Goal: Task Accomplishment & Management: Manage account settings

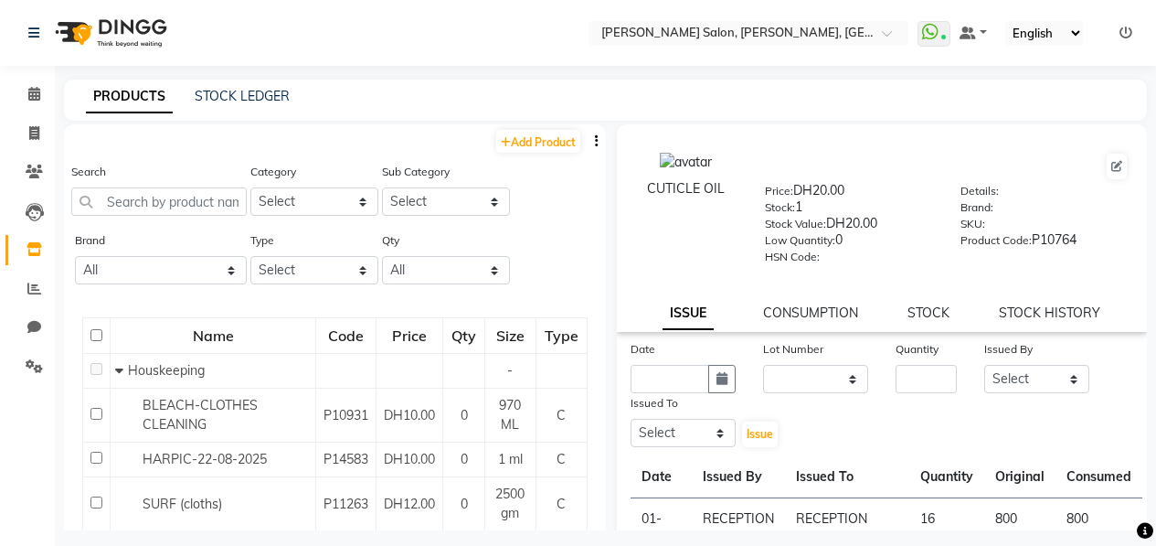
select select
click at [152, 203] on input "text" at bounding box center [158, 201] width 175 height 28
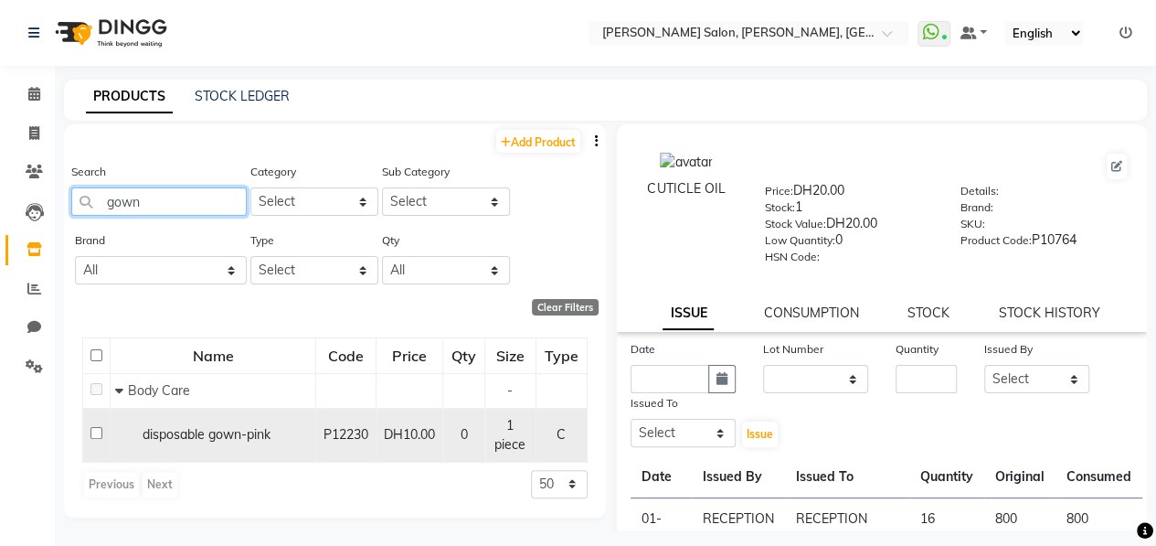
type input "gown"
click at [97, 432] on input "checkbox" at bounding box center [96, 433] width 12 height 12
checkbox input "true"
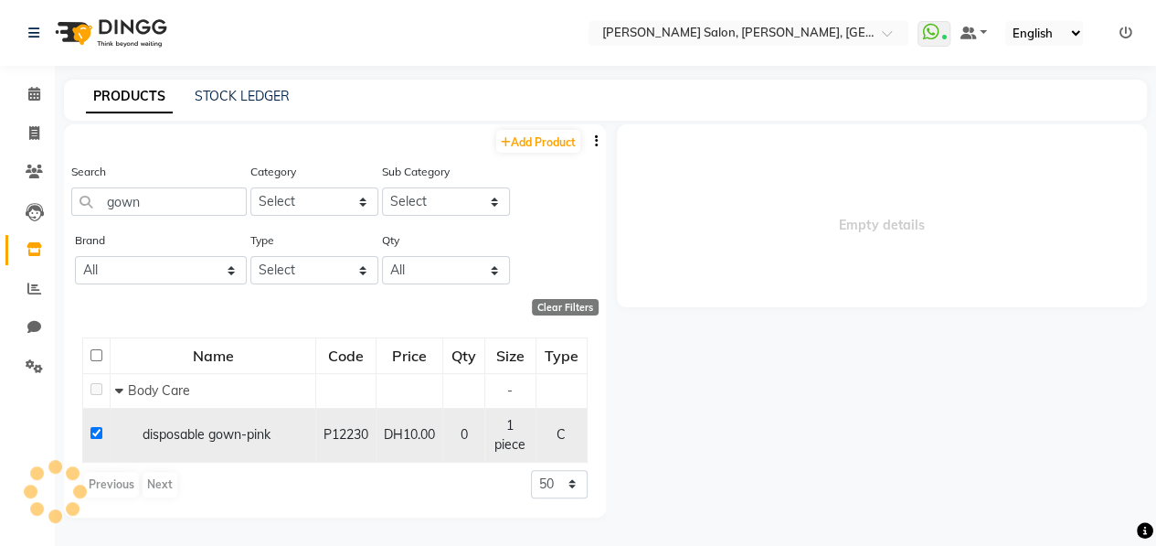
select select
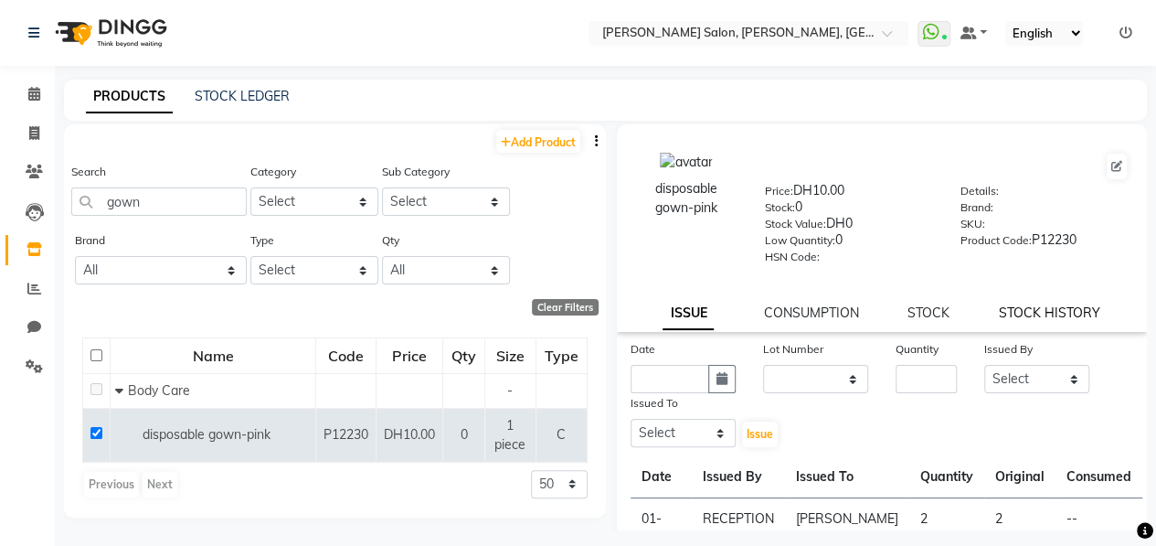
click at [1038, 312] on link "STOCK HISTORY" at bounding box center [1049, 312] width 101 height 16
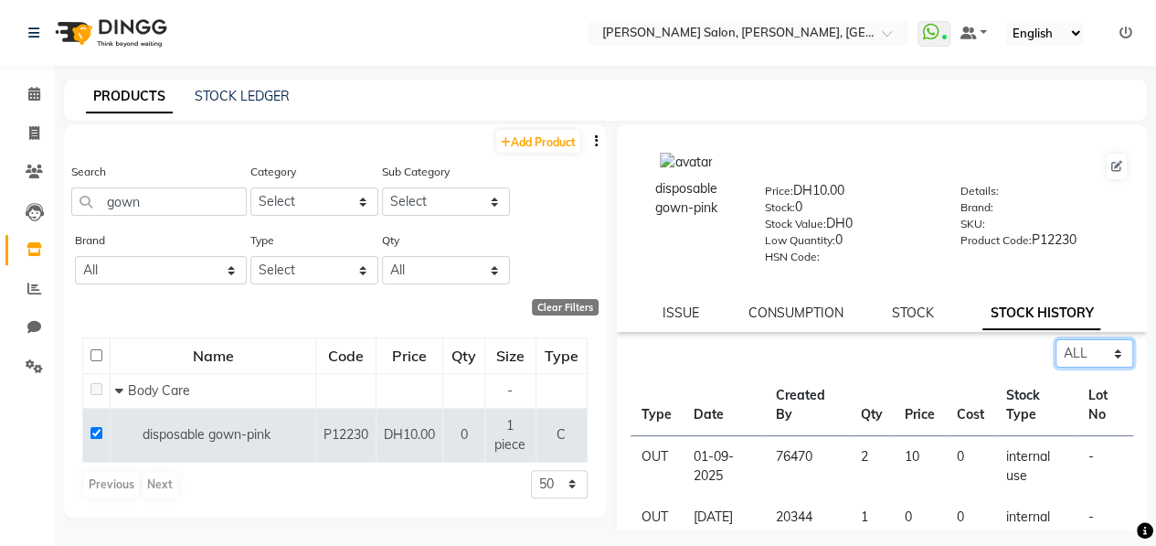
click at [1062, 350] on select "Select ALL IN OUT" at bounding box center [1095, 353] width 78 height 28
select select "in"
click at [1056, 339] on select "Select ALL IN OUT" at bounding box center [1095, 353] width 78 height 28
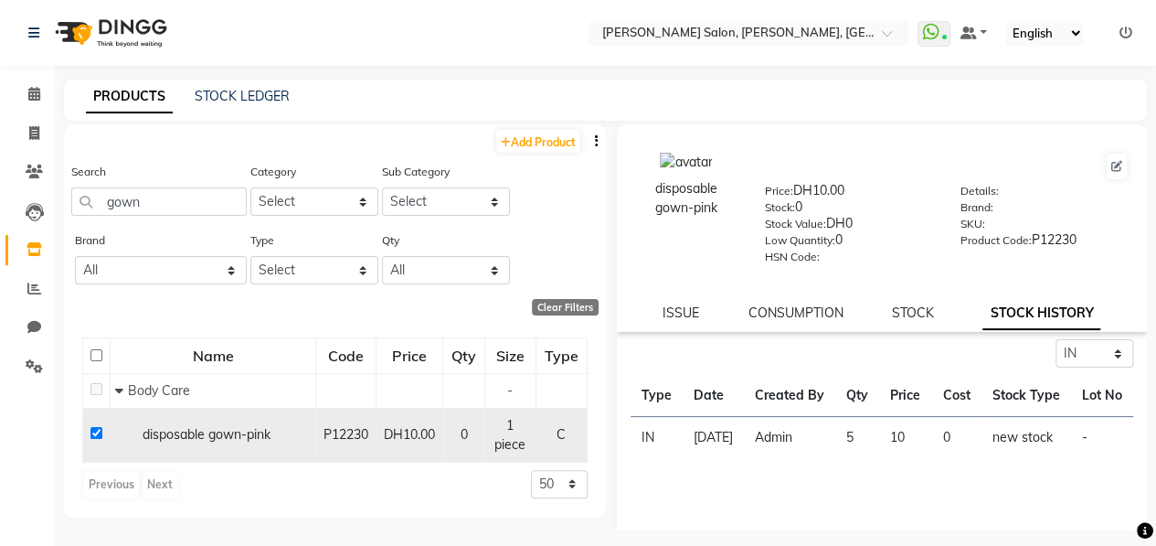
click at [93, 436] on input "checkbox" at bounding box center [96, 433] width 12 height 12
checkbox input "false"
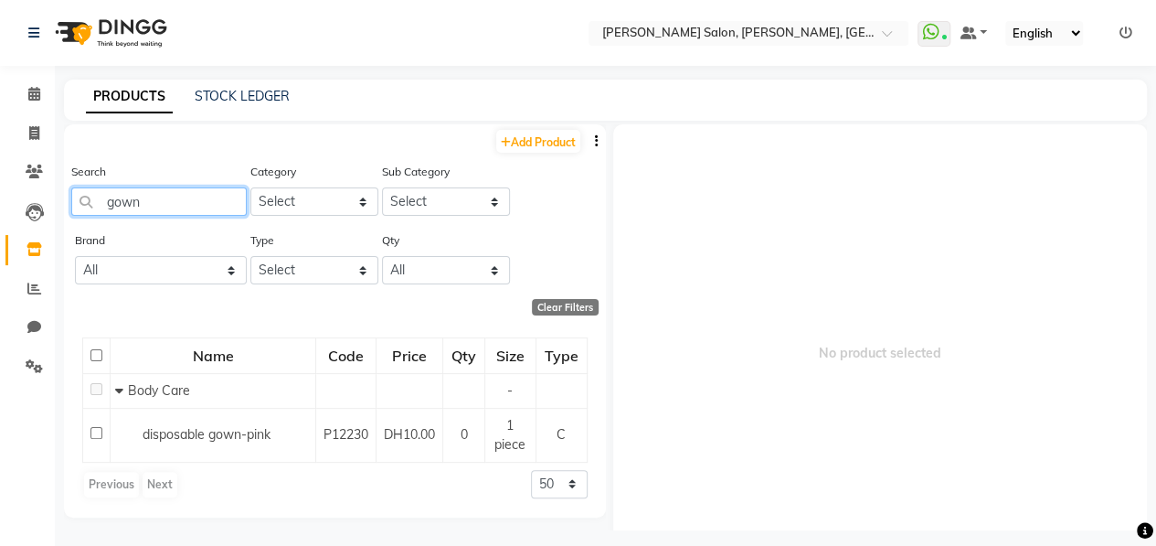
drag, startPoint x: 169, startPoint y: 210, endPoint x: 78, endPoint y: 210, distance: 91.4
click at [78, 210] on input "gown" at bounding box center [158, 201] width 175 height 28
drag, startPoint x: 159, startPoint y: 196, endPoint x: 90, endPoint y: 198, distance: 68.6
click at [90, 198] on input "gown" at bounding box center [158, 201] width 175 height 28
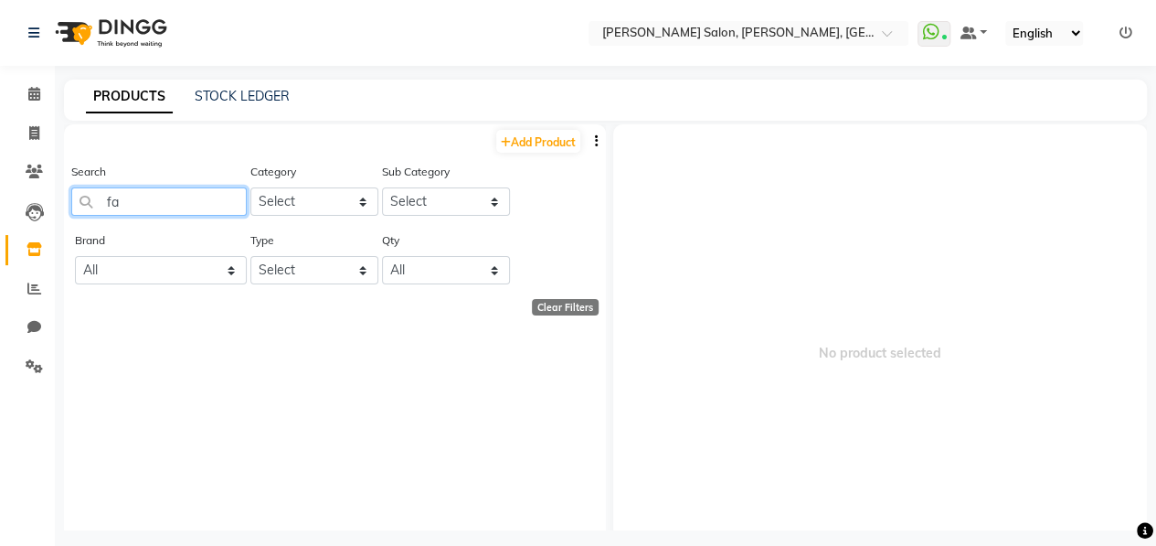
type input "f"
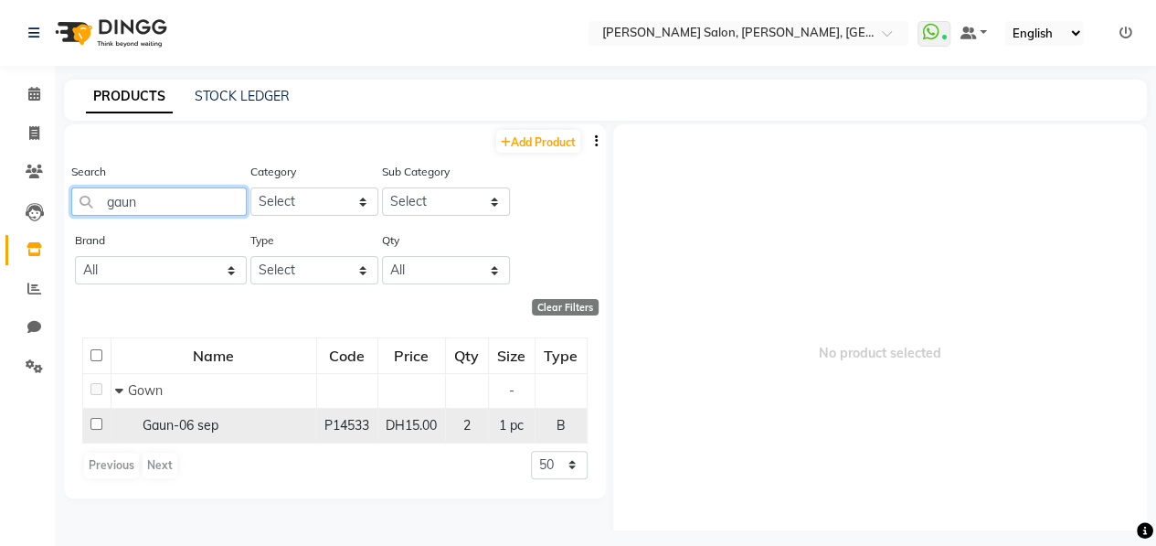
type input "gaun"
click at [94, 424] on input "checkbox" at bounding box center [96, 424] width 12 height 12
checkbox input "true"
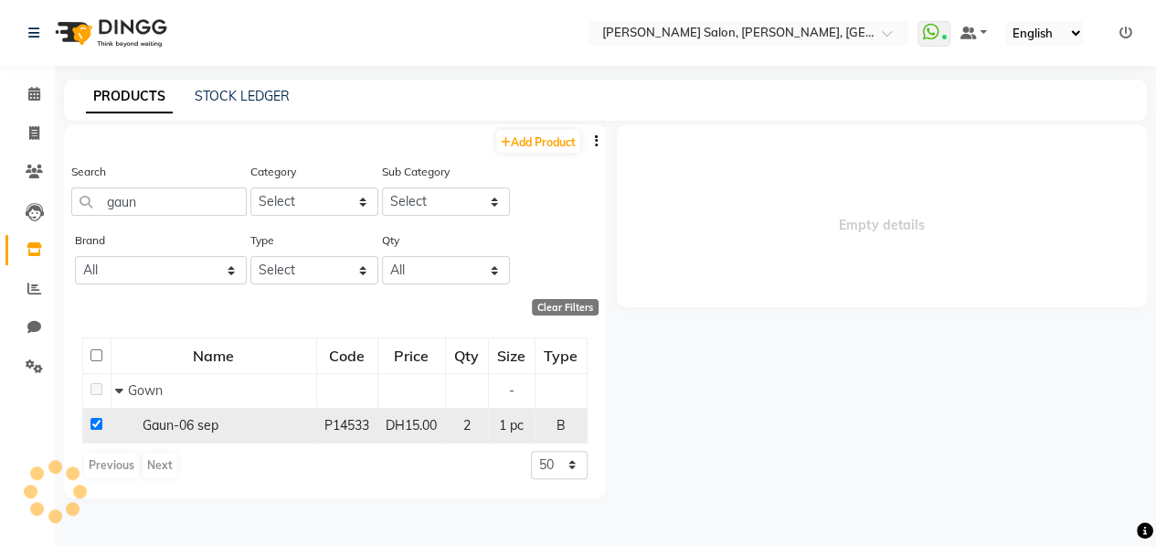
select select
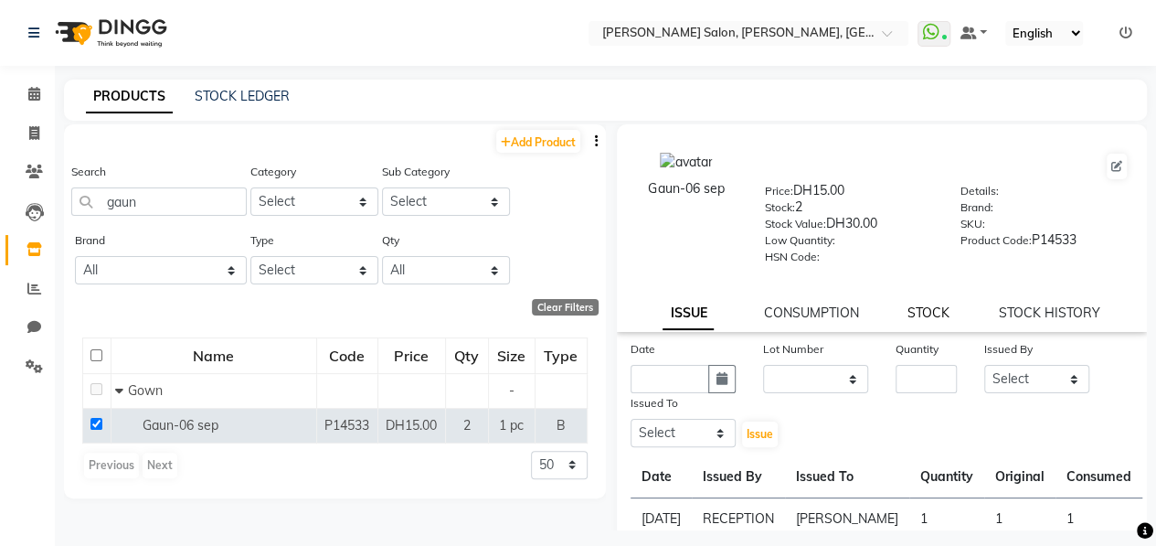
click at [928, 306] on link "STOCK" at bounding box center [929, 312] width 42 height 16
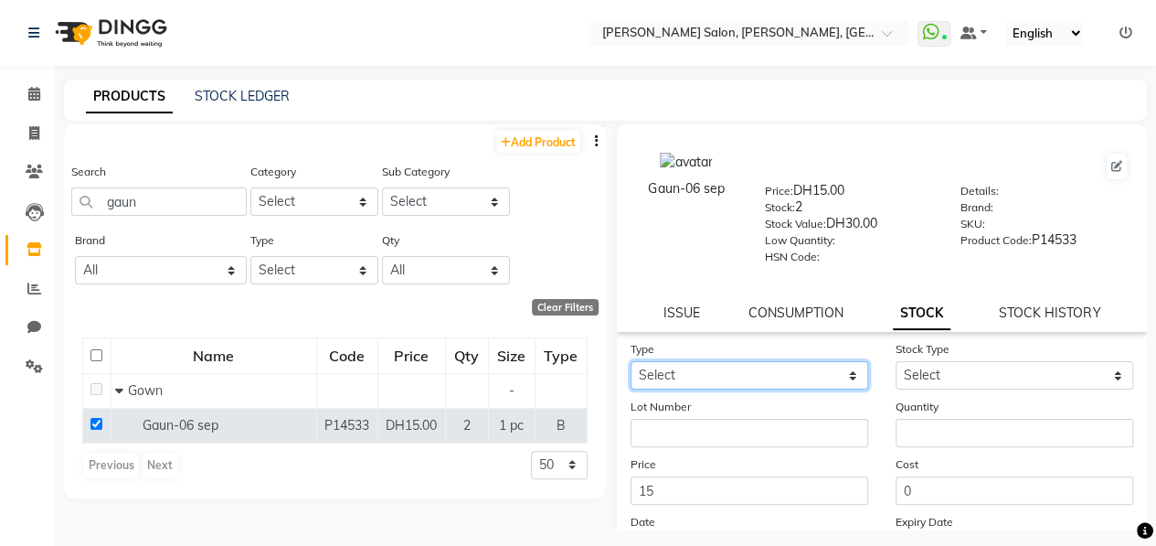
click at [791, 377] on select "Select In" at bounding box center [750, 375] width 238 height 28
select select "in"
click at [631, 361] on select "Select In" at bounding box center [750, 375] width 238 height 28
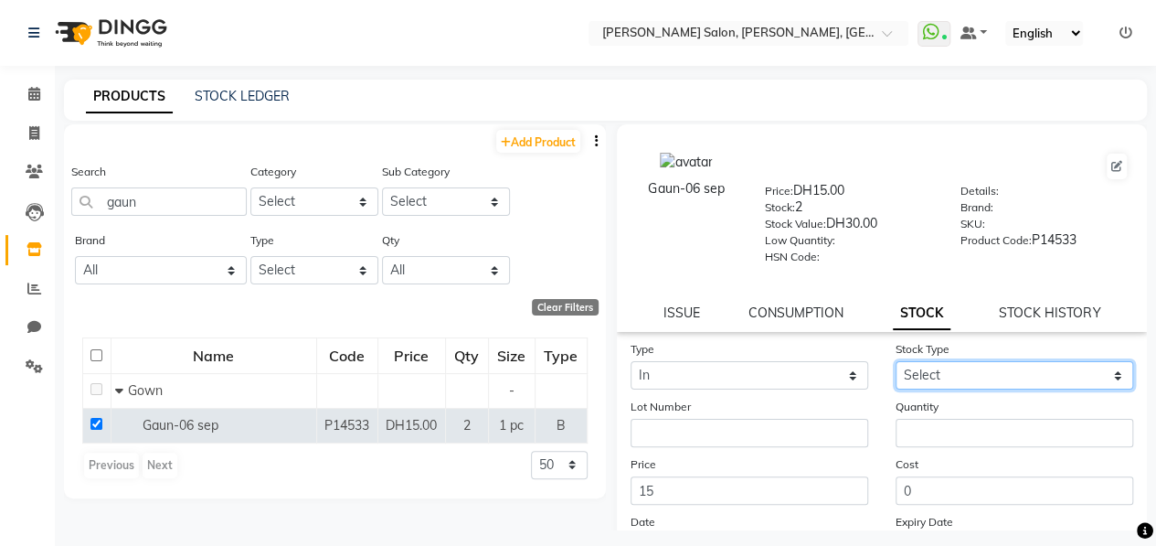
click at [972, 370] on select "Select New Stock Adjustment Return Other" at bounding box center [1015, 375] width 238 height 28
select select "new stock"
click at [896, 361] on select "Select New Stock Adjustment Return Other" at bounding box center [1015, 375] width 238 height 28
click at [965, 451] on form "Type Select In Stock Type Select New Stock Adjustment Return Other Lot Number Q…" at bounding box center [883, 469] width 504 height 260
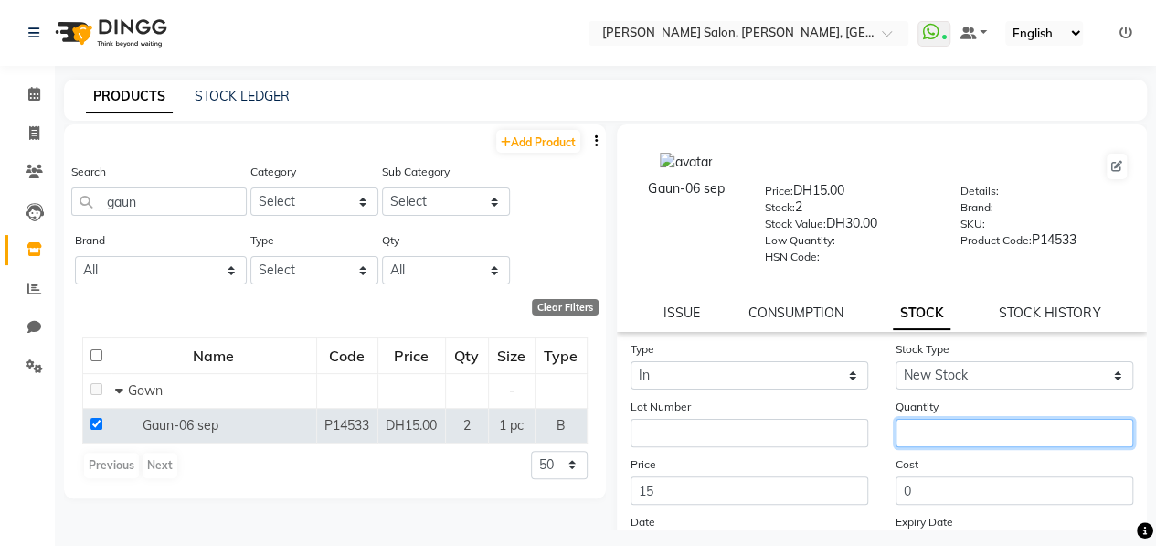
click at [968, 437] on input "number" at bounding box center [1015, 433] width 238 height 28
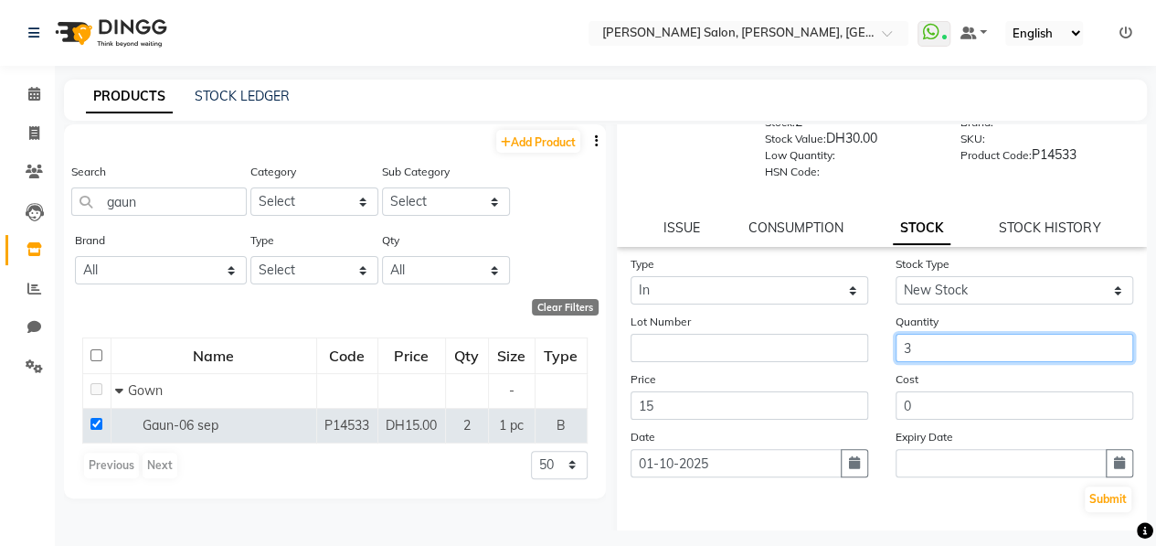
scroll to position [91, 0]
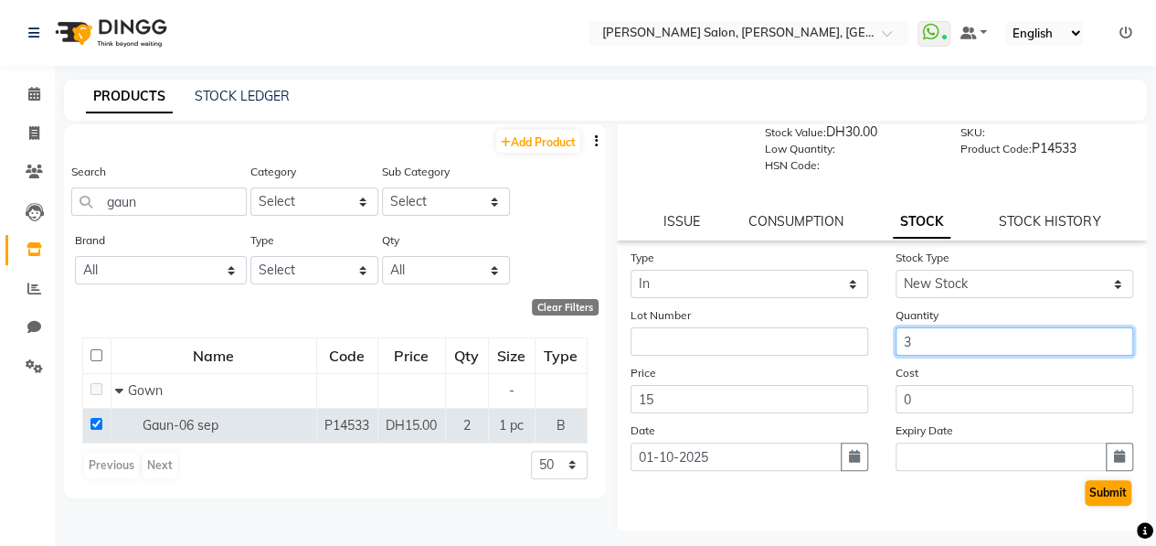
type input "3"
click at [1085, 489] on button "Submit" at bounding box center [1108, 493] width 47 height 26
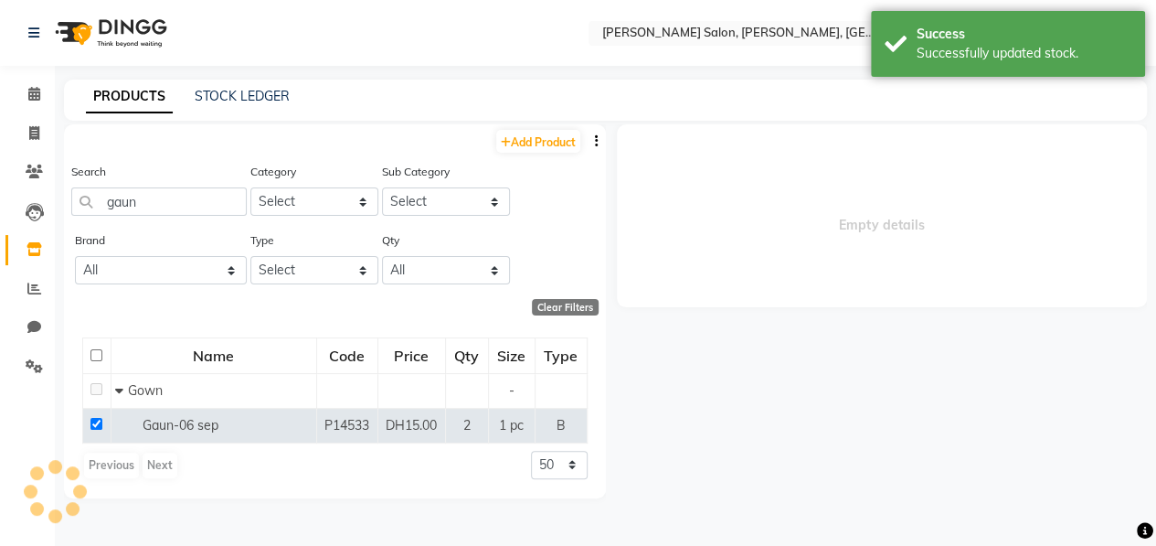
scroll to position [0, 0]
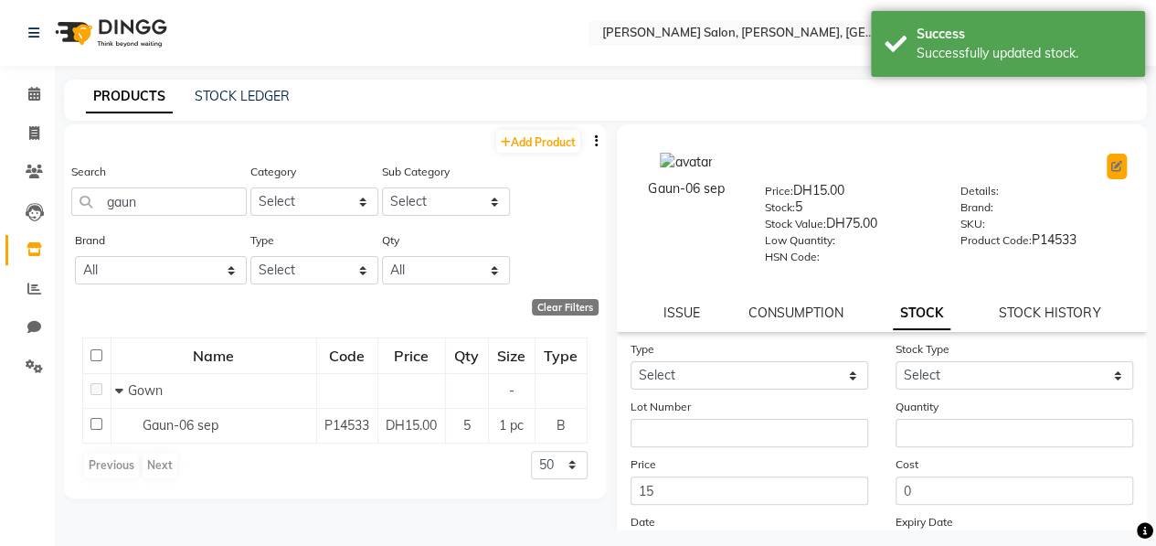
click at [1109, 165] on button at bounding box center [1117, 167] width 20 height 26
select select "true"
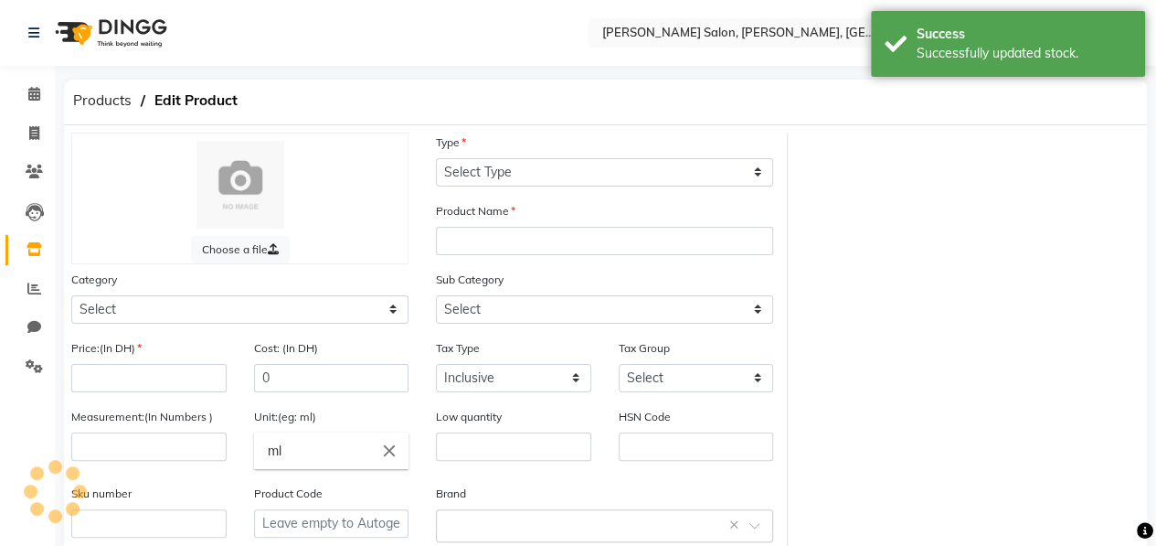
select select "B"
type input "Gaun-06 sep"
select select
type input "15"
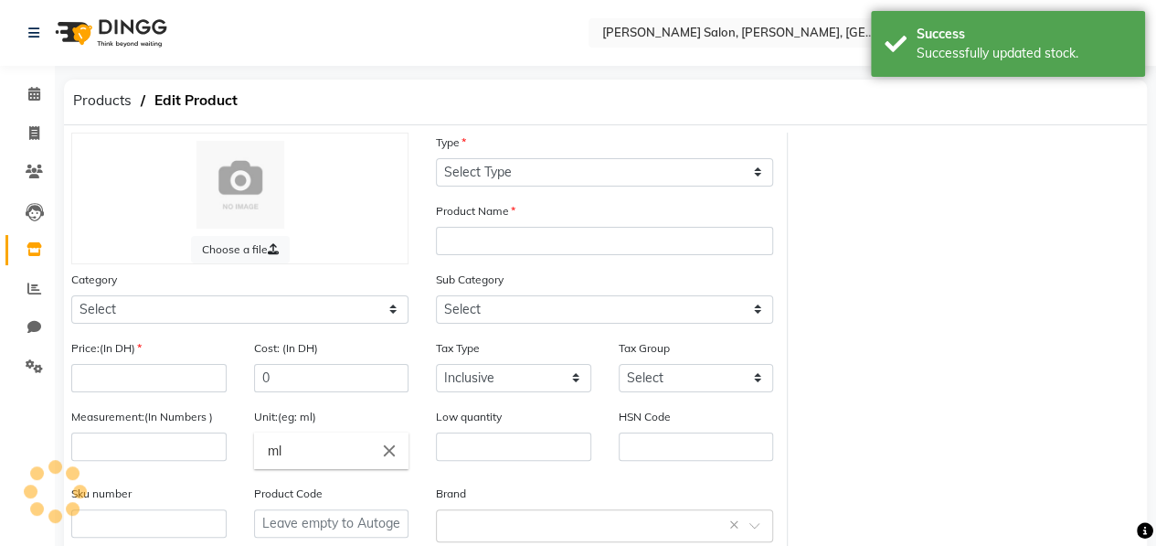
type input "1"
type input "pc"
type input "P14533"
select select "462401850"
select select "462401852"
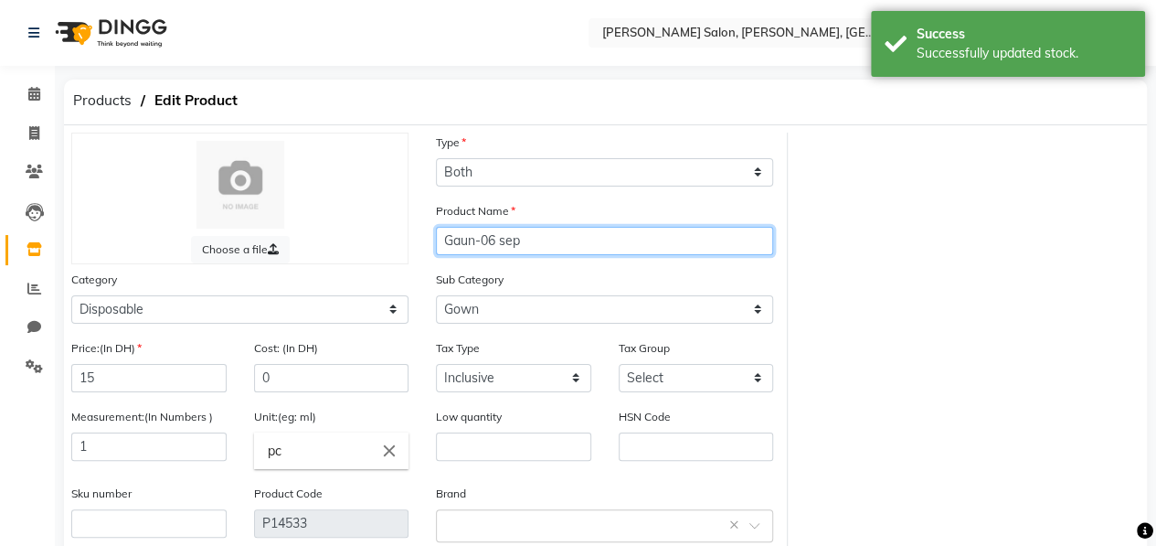
click at [481, 242] on input "Gaun-06 sep" at bounding box center [604, 241] width 337 height 28
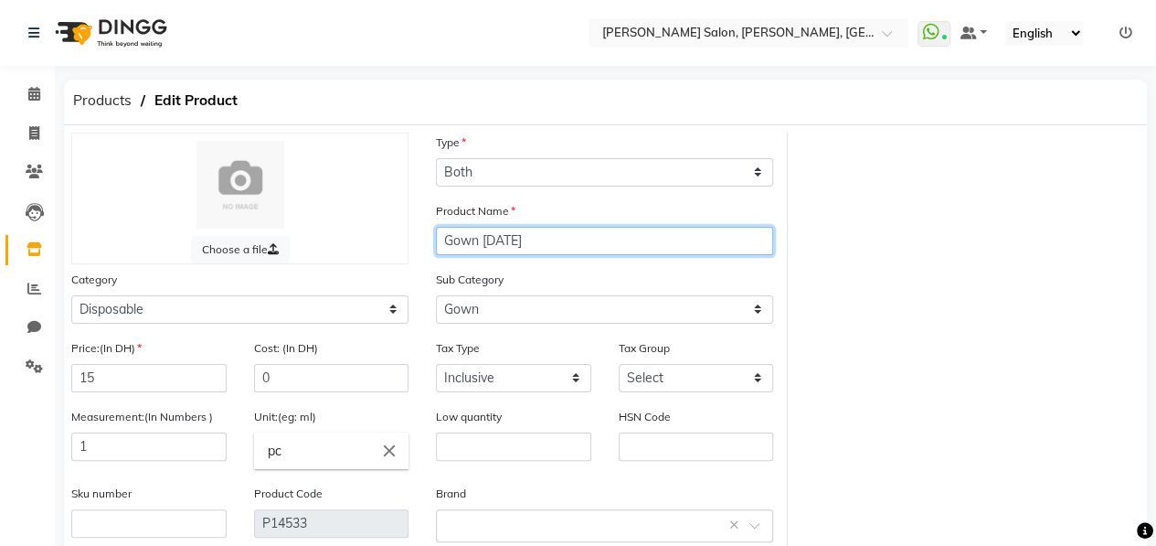
click at [526, 239] on input "Gown [DATE]" at bounding box center [604, 241] width 337 height 28
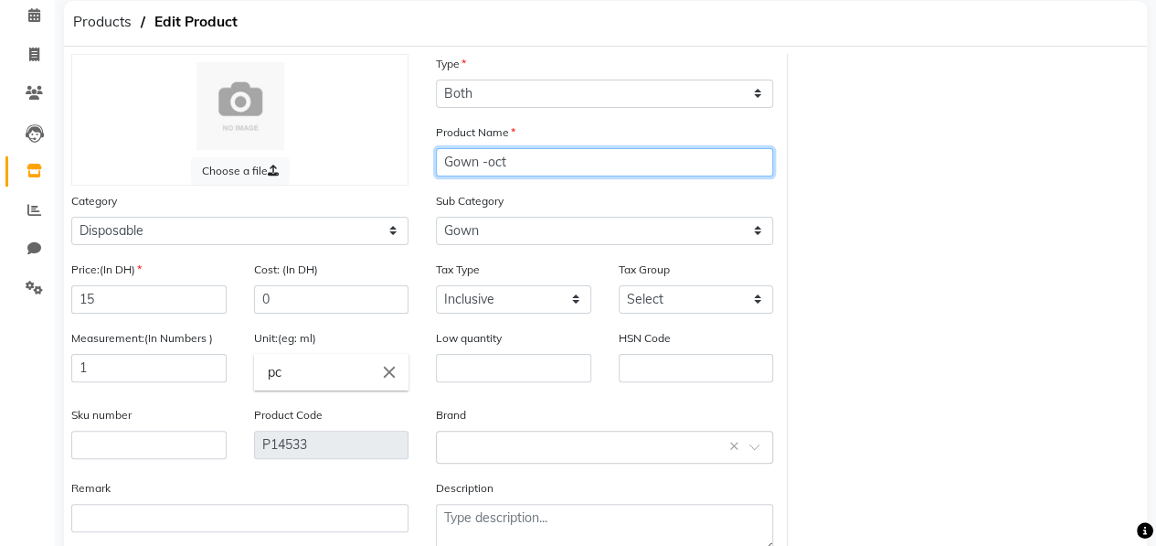
scroll to position [183, 0]
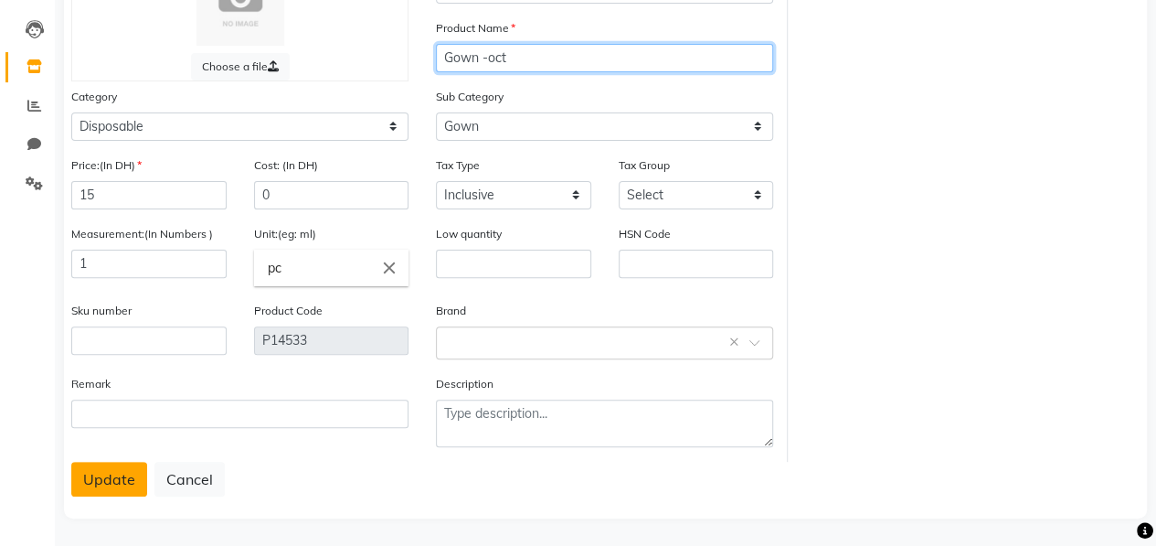
type input "Gown -oct"
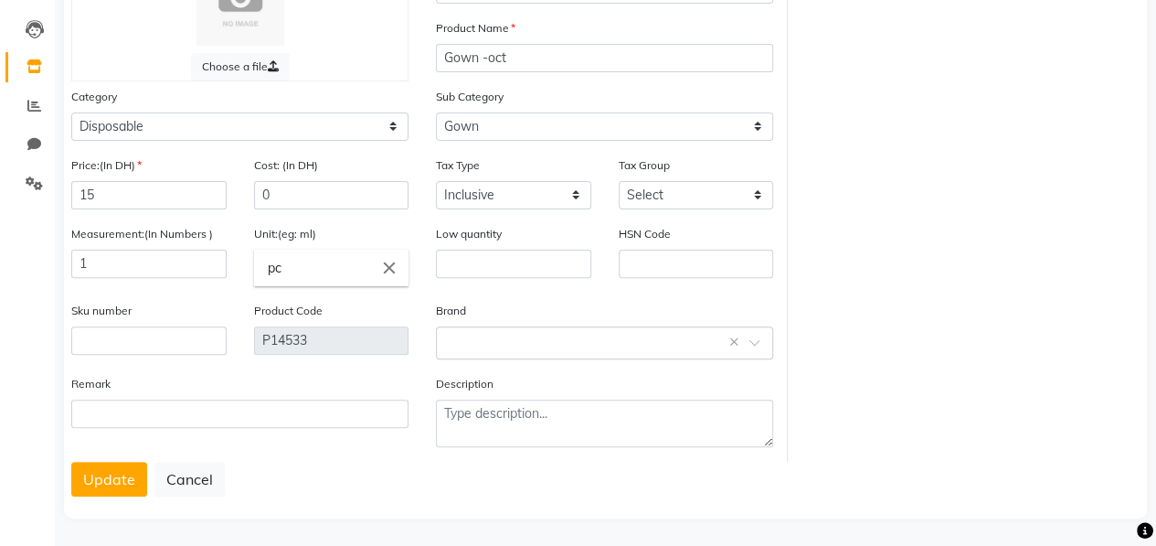
click at [102, 472] on button "Update" at bounding box center [109, 479] width 76 height 35
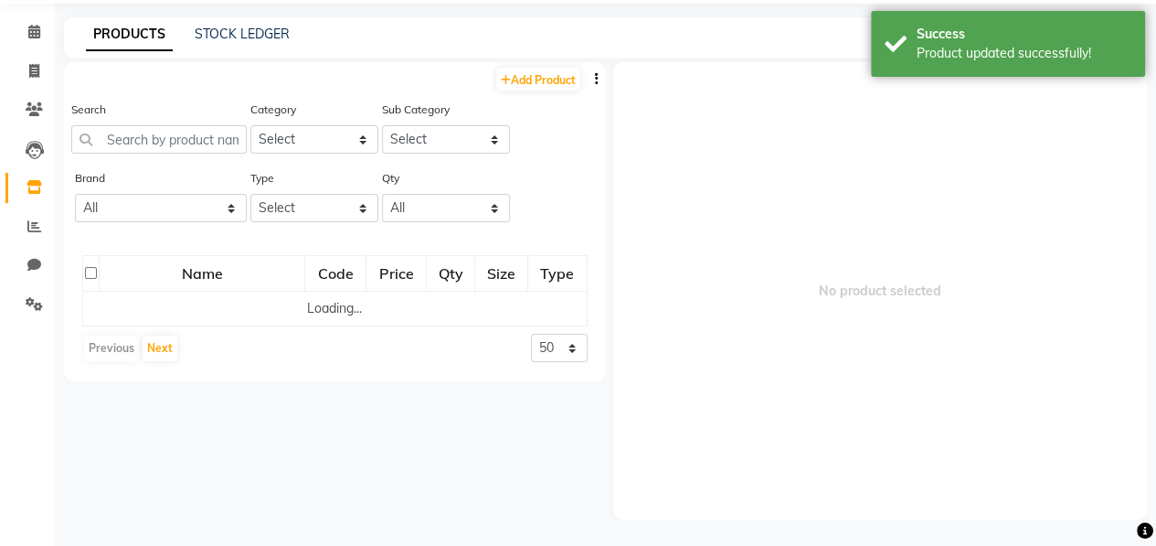
scroll to position [11, 0]
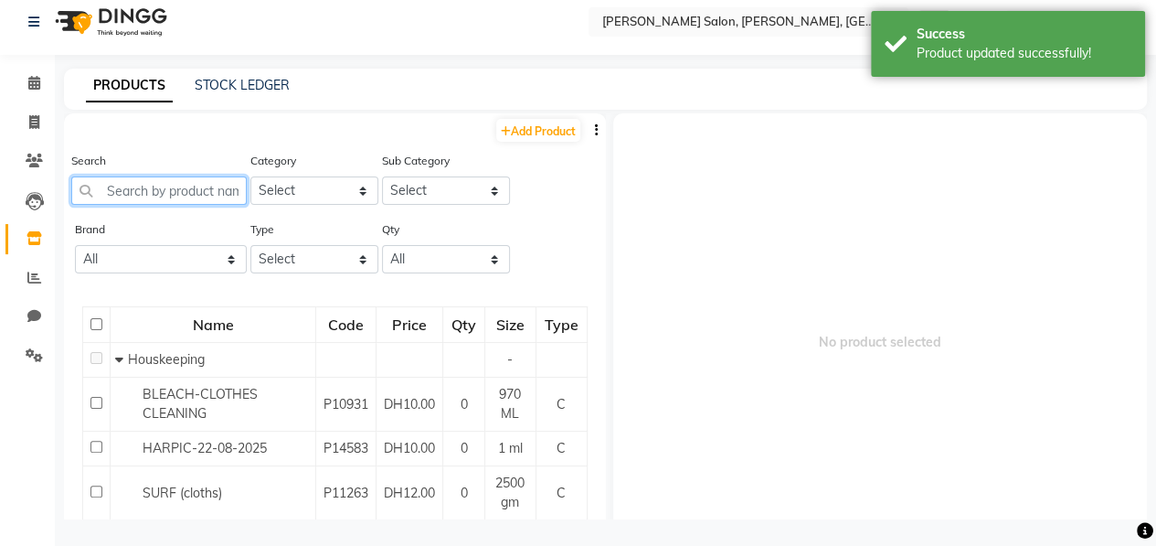
click at [178, 182] on input "text" at bounding box center [158, 190] width 175 height 28
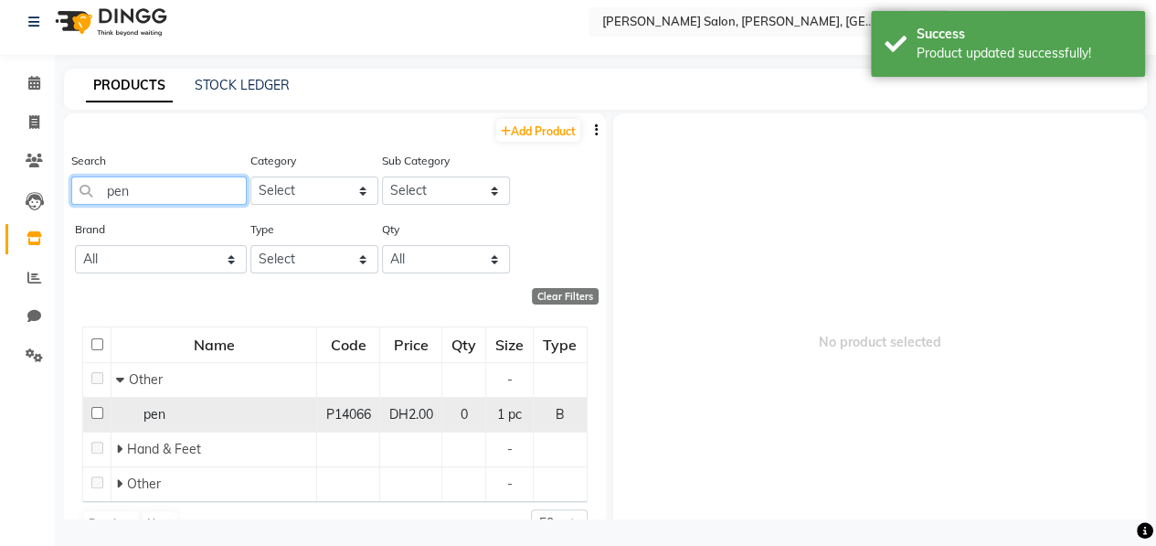
type input "pen"
click at [93, 409] on input "checkbox" at bounding box center [97, 413] width 12 height 12
checkbox input "true"
select select
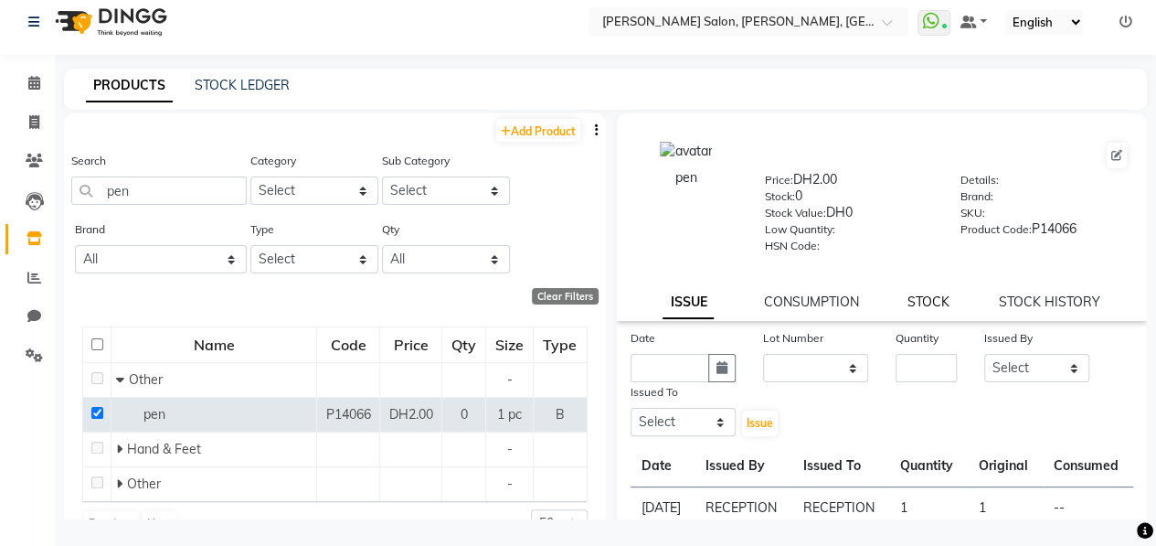
click at [908, 299] on link "STOCK" at bounding box center [929, 301] width 42 height 16
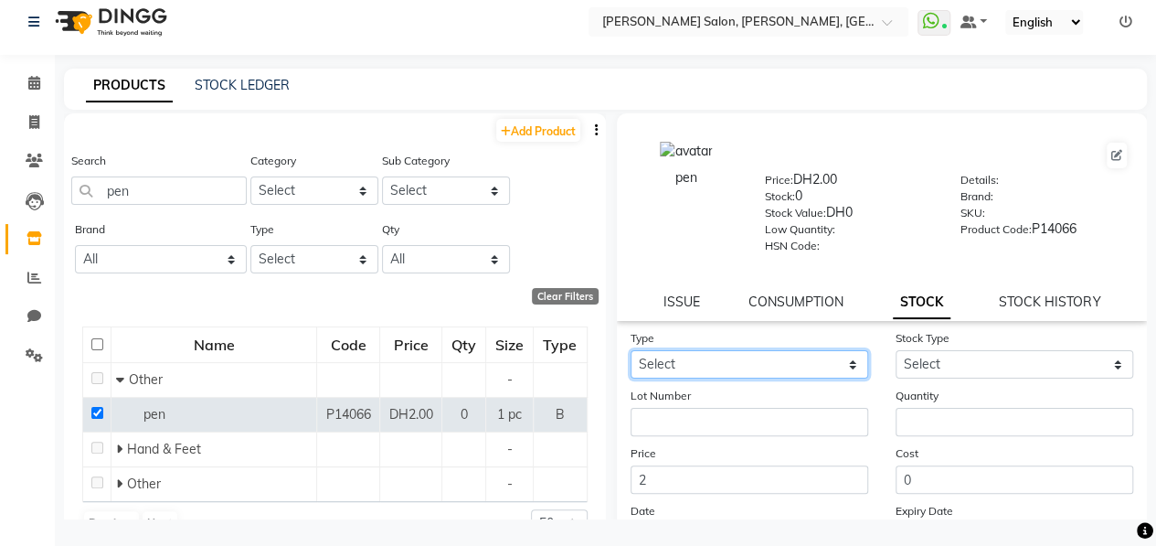
click at [795, 366] on select "Select In" at bounding box center [750, 364] width 238 height 28
select select "in"
click at [631, 350] on select "Select In" at bounding box center [750, 364] width 238 height 28
click at [1071, 137] on div "pen Price: DH2.00 Stock: 0 Stock Value: DH0 Low Quantity: HSN Code: Details: Br…" at bounding box center [882, 196] width 558 height 148
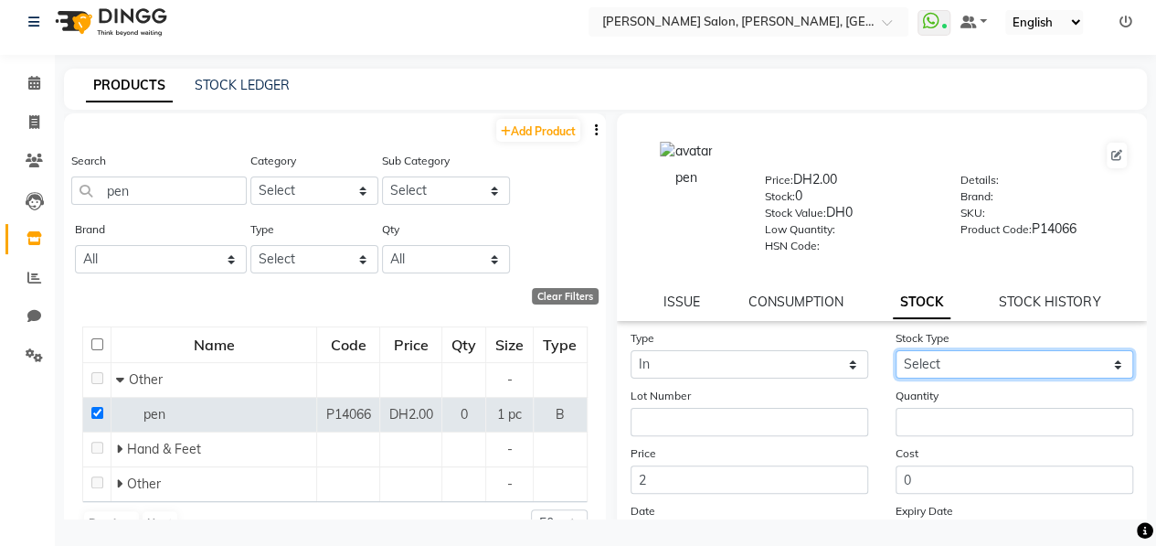
click at [929, 366] on select "Select New Stock Adjustment Return Other" at bounding box center [1015, 364] width 238 height 28
select select "new stock"
click at [896, 350] on select "Select New Stock Adjustment Return Other" at bounding box center [1015, 364] width 238 height 28
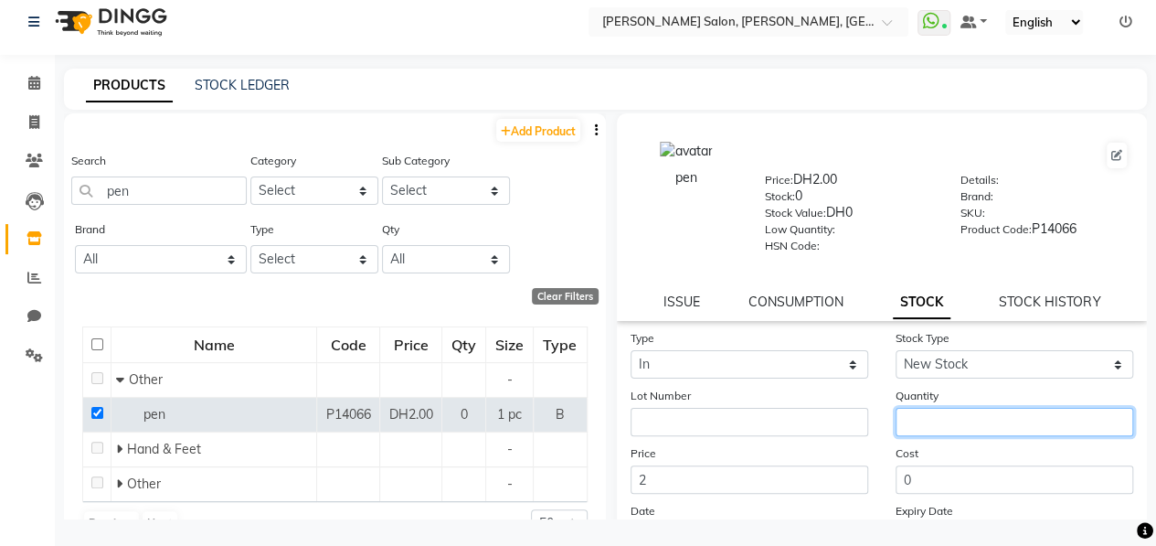
click at [938, 414] on input "number" at bounding box center [1015, 422] width 238 height 28
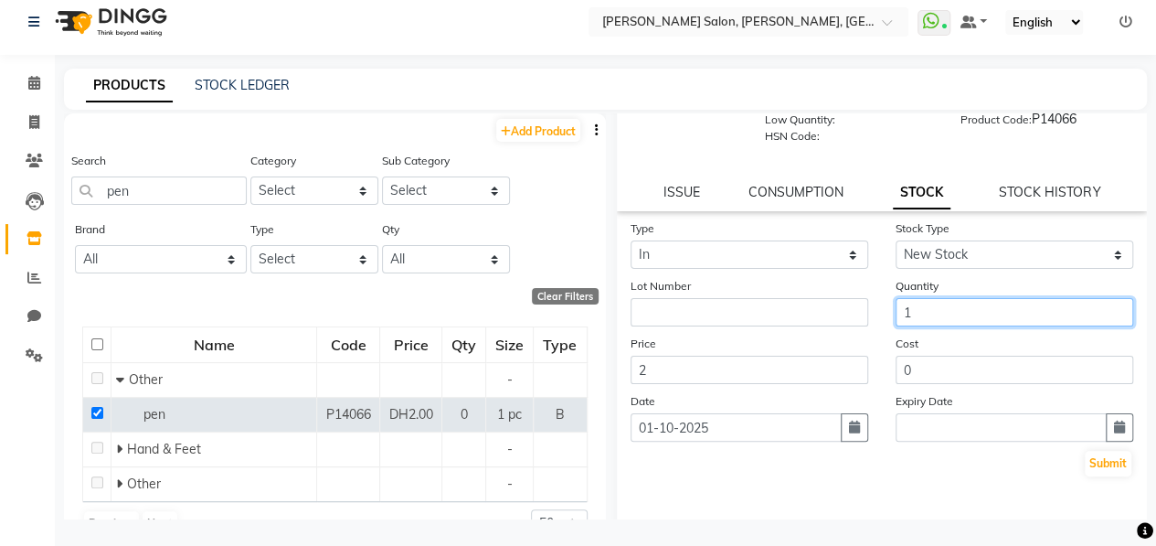
scroll to position [175, 0]
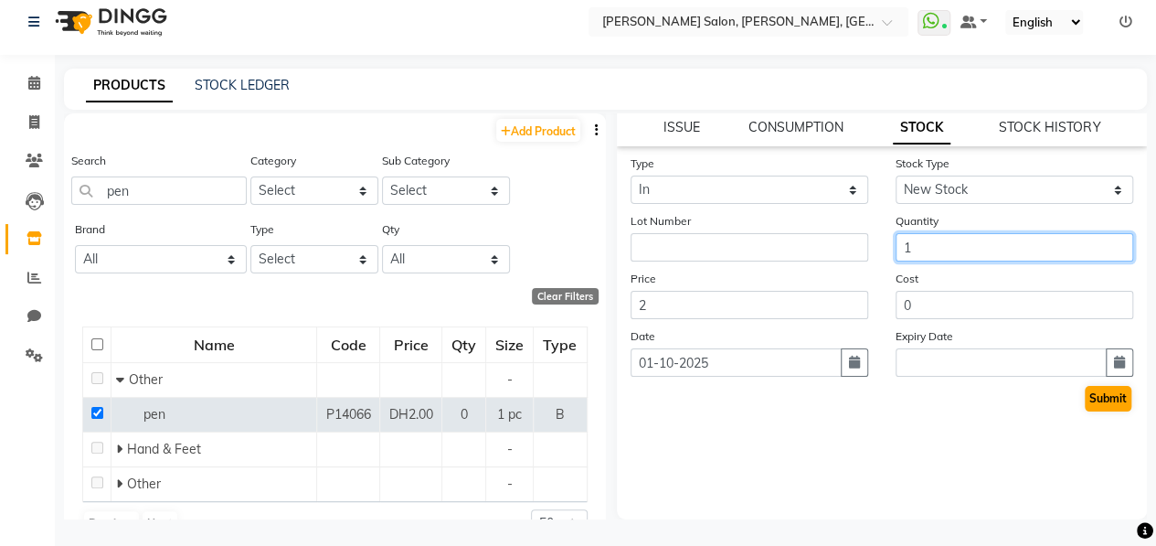
type input "1"
click at [1088, 398] on button "Submit" at bounding box center [1108, 399] width 47 height 26
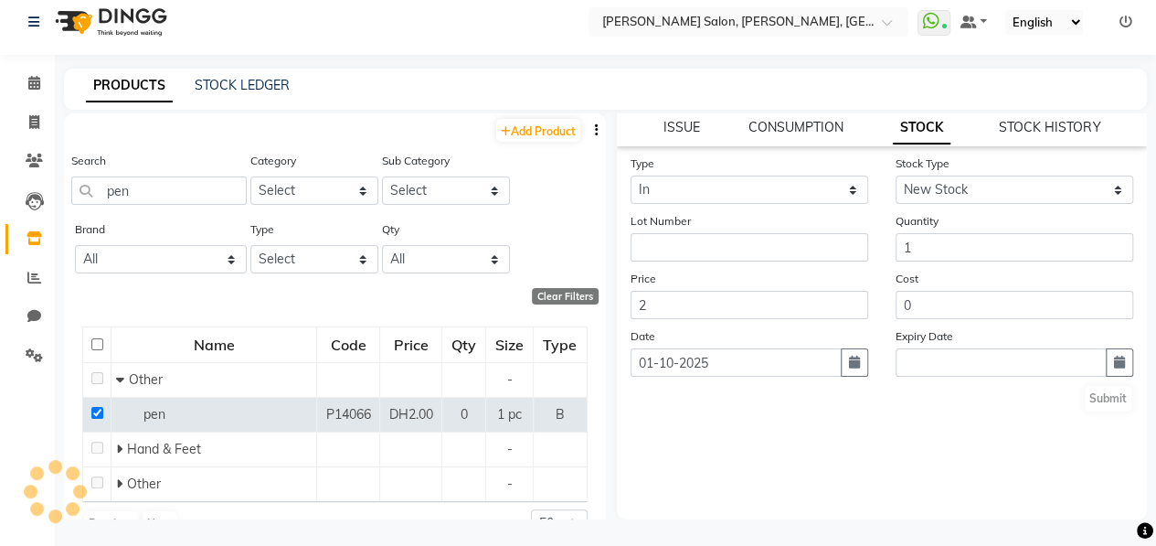
scroll to position [0, 0]
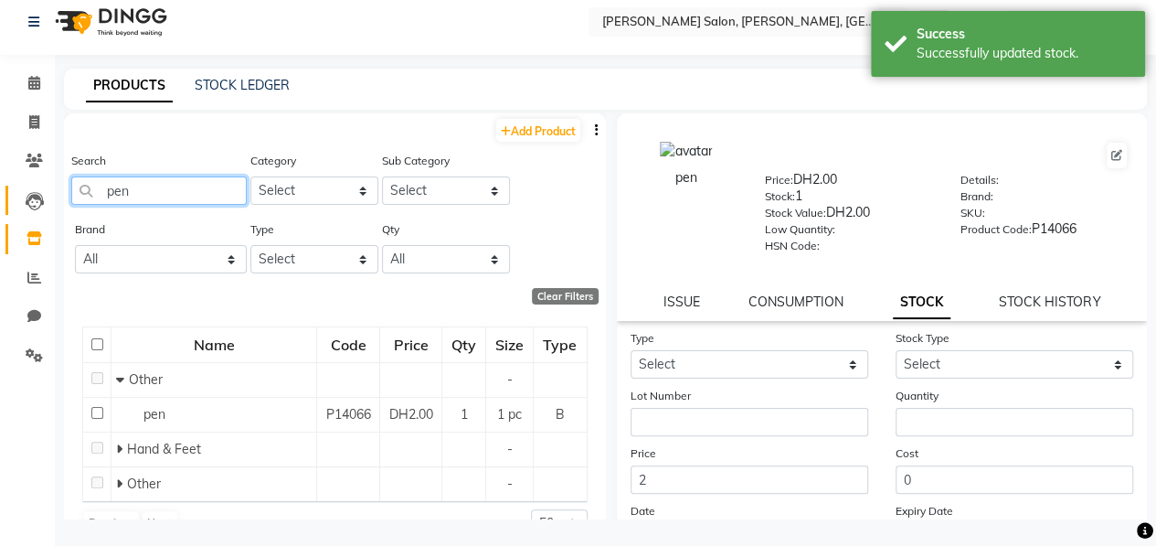
drag, startPoint x: 132, startPoint y: 190, endPoint x: 40, endPoint y: 187, distance: 91.4
click at [42, 188] on app-home "Select Location × [PERSON_NAME] Salon, [GEOGRAPHIC_DATA], Abu Shagara WhatsApp …" at bounding box center [578, 267] width 1156 height 557
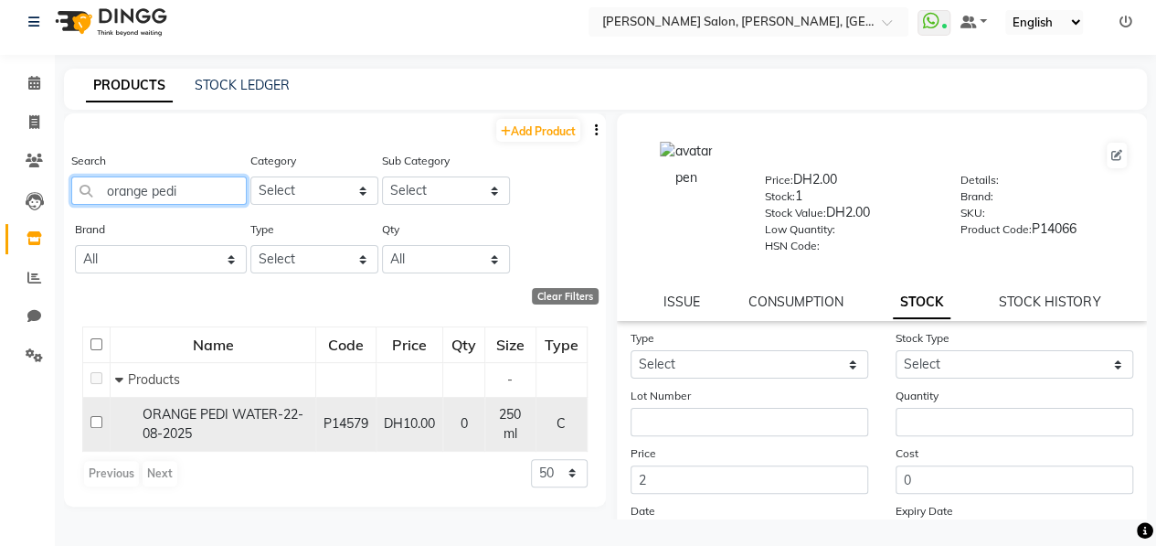
type input "orange pedi"
click at [90, 423] on input "checkbox" at bounding box center [96, 422] width 12 height 12
checkbox input "true"
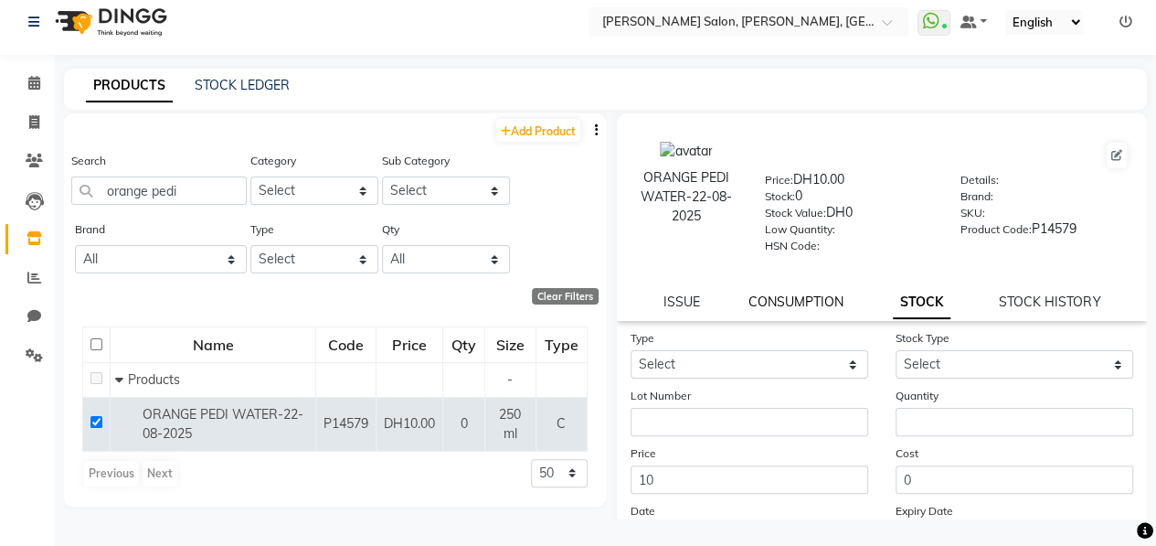
click at [802, 303] on link "CONSUMPTION" at bounding box center [796, 301] width 95 height 16
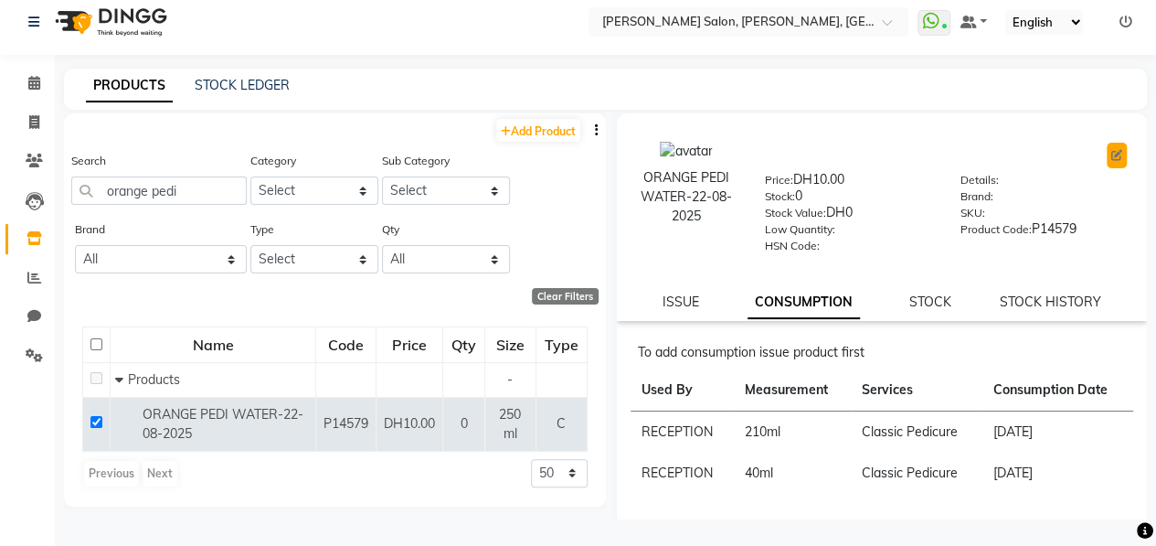
click at [1107, 147] on button at bounding box center [1117, 156] width 20 height 26
select select "true"
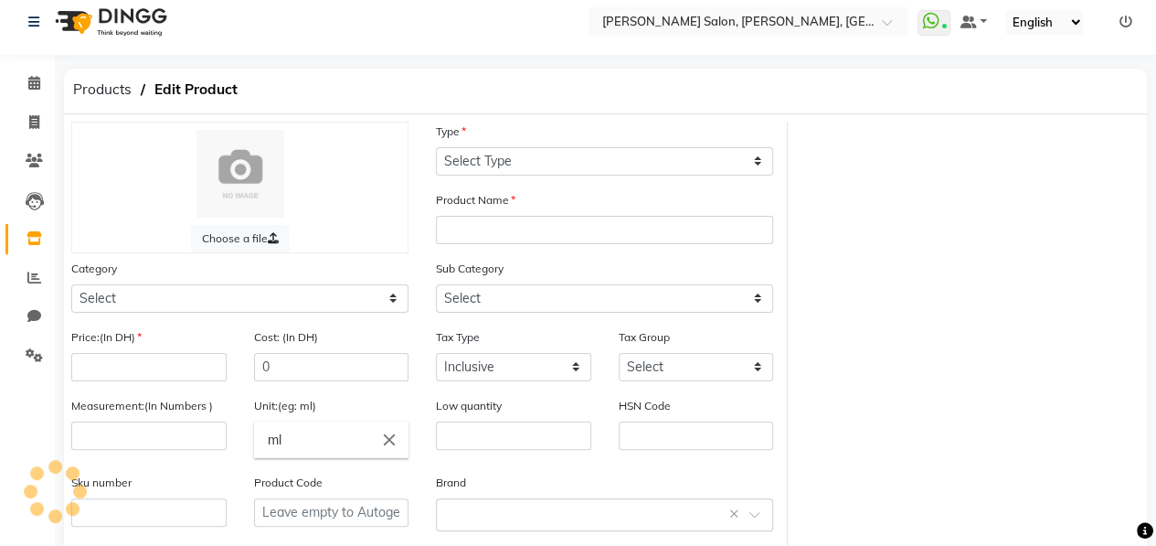
select select "C"
type input "ORANGE PEDI WATER-22-08-2025"
select select
type input "10"
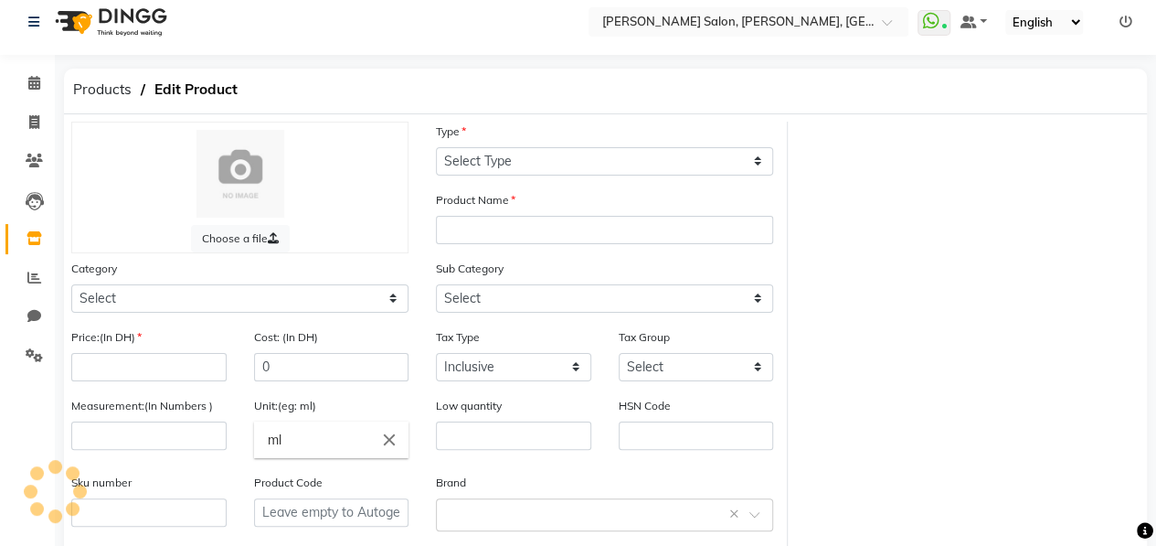
type input "250"
type input "P14579"
select select "462401950"
select select "462401951"
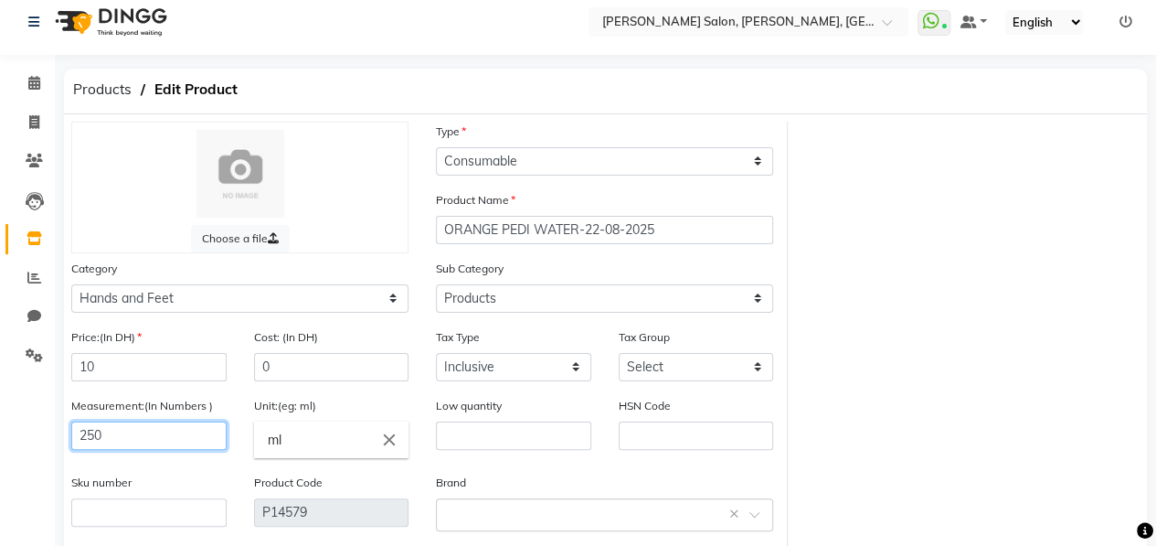
click at [110, 437] on input "250" at bounding box center [148, 435] width 155 height 28
type input "2"
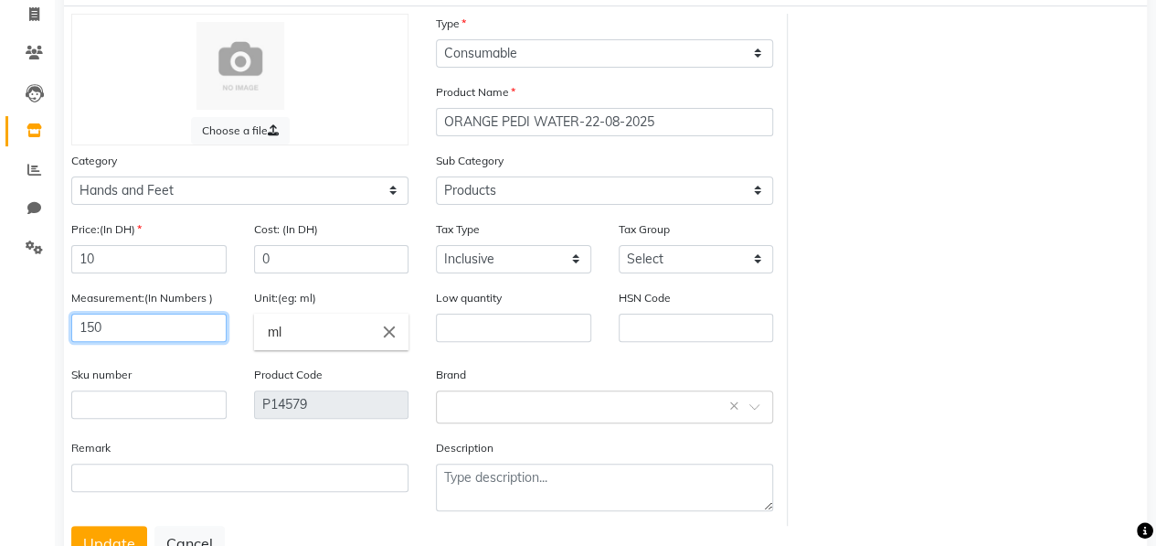
scroll to position [184, 0]
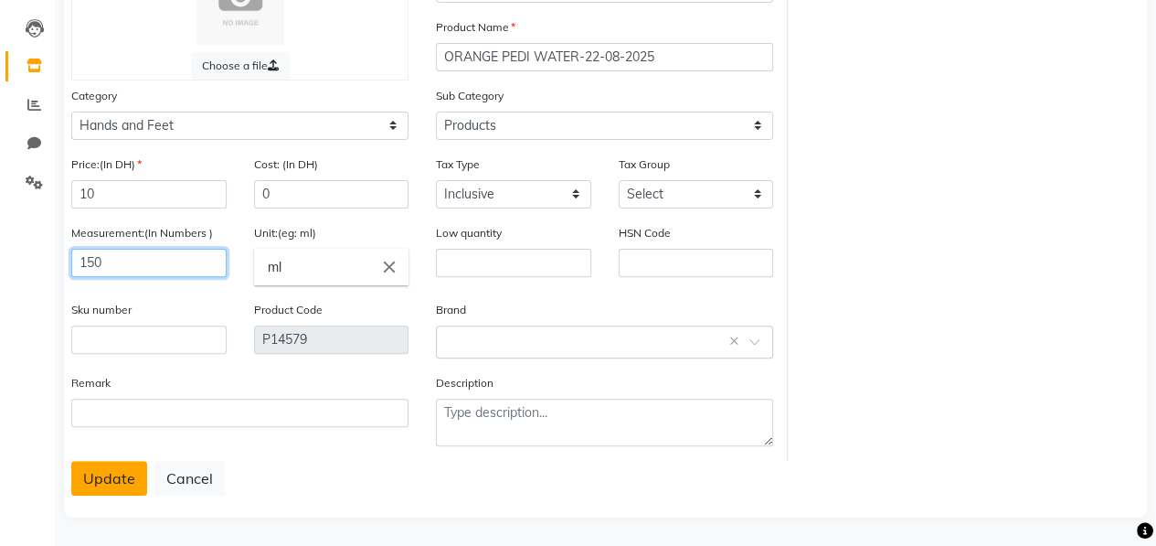
type input "150"
click at [96, 478] on button "Update" at bounding box center [109, 478] width 76 height 35
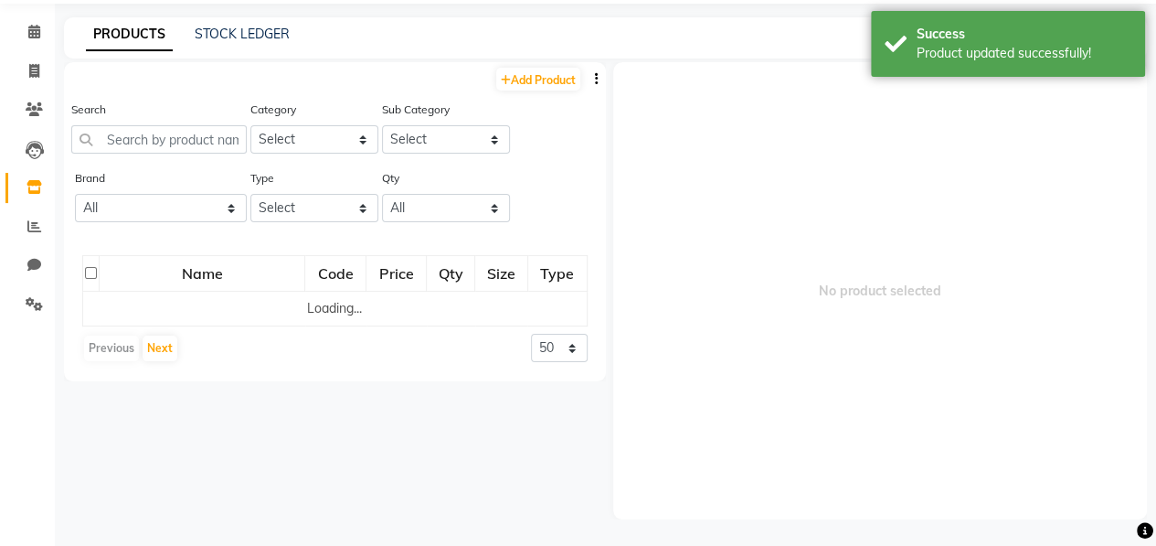
scroll to position [11, 0]
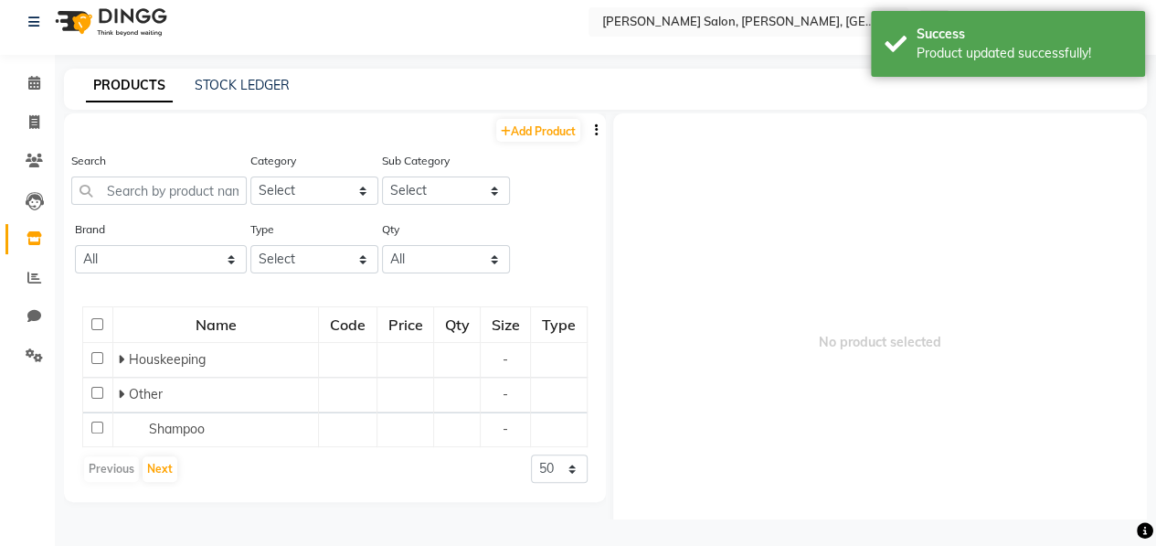
click at [160, 133] on div "Add Product" at bounding box center [335, 128] width 542 height 30
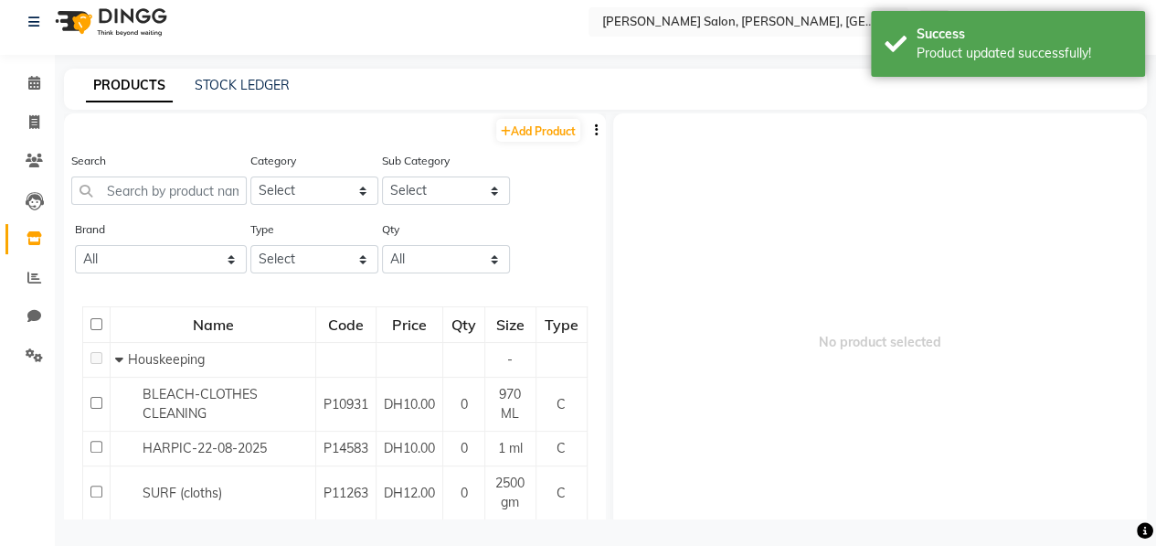
click at [179, 175] on div "Search" at bounding box center [158, 178] width 175 height 54
click at [188, 190] on input "text" at bounding box center [158, 190] width 175 height 28
type input "0"
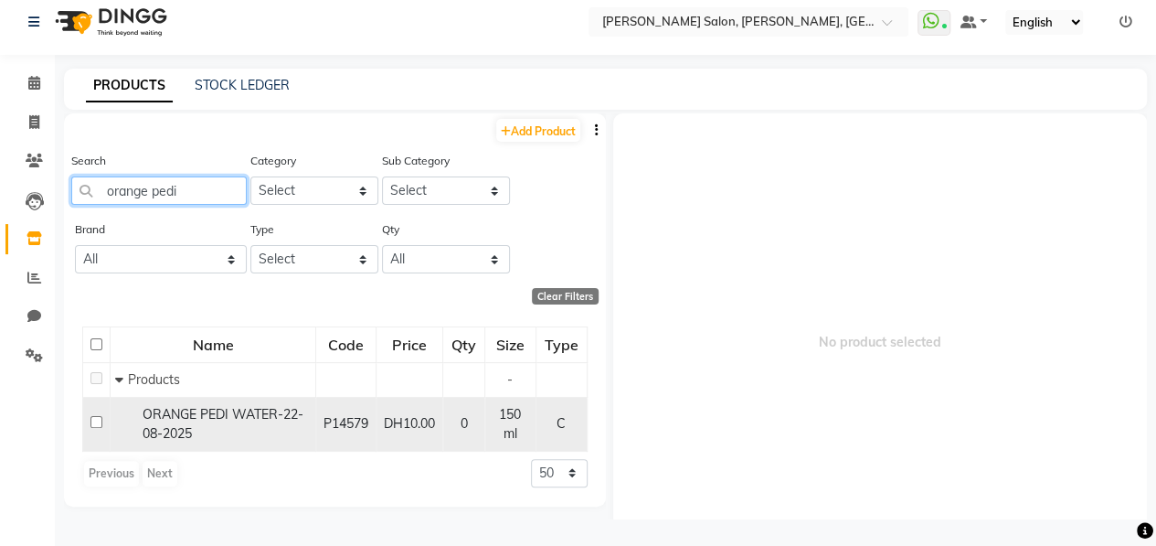
type input "orange pedi"
click at [91, 421] on input "checkbox" at bounding box center [96, 422] width 12 height 12
checkbox input "true"
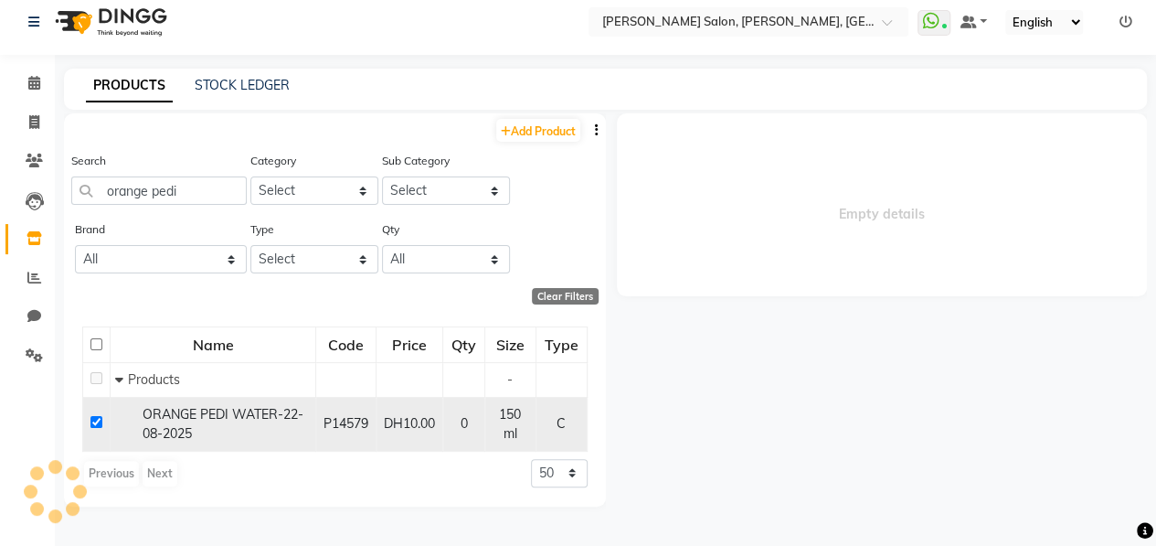
select select
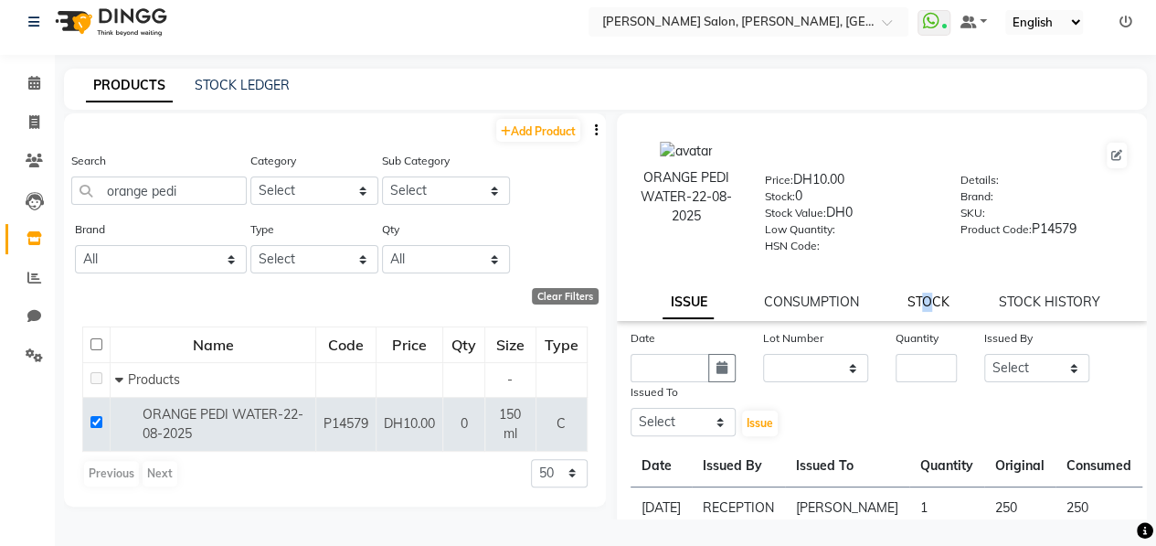
click at [920, 308] on link "STOCK" at bounding box center [929, 301] width 42 height 16
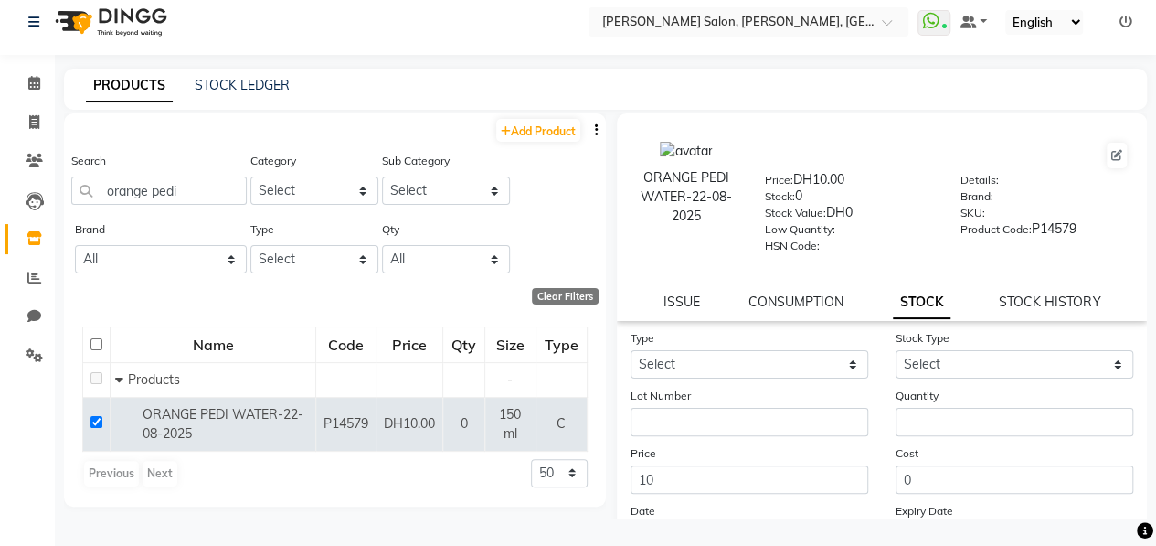
drag, startPoint x: 920, startPoint y: 308, endPoint x: 759, endPoint y: 374, distance: 174.6
click at [758, 377] on form "Type Select In Stock Type Select Lot Number Quantity Price 10 Cost 0 Date [DATE…" at bounding box center [883, 458] width 504 height 260
click at [759, 366] on select "Select In" at bounding box center [750, 364] width 238 height 28
select select "in"
click at [631, 350] on select "Select In" at bounding box center [750, 364] width 238 height 28
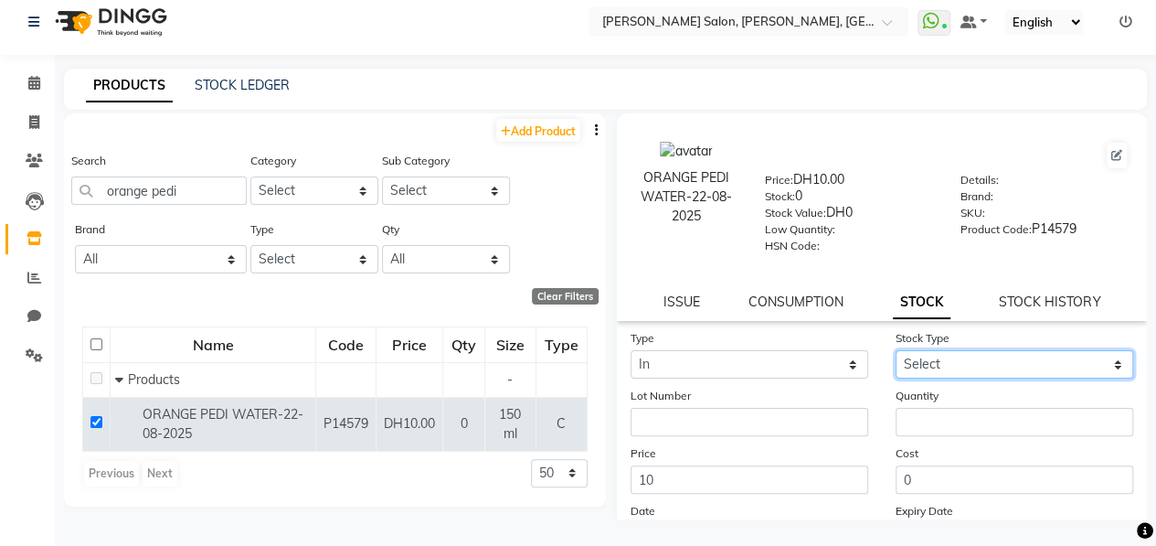
click at [944, 360] on select "Select New Stock Adjustment Return Other" at bounding box center [1015, 364] width 238 height 28
select select "new stock"
click at [896, 350] on select "Select New Stock Adjustment Return Other" at bounding box center [1015, 364] width 238 height 28
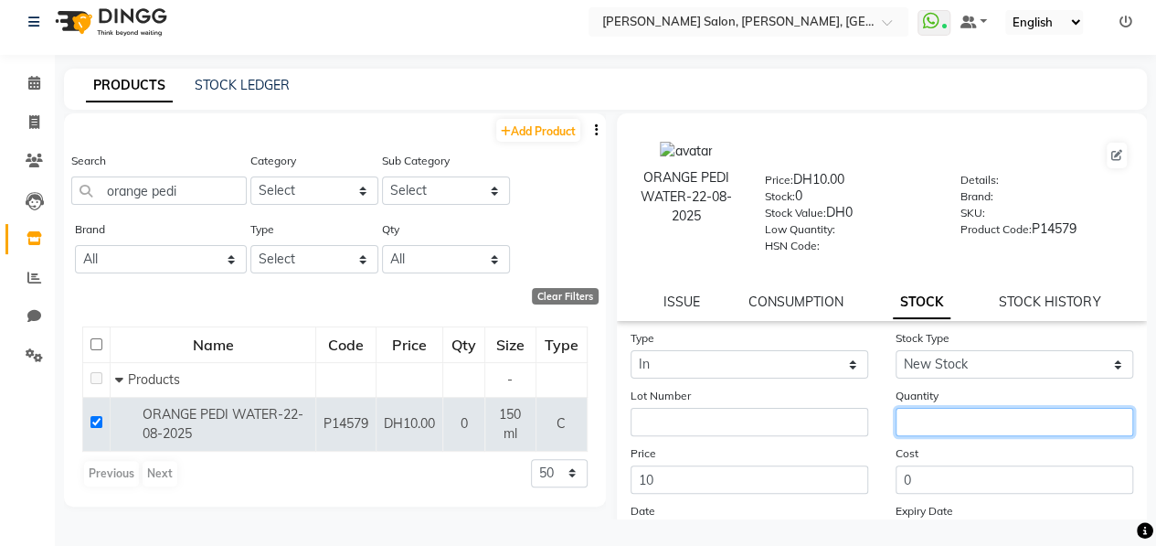
click at [945, 414] on input "number" at bounding box center [1015, 422] width 238 height 28
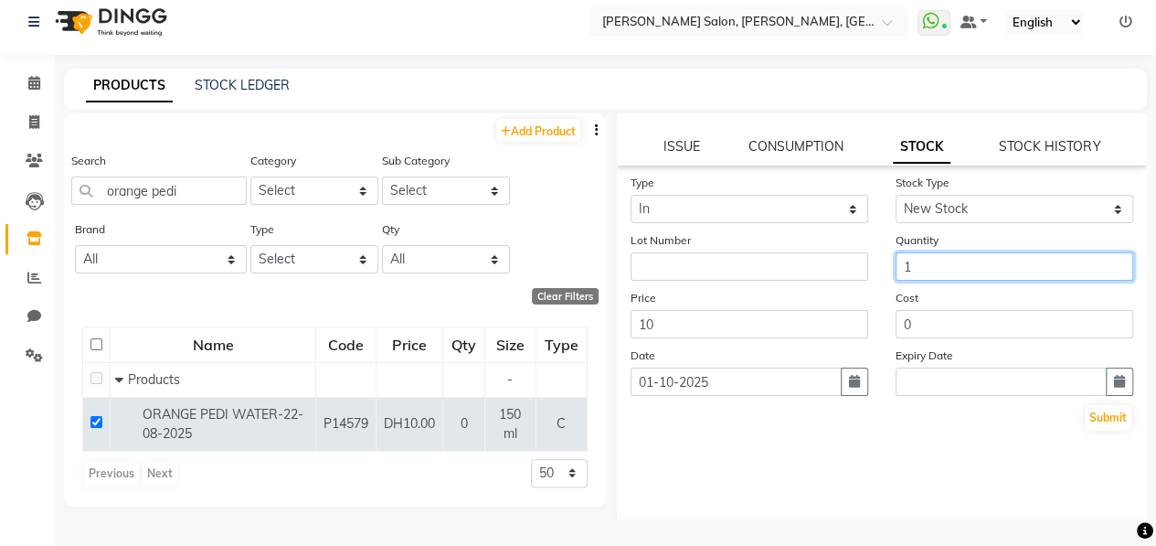
scroll to position [175, 0]
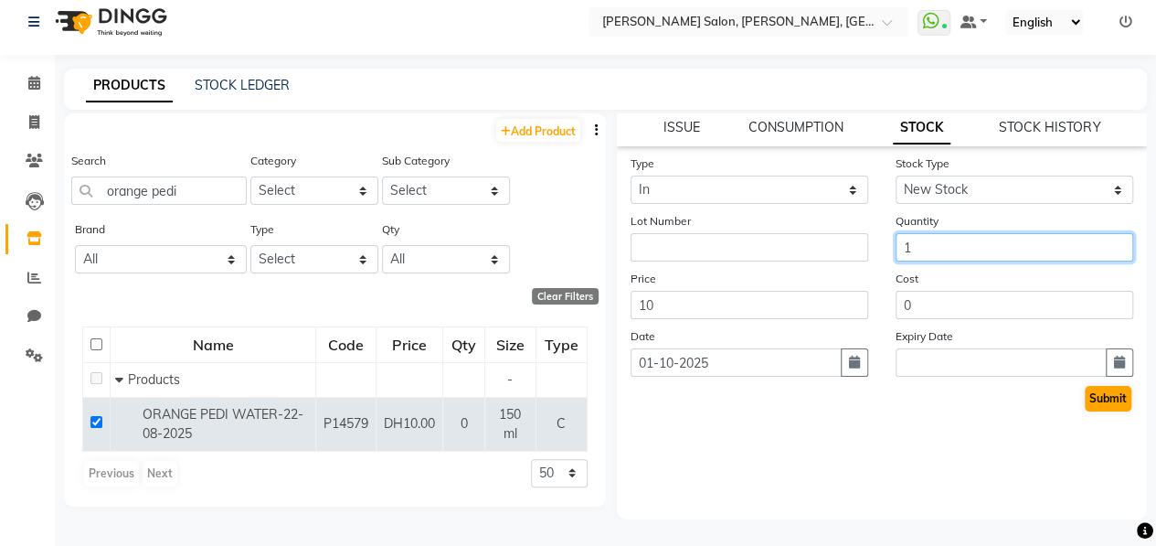
type input "1"
click at [1098, 398] on button "Submit" at bounding box center [1108, 399] width 47 height 26
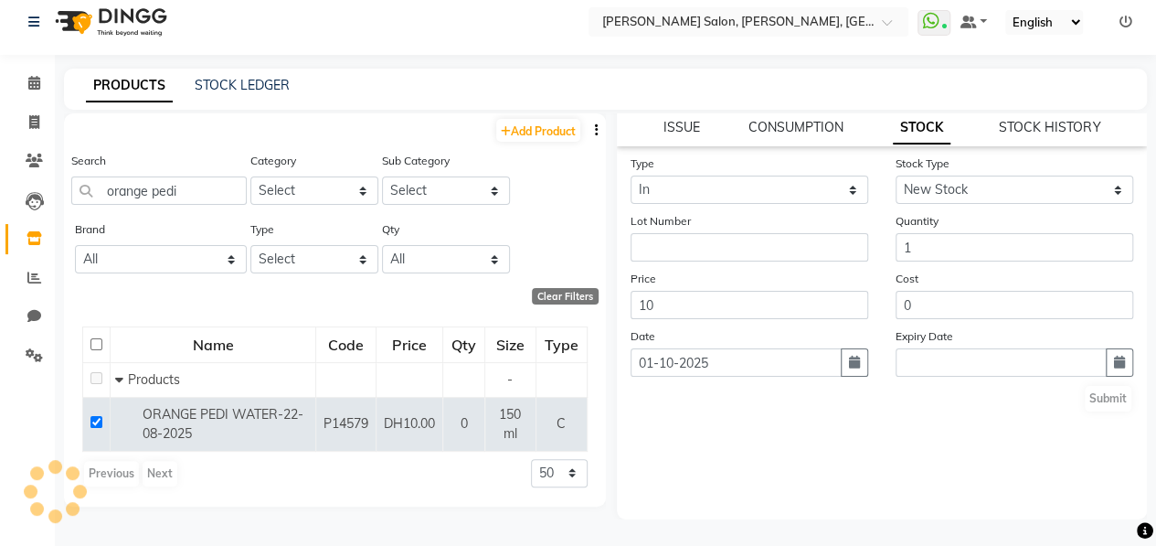
scroll to position [0, 0]
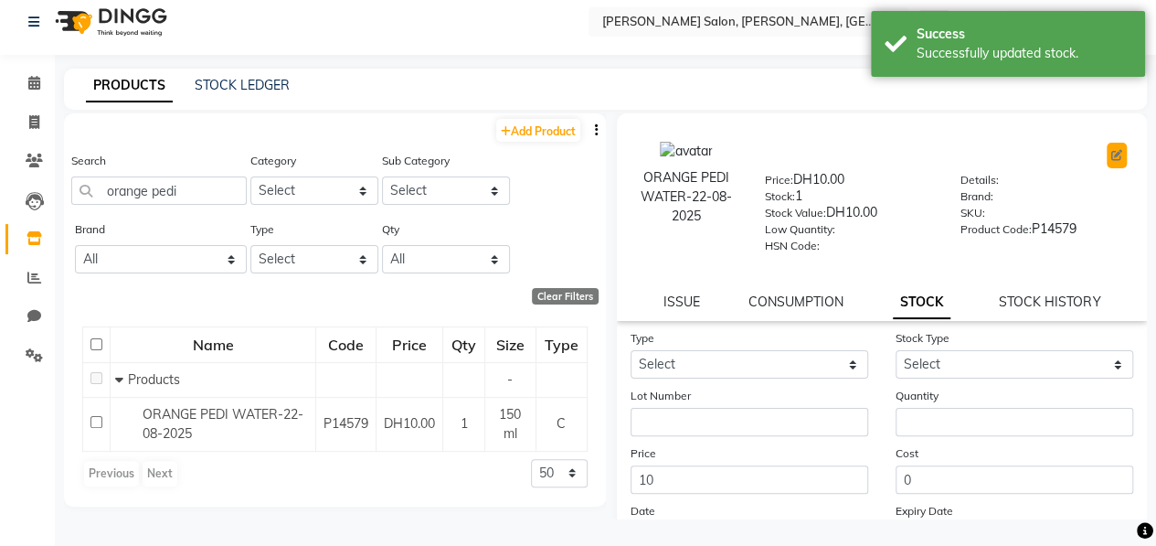
click at [1107, 147] on button at bounding box center [1117, 156] width 20 height 26
select select "true"
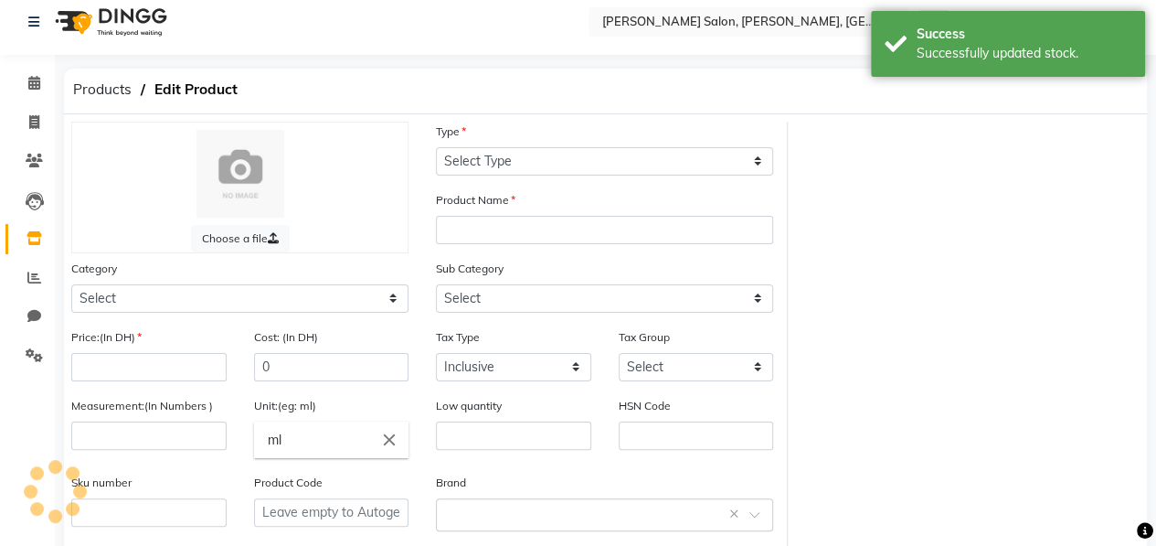
select select "C"
type input "ORANGE PEDI WATER-22-08-2025"
select select
type input "10"
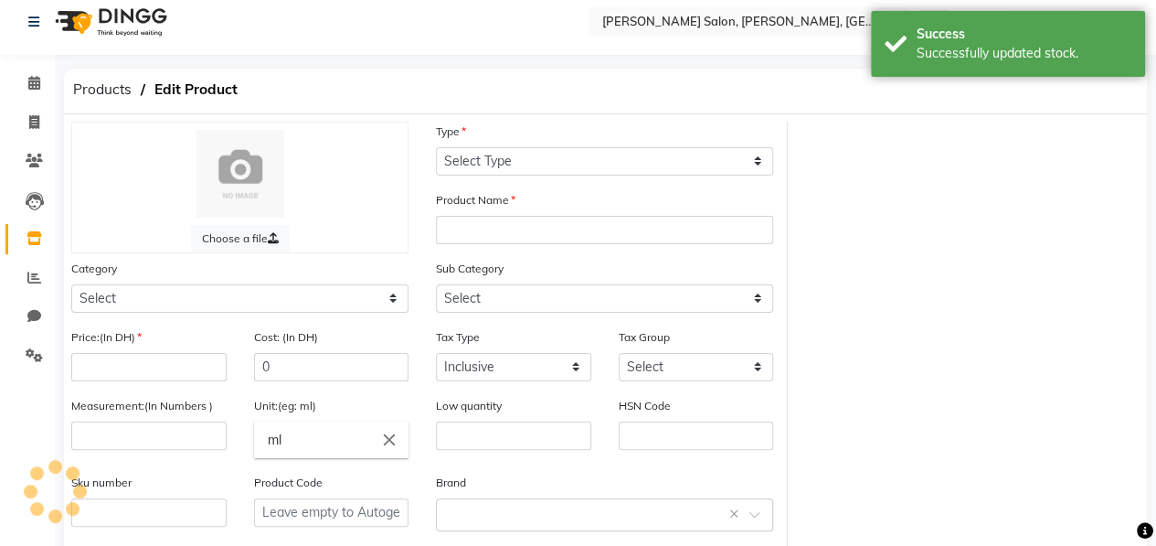
type input "150"
type input "P14579"
select select "462401950"
select select "462401951"
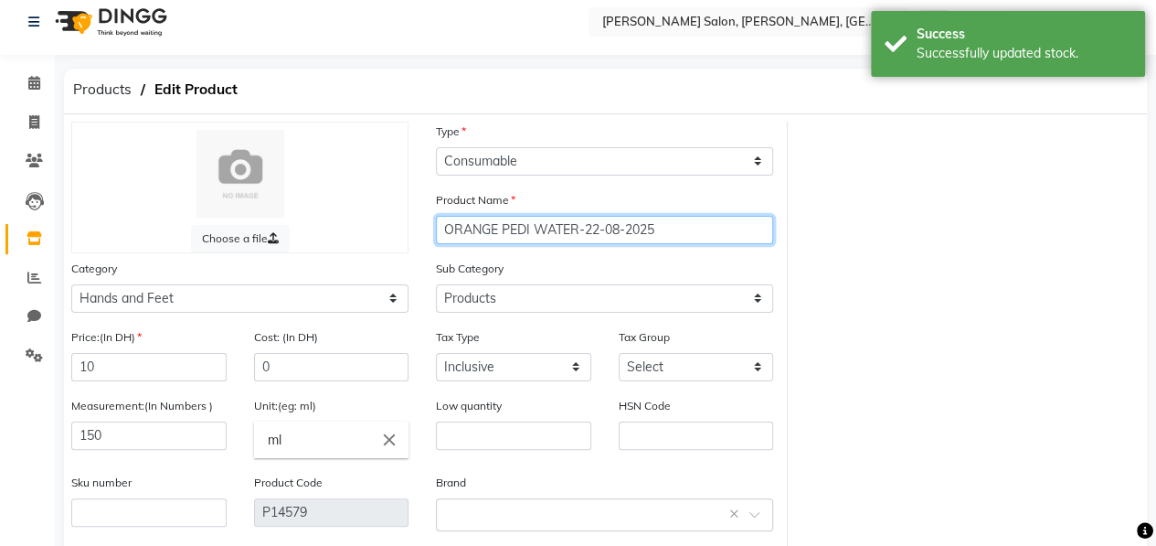
click at [668, 224] on input "ORANGE PEDI WATER-22-08-2025" at bounding box center [604, 230] width 337 height 28
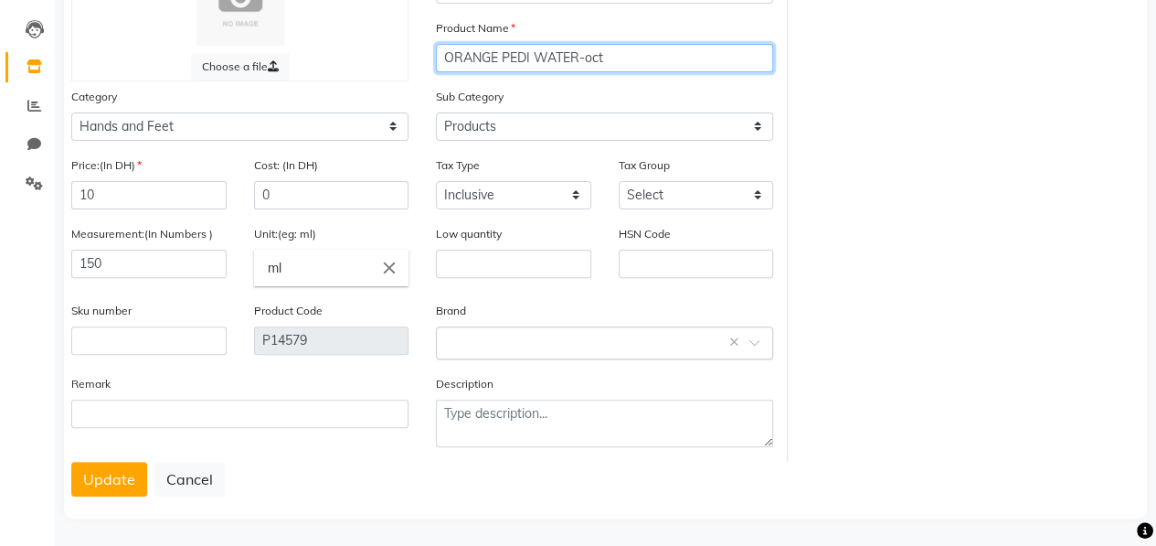
scroll to position [184, 0]
type input "ORANGE PEDI WATER-oct"
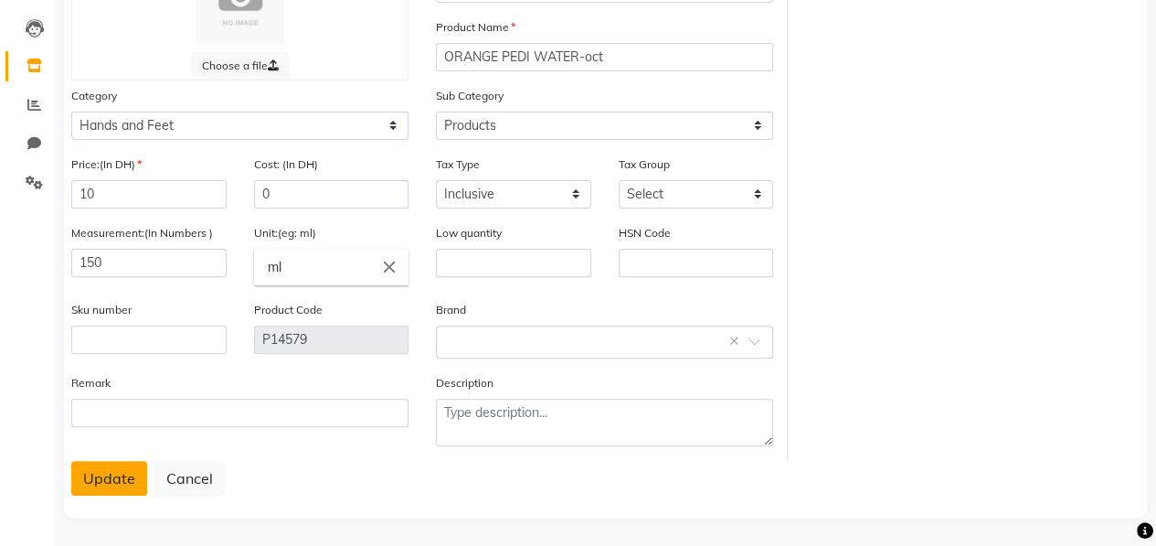
click at [117, 472] on button "Update" at bounding box center [109, 478] width 76 height 35
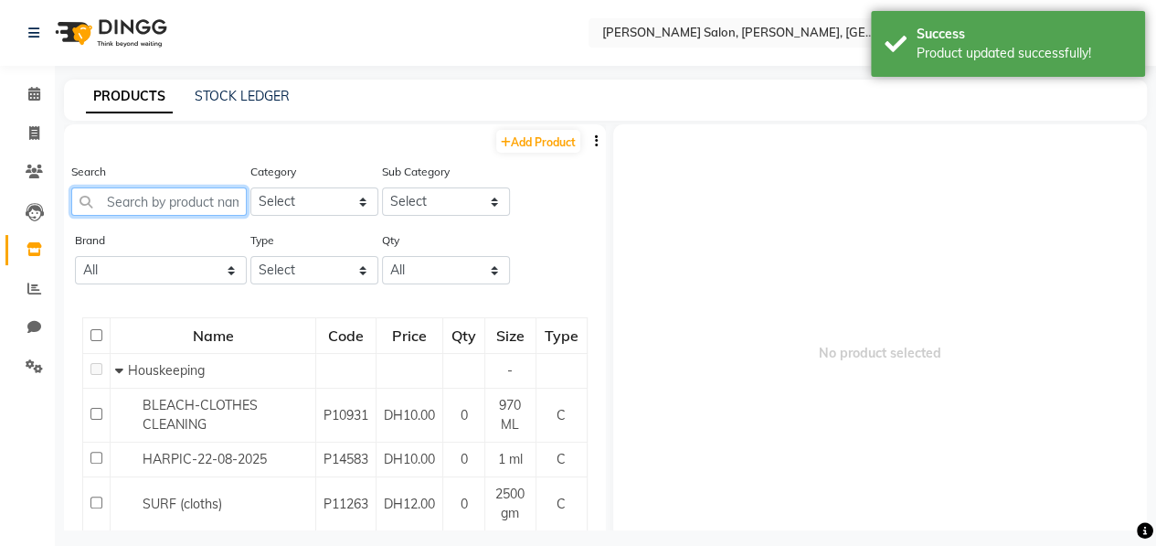
click at [190, 195] on input "text" at bounding box center [158, 201] width 175 height 28
type input "n"
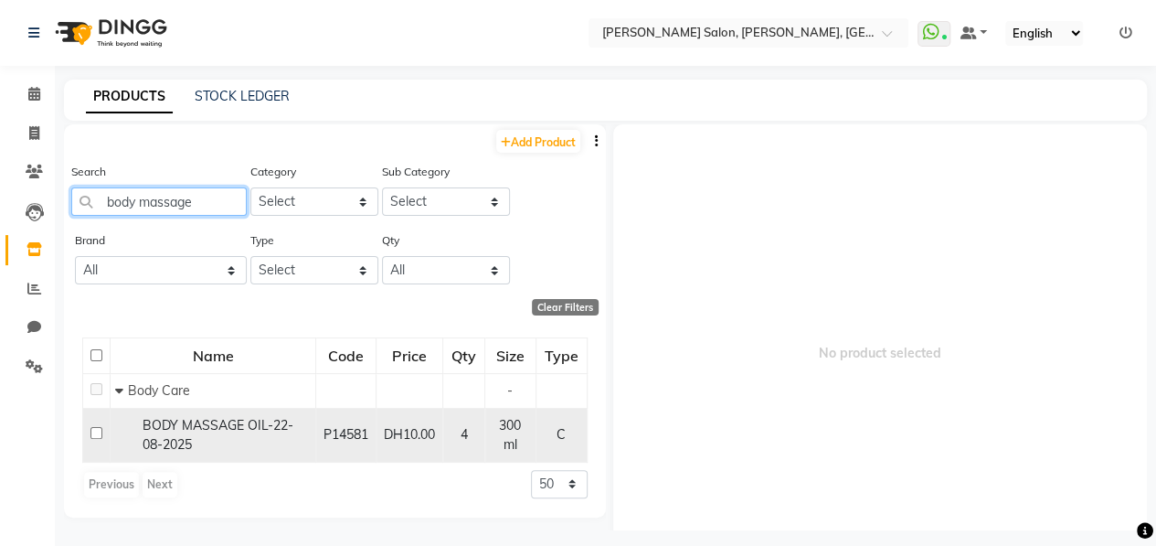
type input "body massage"
click at [96, 429] on input "checkbox" at bounding box center [96, 433] width 12 height 12
checkbox input "true"
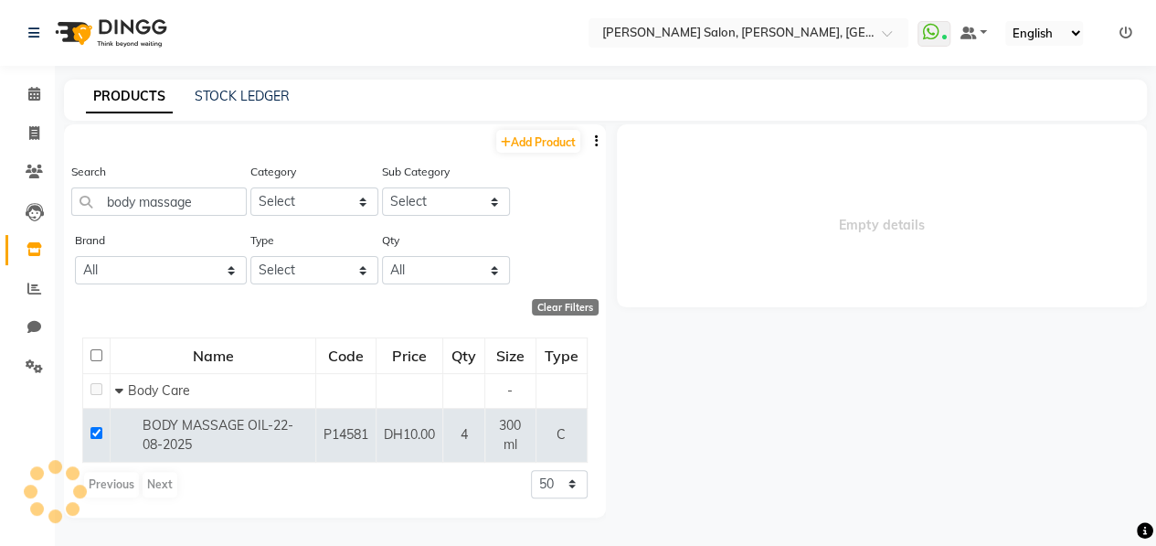
select select
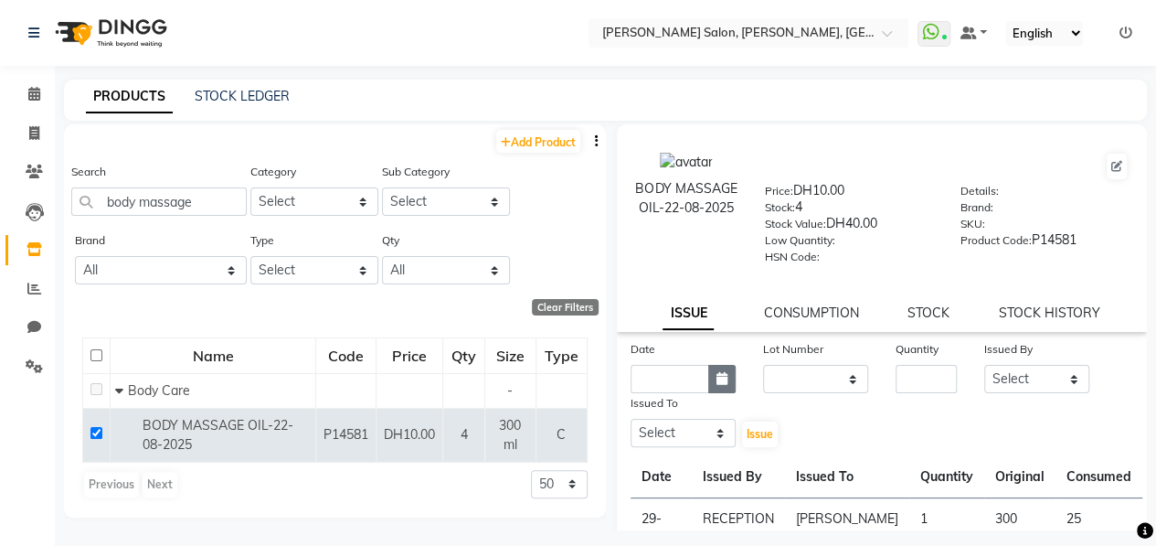
click at [720, 375] on icon "button" at bounding box center [722, 378] width 11 height 13
select select "10"
select select "2025"
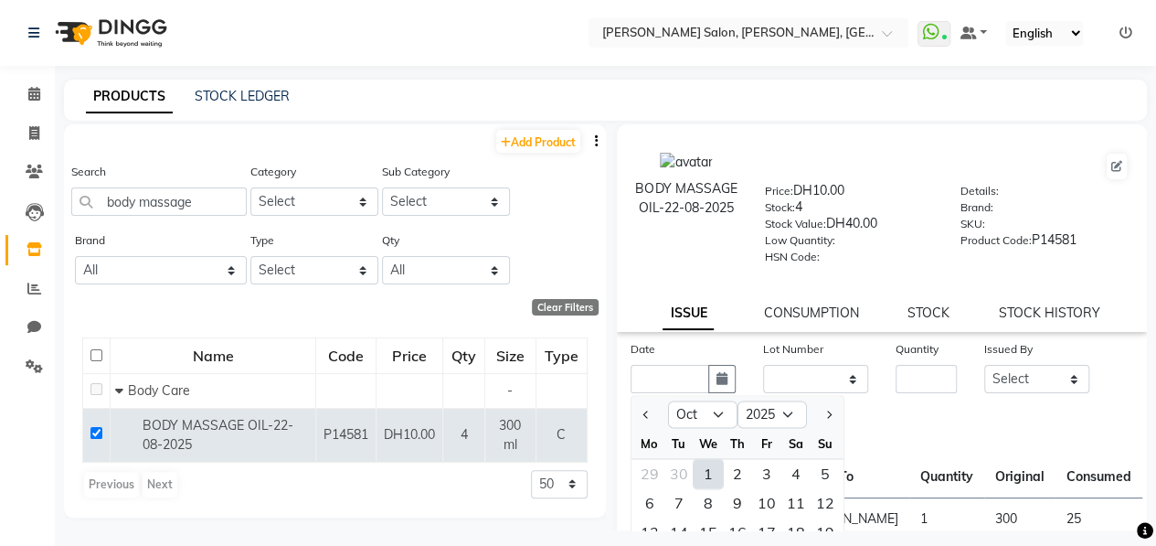
click at [700, 465] on div "1" at bounding box center [708, 473] width 29 height 29
type input "01-10-2025"
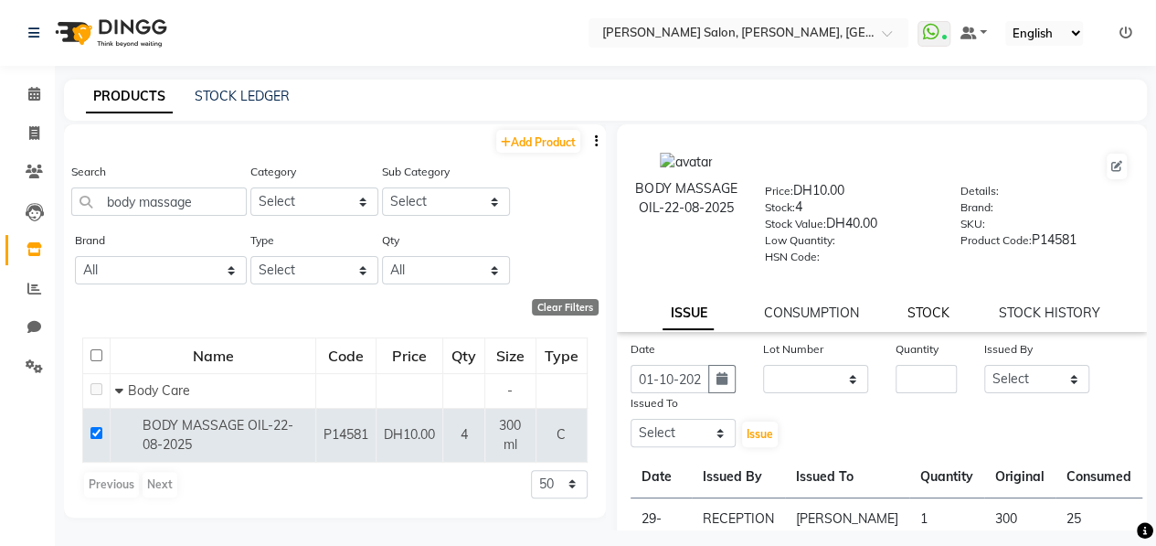
click at [930, 310] on link "STOCK" at bounding box center [929, 312] width 42 height 16
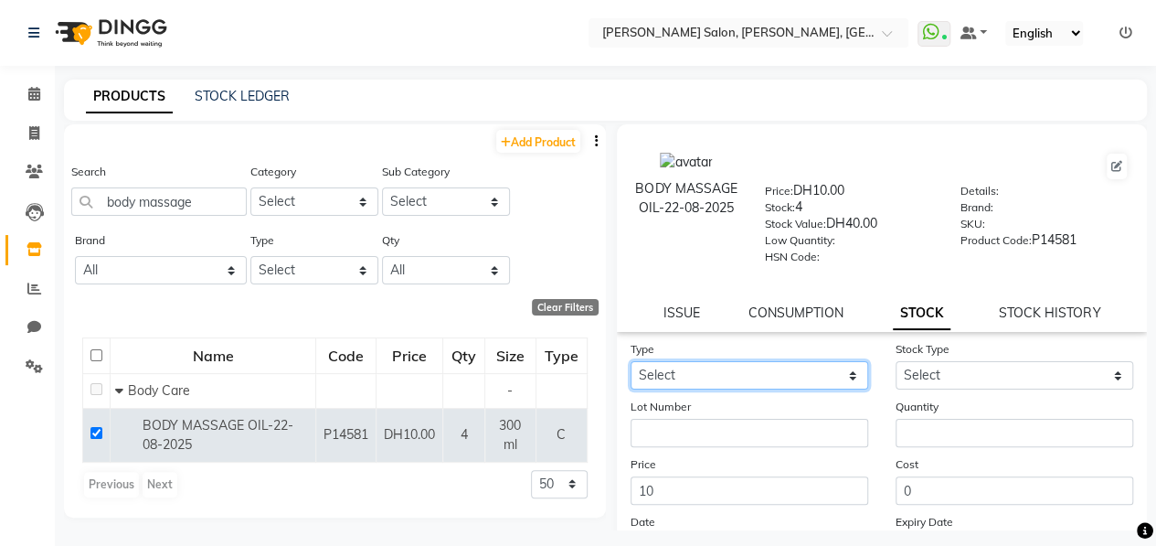
click at [758, 374] on select "Select In" at bounding box center [750, 375] width 238 height 28
select select "in"
click at [631, 361] on select "Select In" at bounding box center [750, 375] width 238 height 28
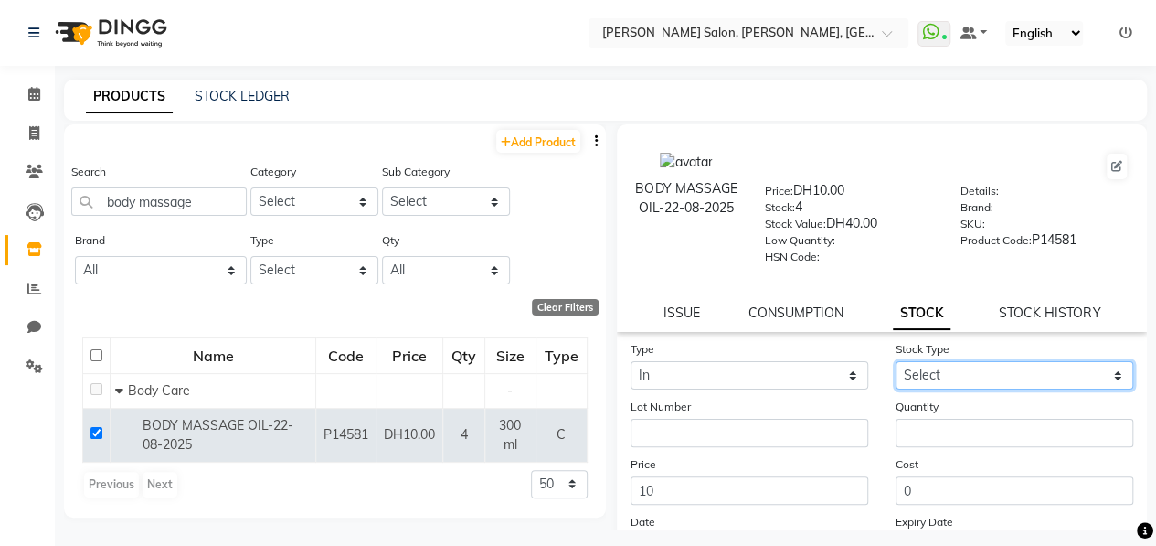
click at [914, 371] on select "Select New Stock Adjustment Return Other" at bounding box center [1015, 375] width 238 height 28
select select "new stock"
click at [896, 361] on select "Select New Stock Adjustment Return Other" at bounding box center [1015, 375] width 238 height 28
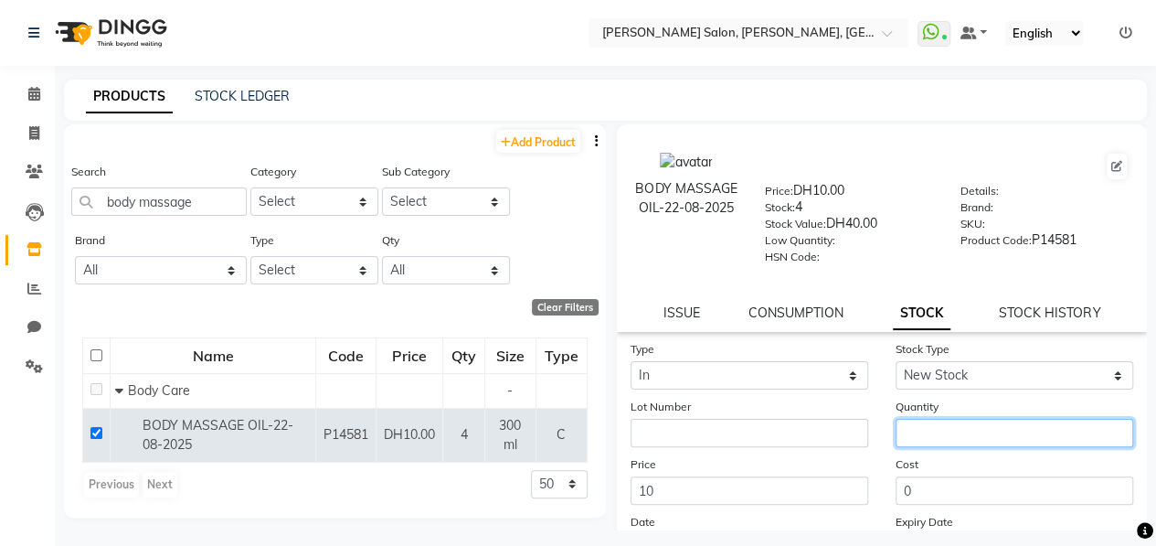
click at [950, 431] on input "number" at bounding box center [1015, 433] width 238 height 28
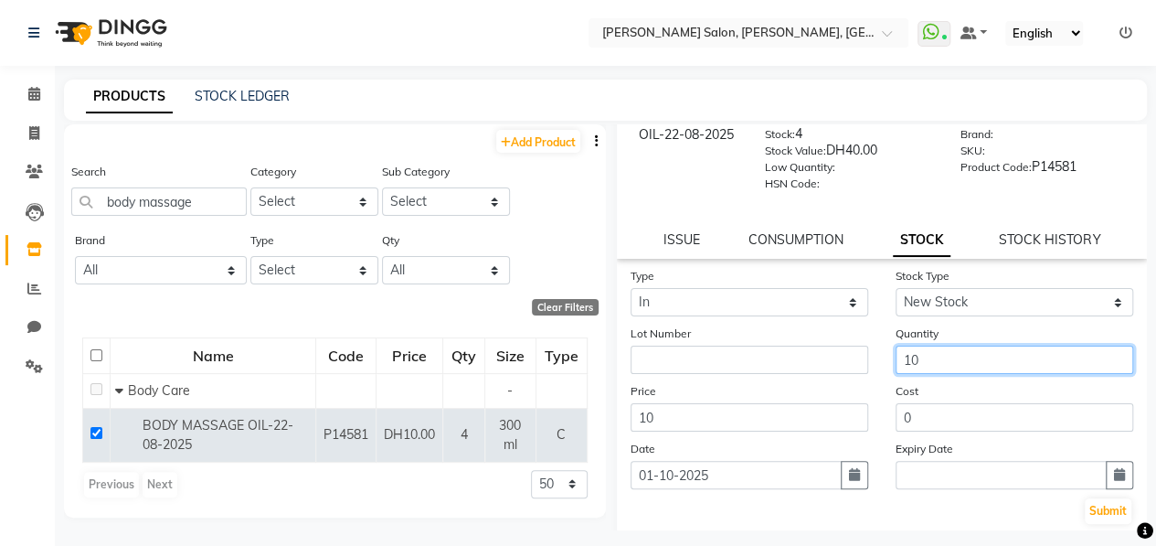
scroll to position [175, 0]
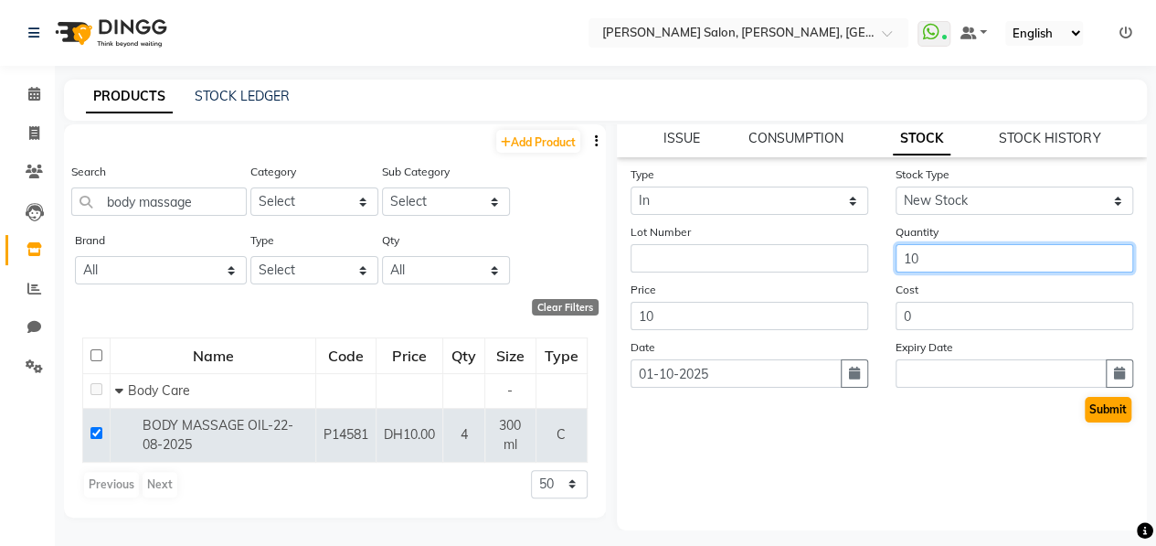
type input "10"
click at [1094, 410] on button "Submit" at bounding box center [1108, 410] width 47 height 26
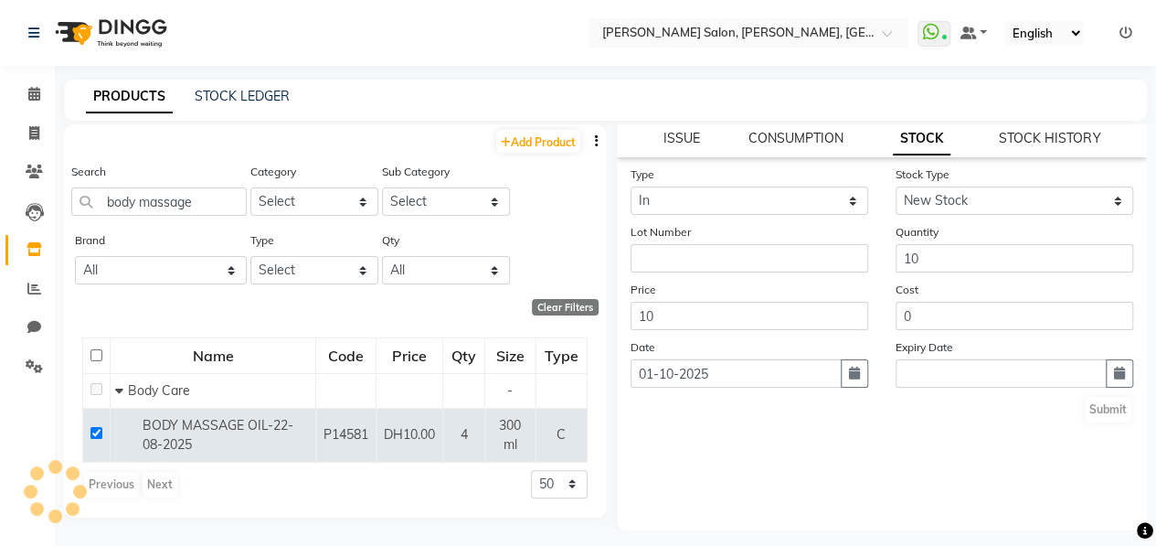
scroll to position [0, 0]
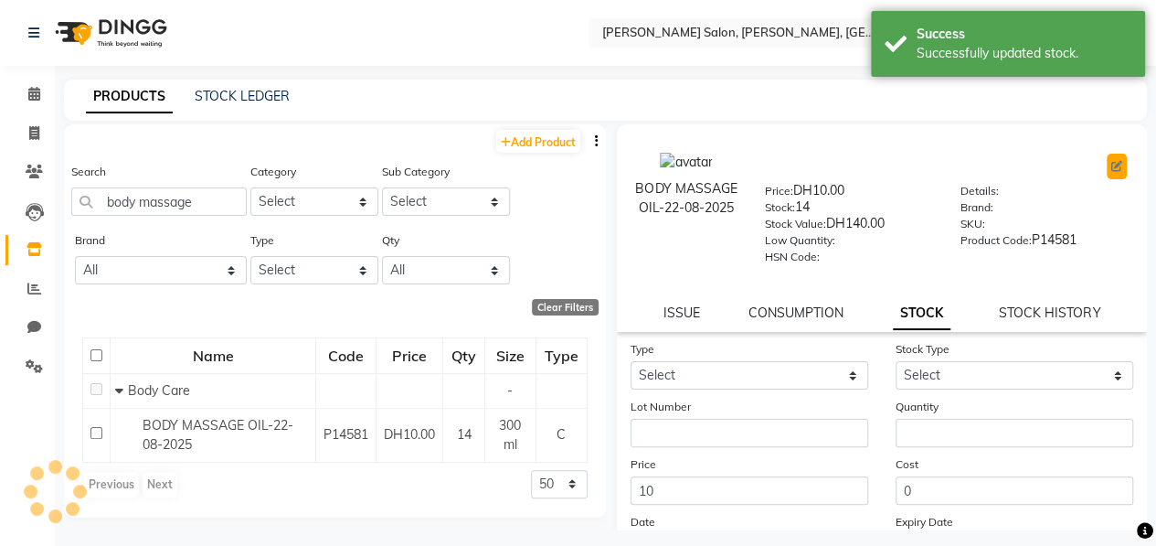
click at [1111, 169] on icon at bounding box center [1116, 166] width 11 height 11
select select "true"
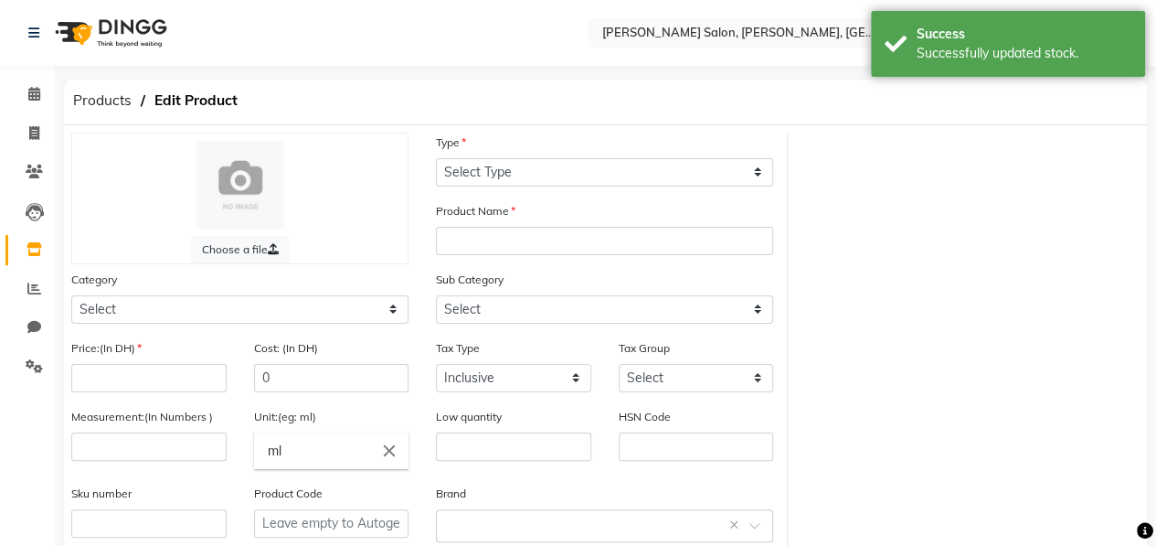
select select "C"
type input "BODY MASSAGE OIL-22-08-2025"
select select
type input "10"
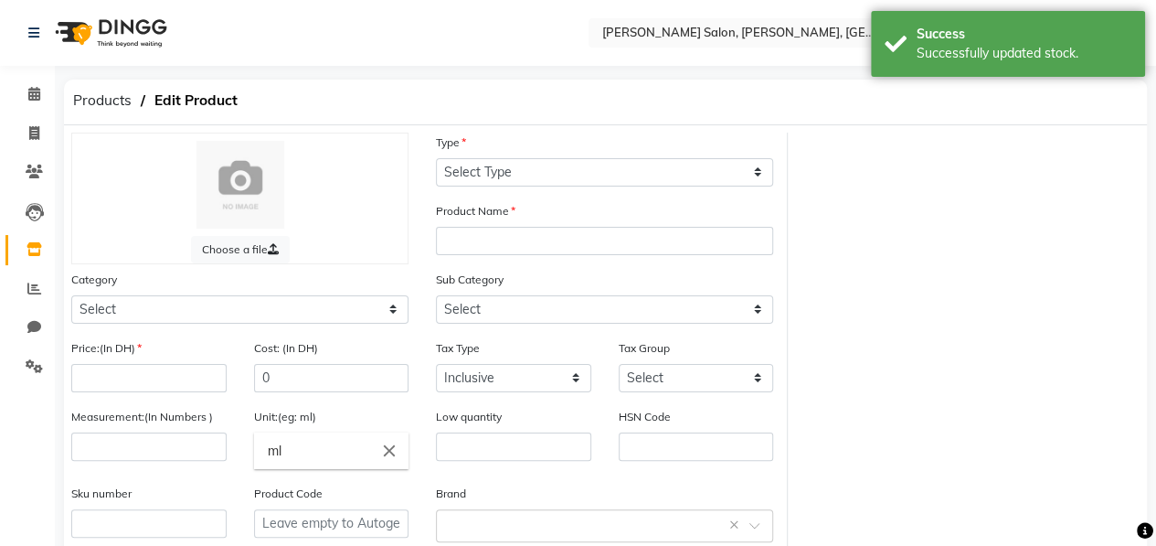
type input "300"
type input "P14581"
select select "462401150"
select select "462401160"
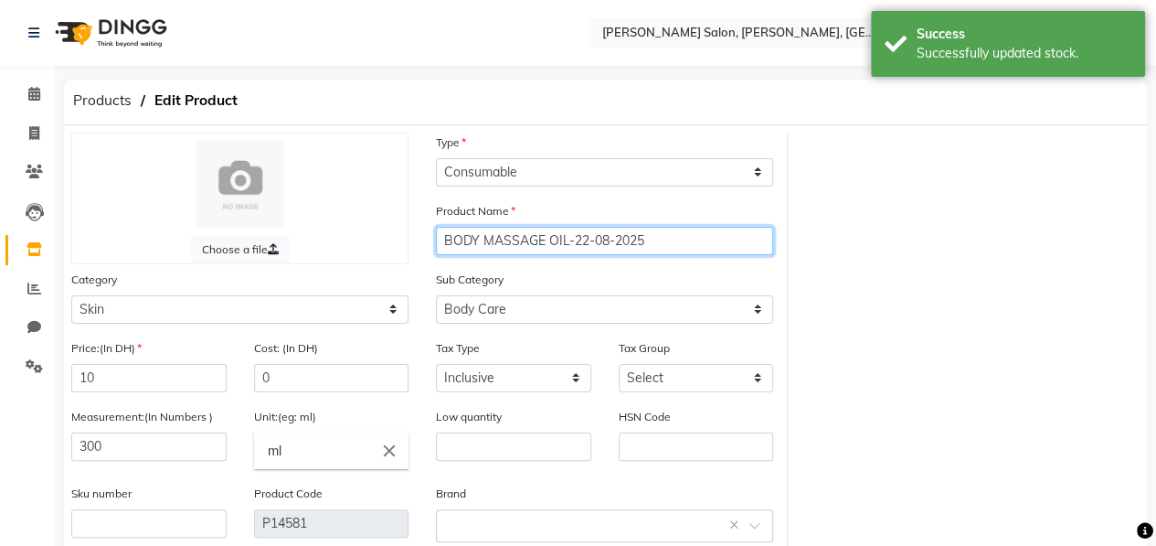
click at [661, 239] on input "BODY MASSAGE OIL-22-08-2025" at bounding box center [604, 241] width 337 height 28
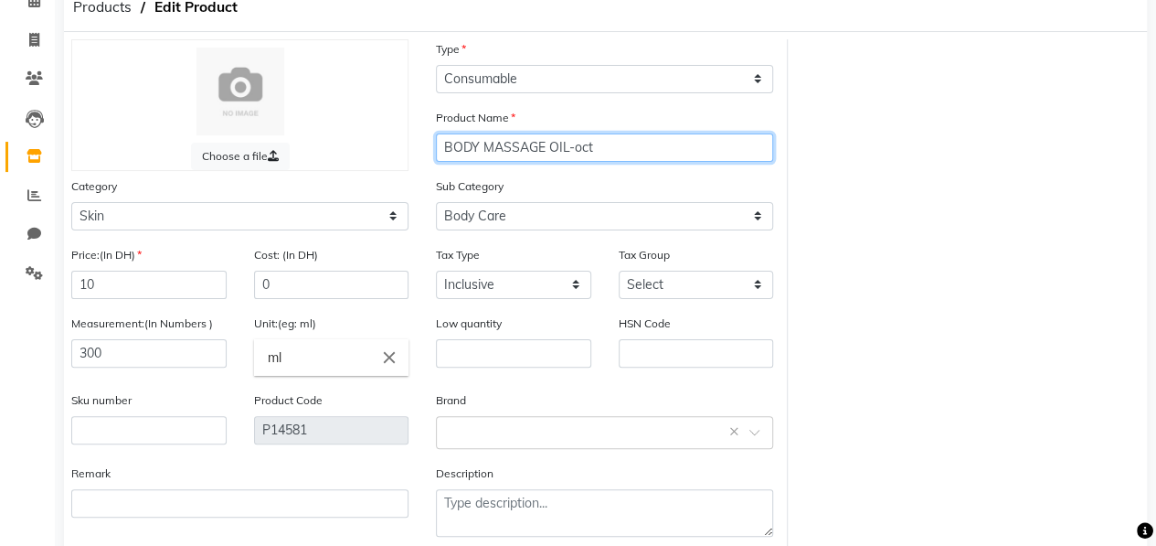
scroll to position [184, 0]
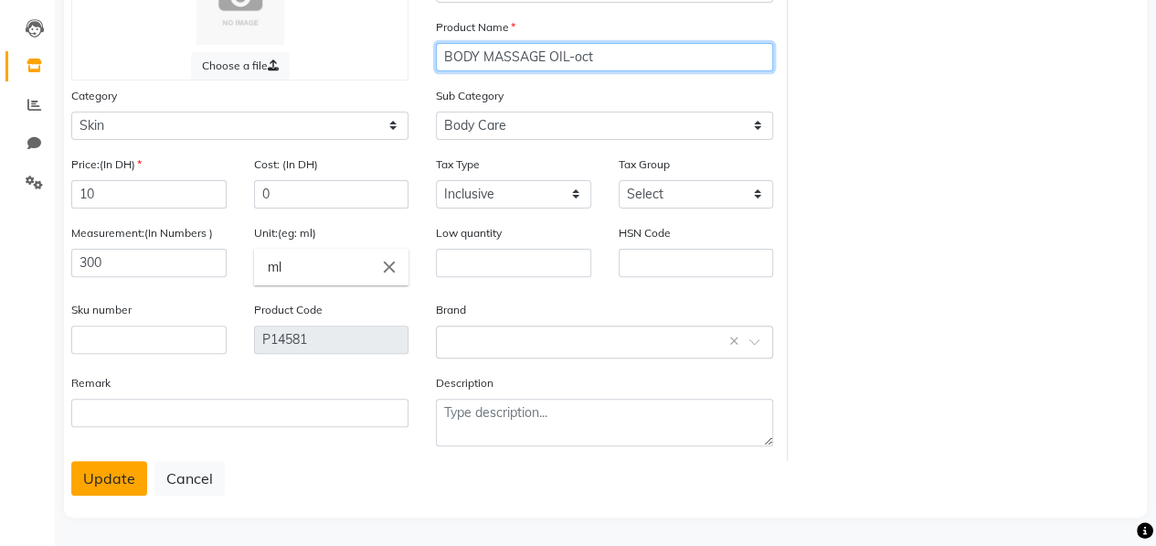
type input "BODY MASSAGE OIL-oct"
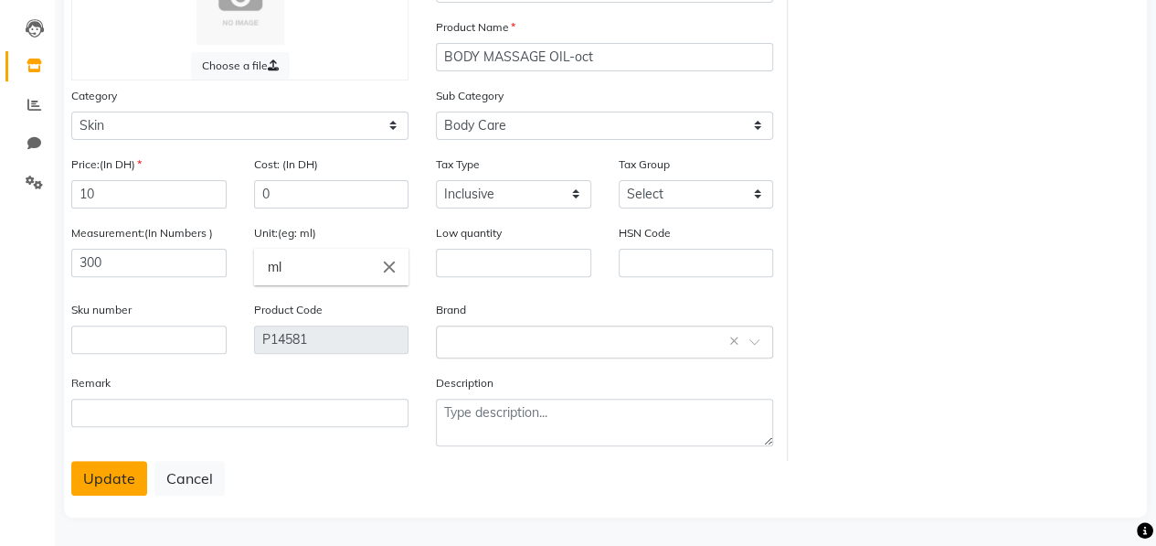
click at [97, 467] on button "Update" at bounding box center [109, 478] width 76 height 35
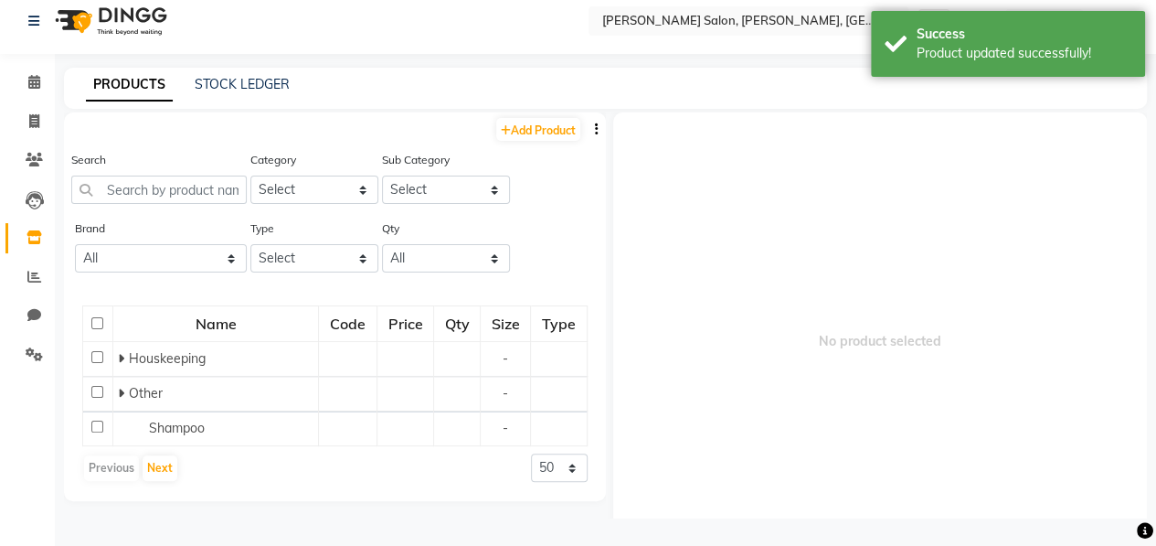
scroll to position [11, 0]
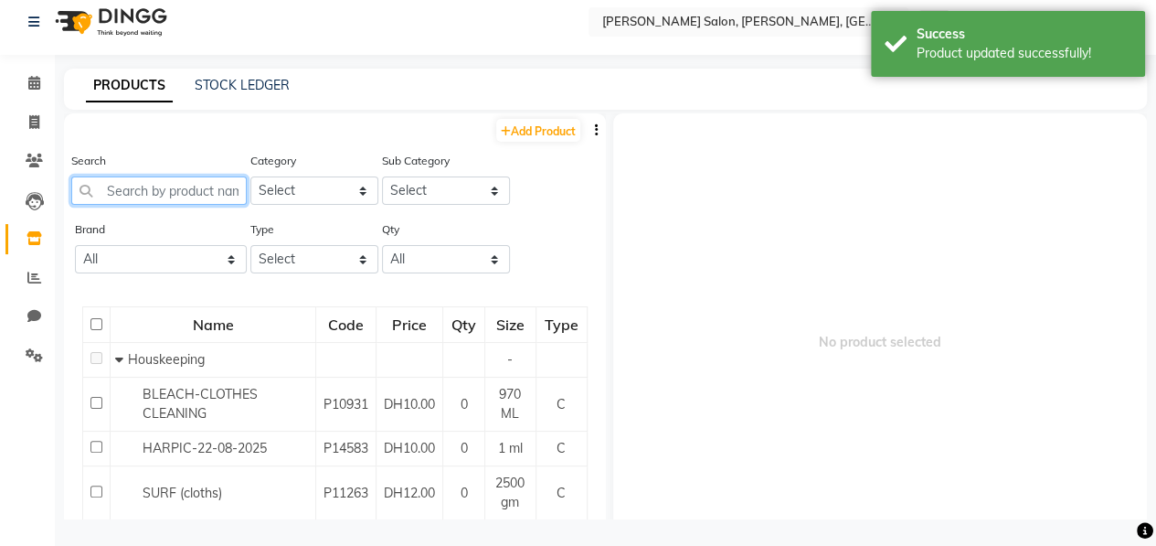
click at [167, 189] on input "text" at bounding box center [158, 190] width 175 height 28
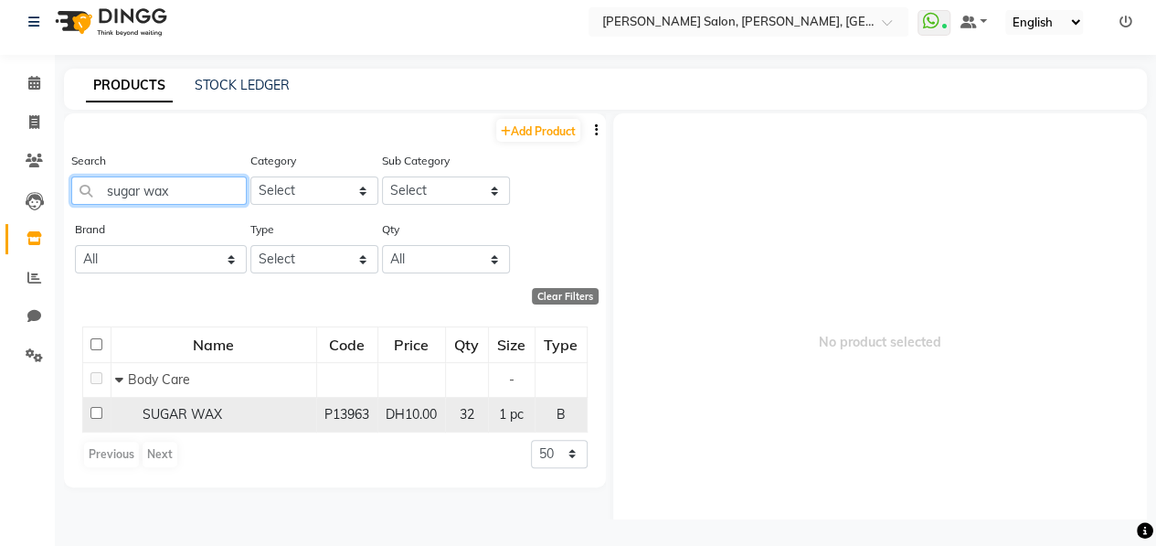
type input "sugar wax"
click at [93, 401] on td at bounding box center [97, 414] width 28 height 35
click at [93, 409] on input "checkbox" at bounding box center [96, 413] width 12 height 12
checkbox input "true"
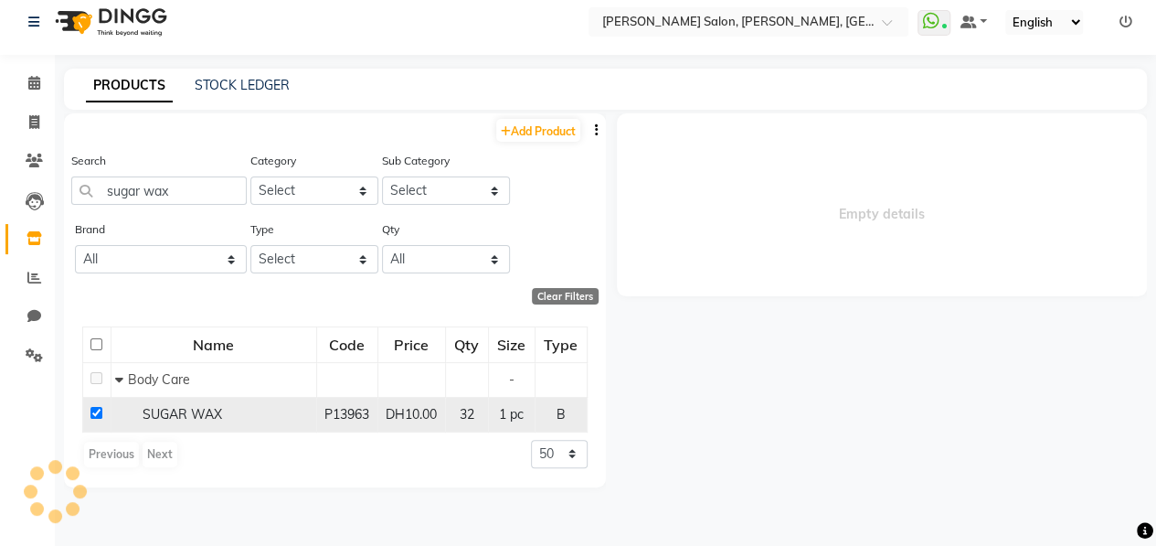
select select
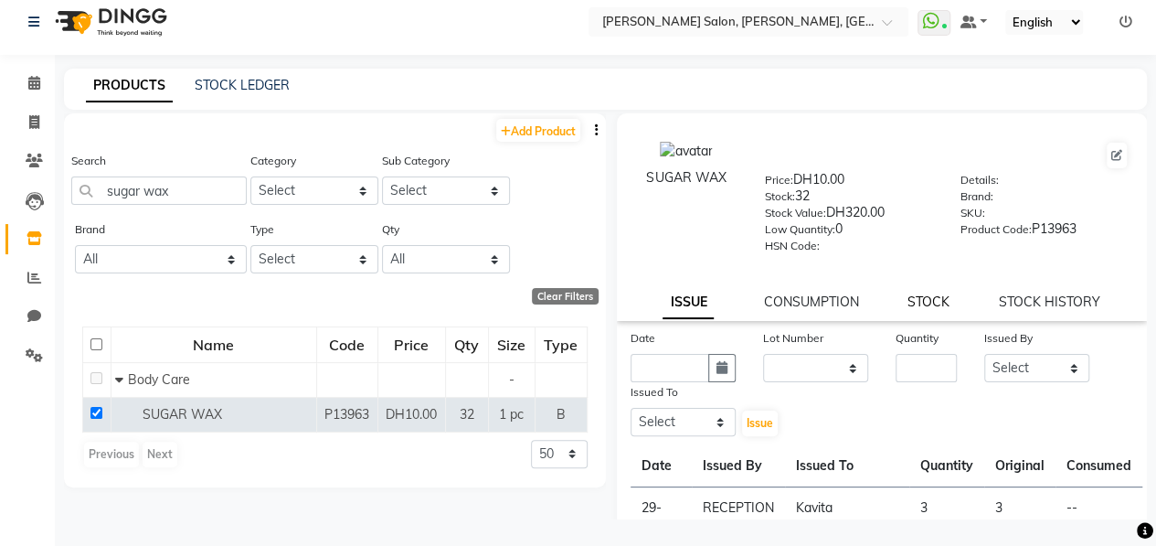
click at [921, 297] on link "STOCK" at bounding box center [929, 301] width 42 height 16
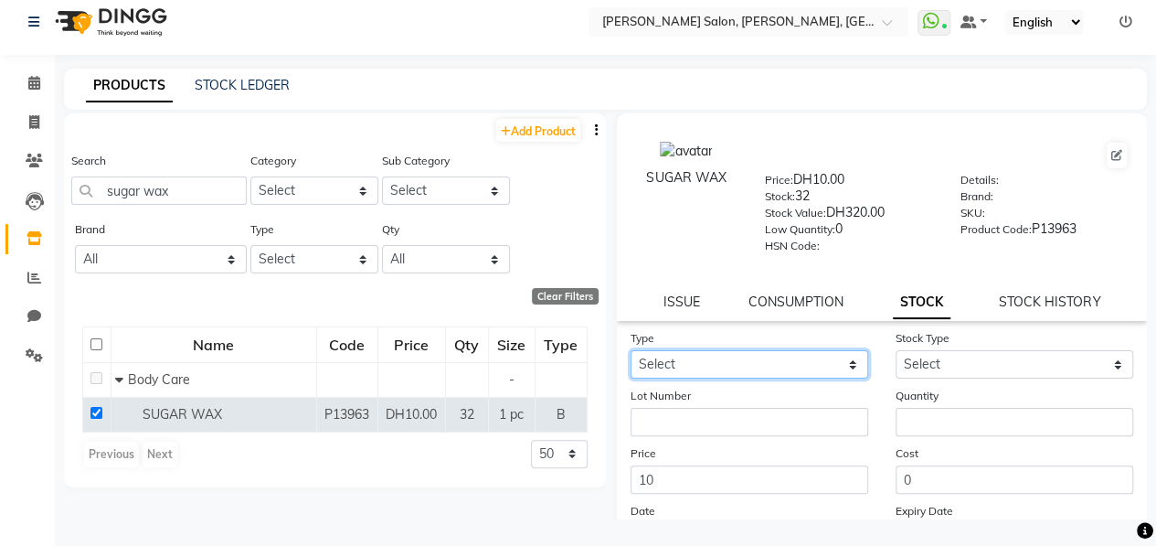
click at [792, 356] on select "Select In" at bounding box center [750, 364] width 238 height 28
select select "in"
click at [631, 350] on select "Select In" at bounding box center [750, 364] width 238 height 28
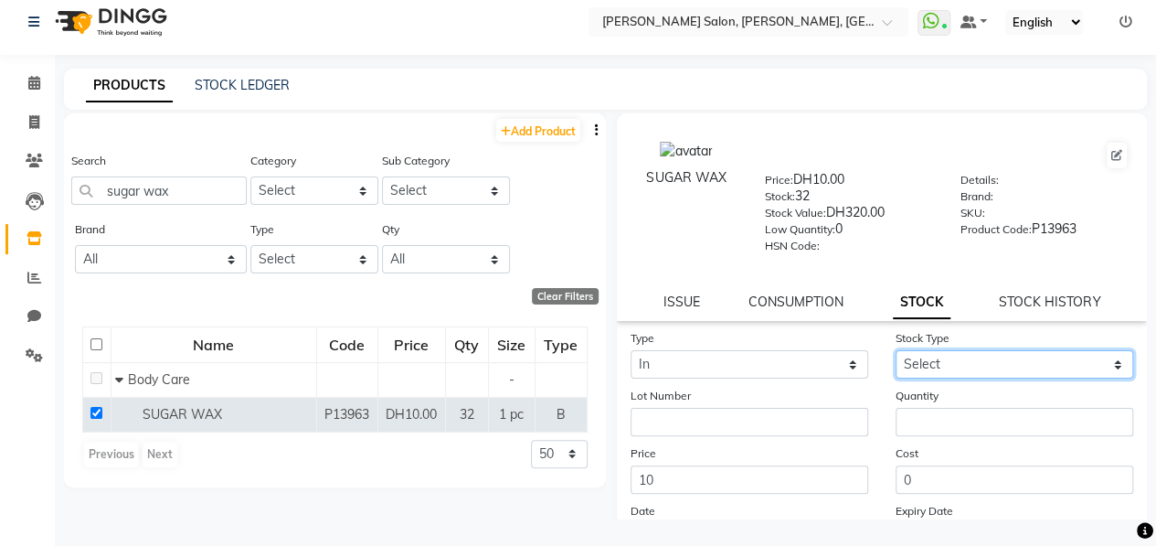
click at [969, 365] on select "Select New Stock Adjustment Return Other" at bounding box center [1015, 364] width 238 height 28
select select "new stock"
click at [896, 350] on select "Select New Stock Adjustment Return Other" at bounding box center [1015, 364] width 238 height 28
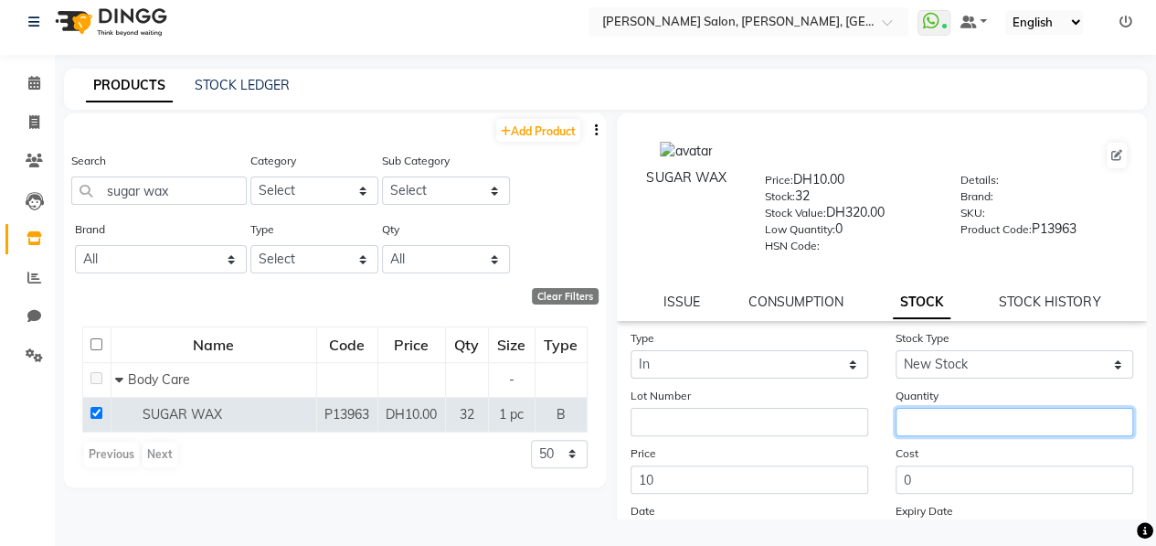
click at [965, 419] on input "number" at bounding box center [1015, 422] width 238 height 28
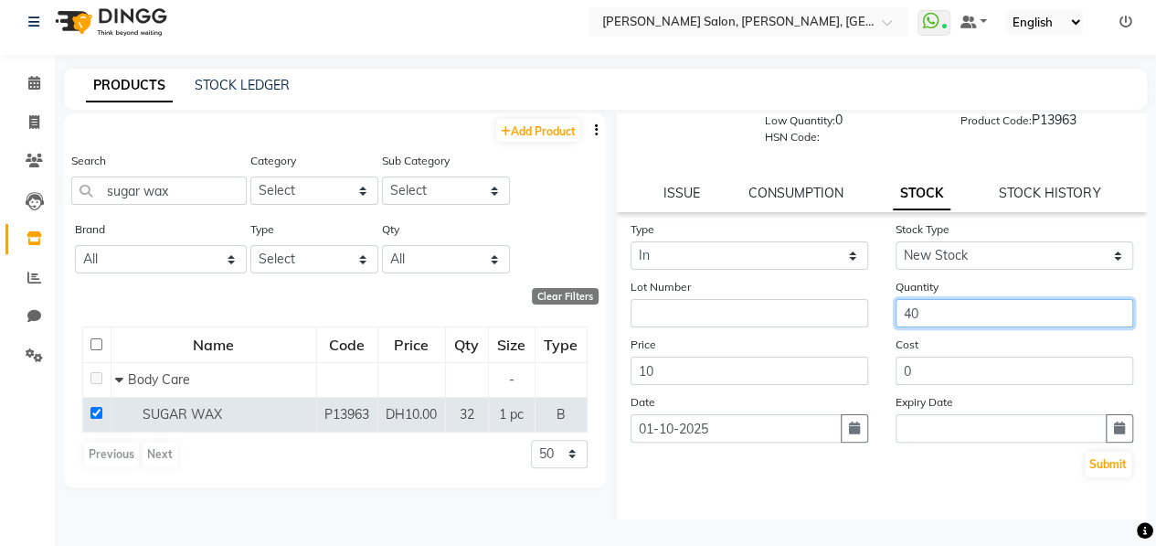
scroll to position [175, 0]
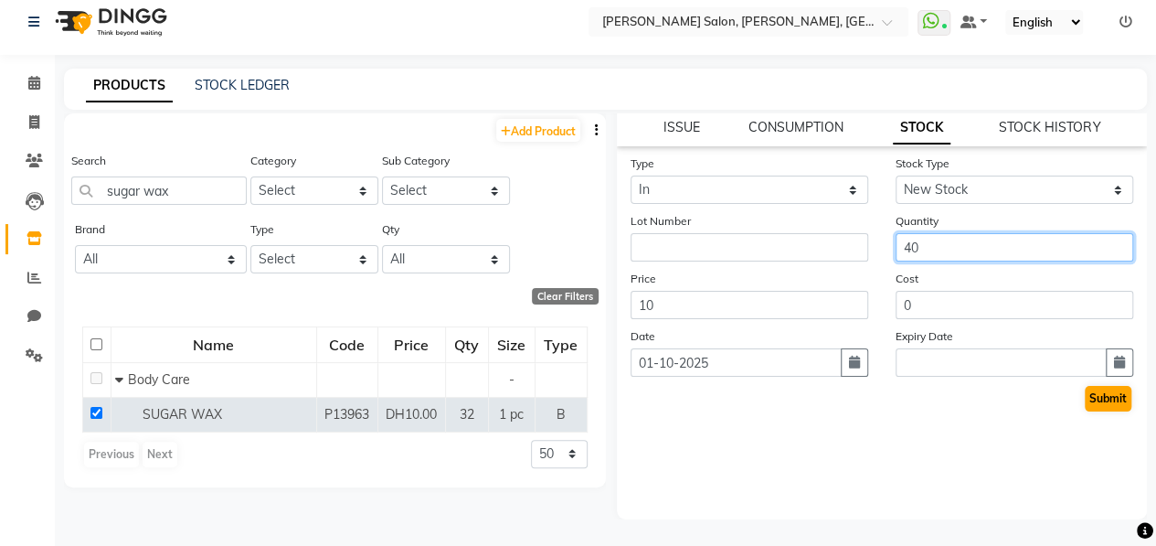
type input "40"
click at [1085, 403] on button "Submit" at bounding box center [1108, 399] width 47 height 26
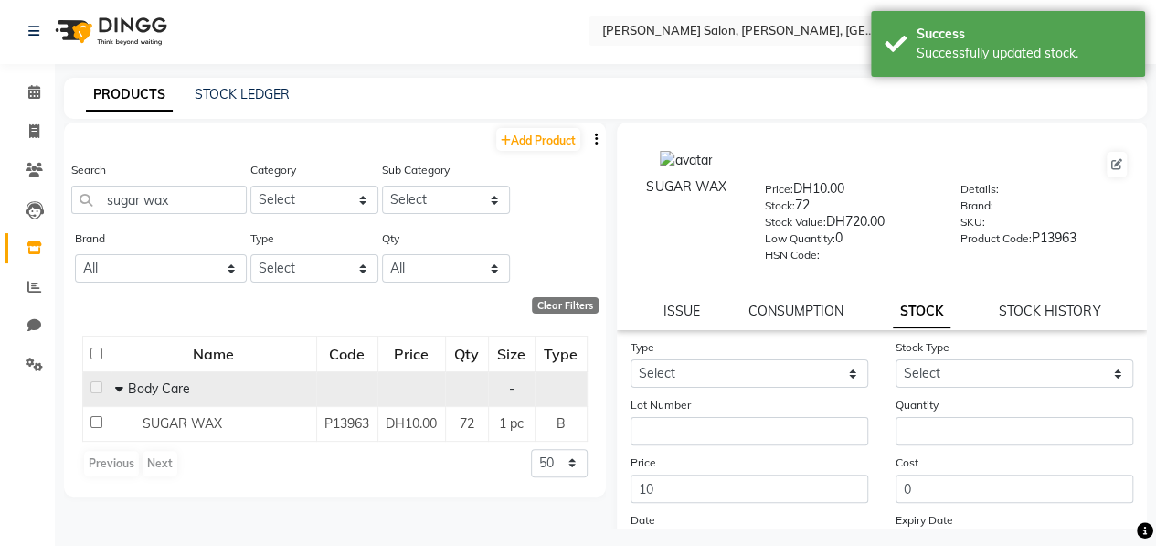
scroll to position [0, 0]
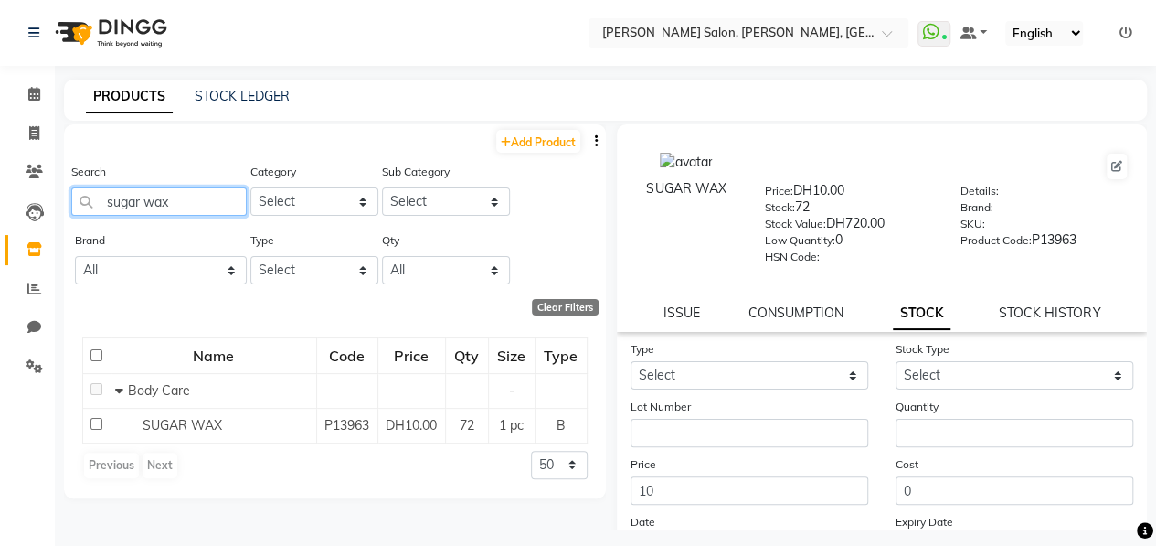
drag, startPoint x: 179, startPoint y: 209, endPoint x: 40, endPoint y: 194, distance: 139.8
click at [40, 194] on app-home "Select Location × [PERSON_NAME] Salon, [GEOGRAPHIC_DATA], Abu Shagara WhatsApp …" at bounding box center [578, 278] width 1156 height 557
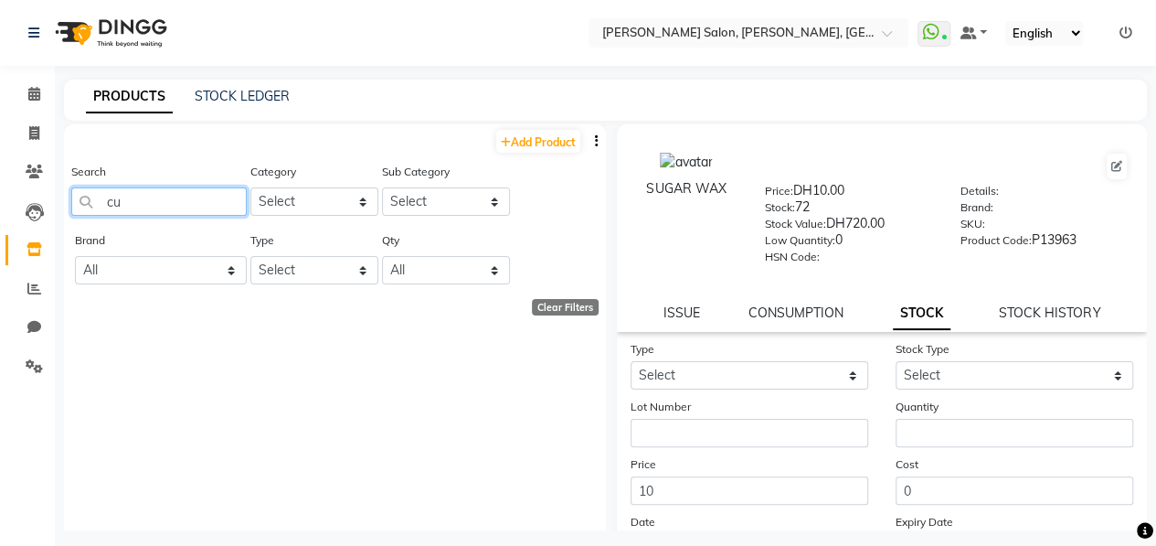
type input "c"
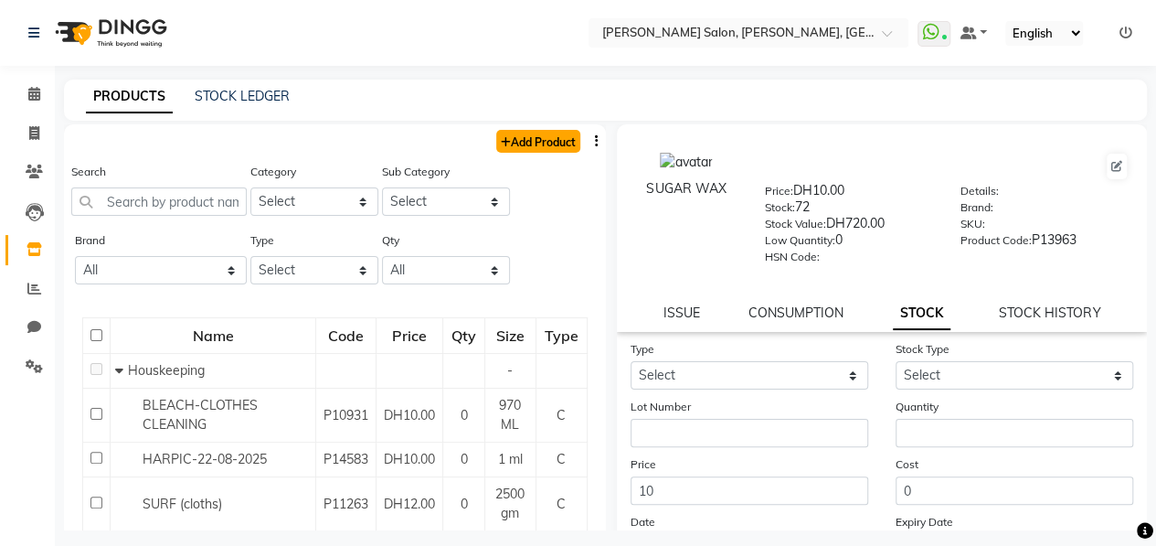
click at [539, 145] on link "Add Product" at bounding box center [538, 141] width 84 height 23
select select "true"
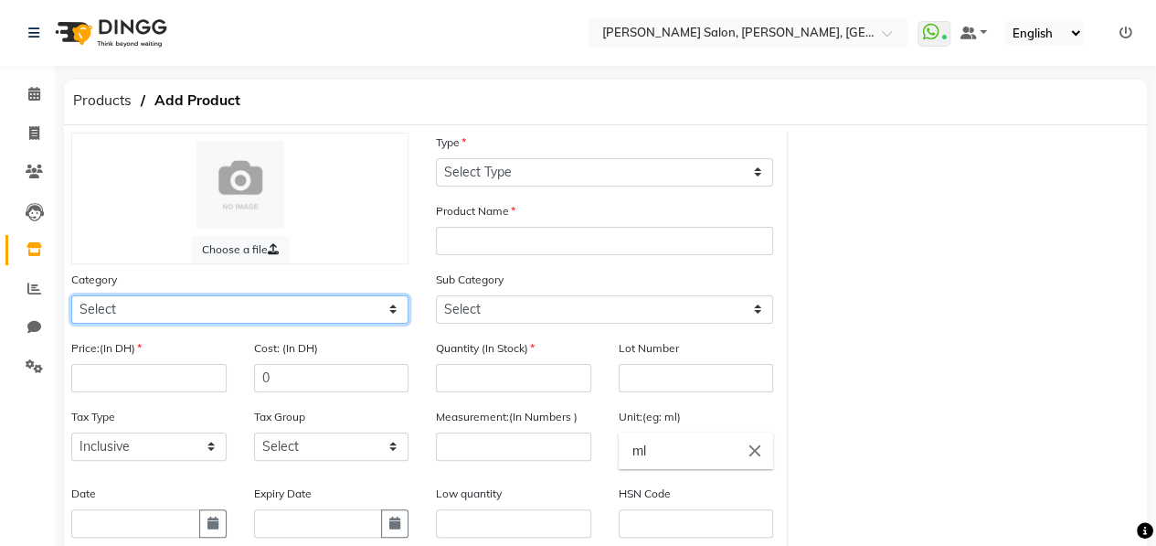
click at [257, 298] on select "Select Hair Skin Makeup Personal Care Appliances [PERSON_NAME] Waxing Disposabl…" at bounding box center [239, 309] width 337 height 28
select select "462401950"
click at [71, 295] on select "Select Hair Skin Makeup Personal Care Appliances [PERSON_NAME] Waxing Disposabl…" at bounding box center [239, 309] width 337 height 28
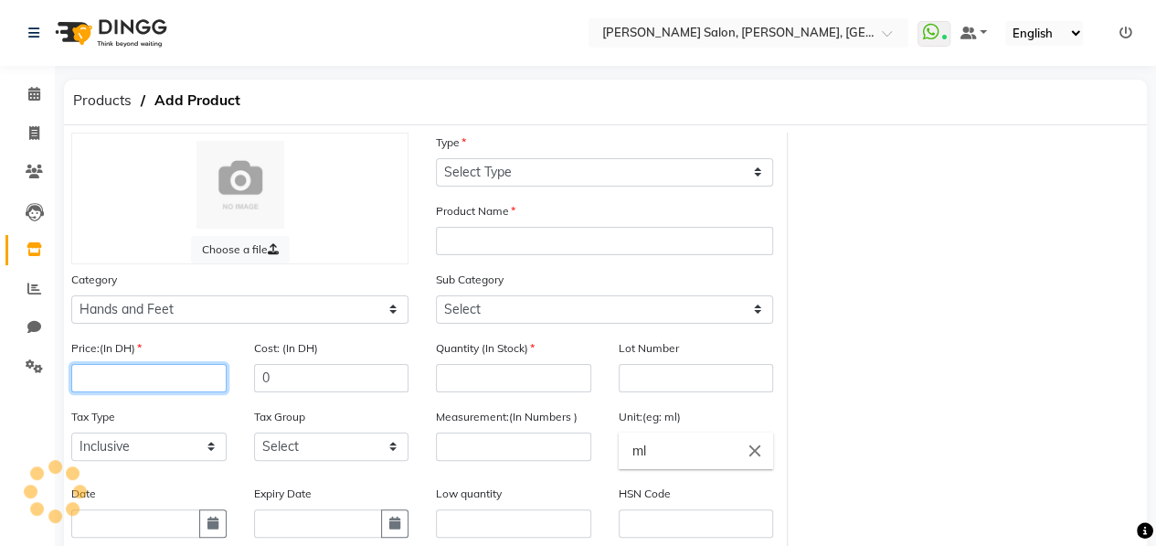
click at [177, 367] on input "number" at bounding box center [148, 378] width 155 height 28
type input "5"
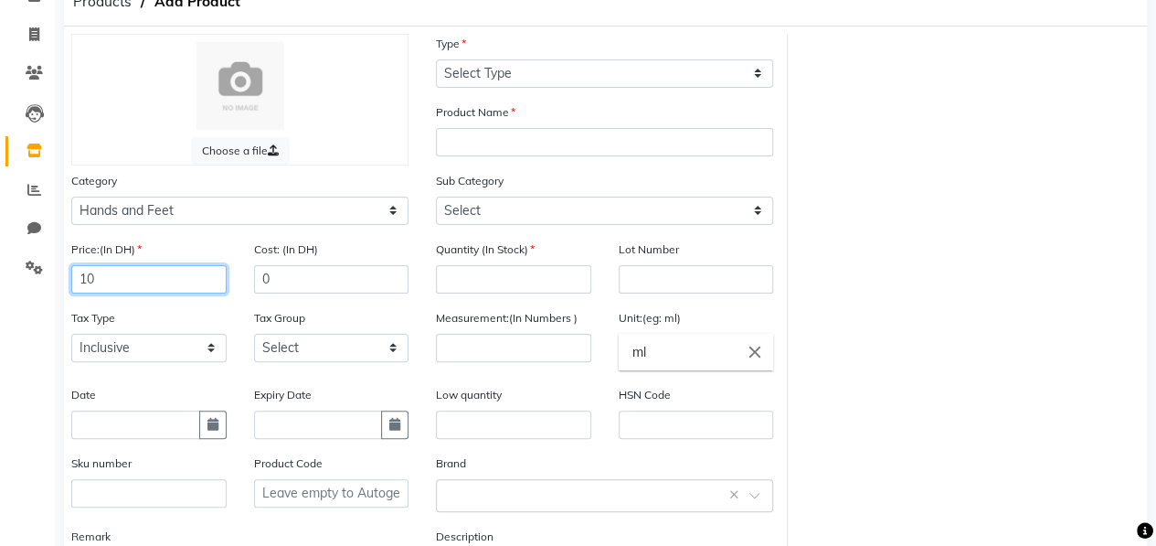
scroll to position [183, 0]
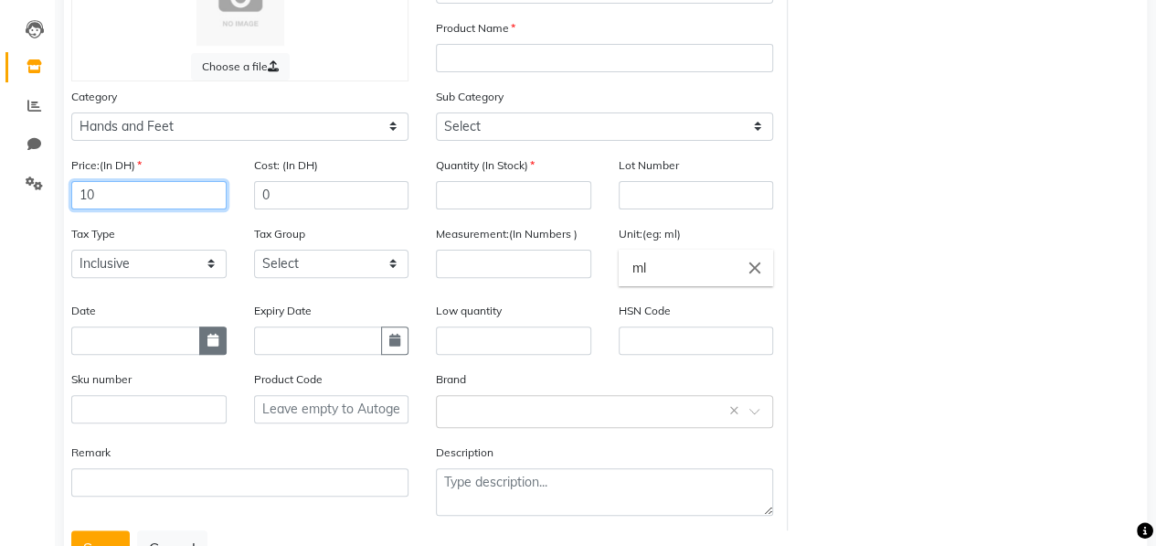
type input "10"
click at [224, 340] on button "button" at bounding box center [212, 340] width 27 height 28
select select "10"
select select "2025"
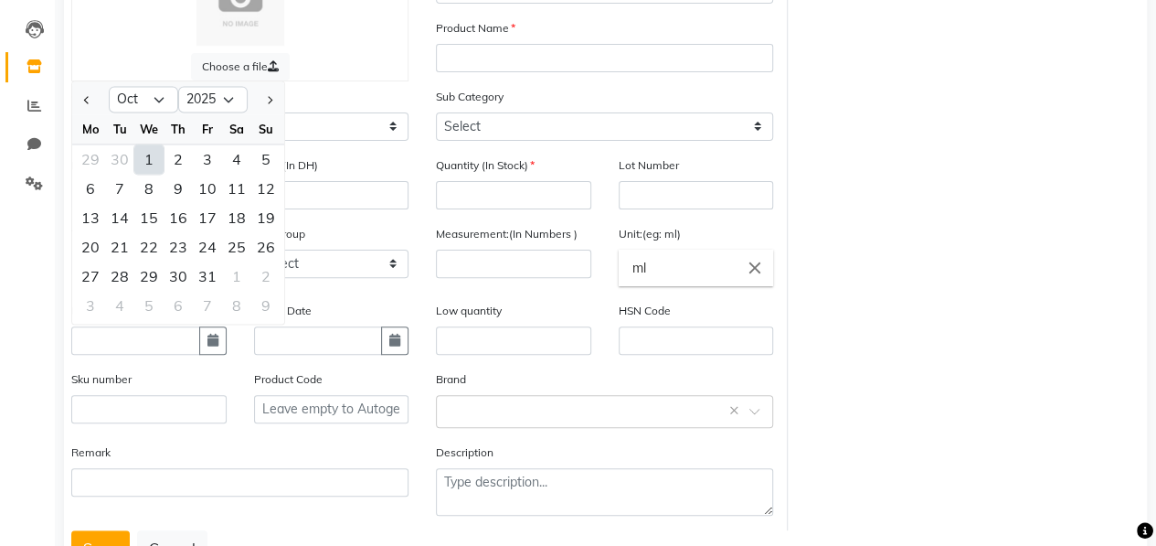
click at [157, 156] on div "1" at bounding box center [148, 158] width 29 height 29
type input "01-10-2025"
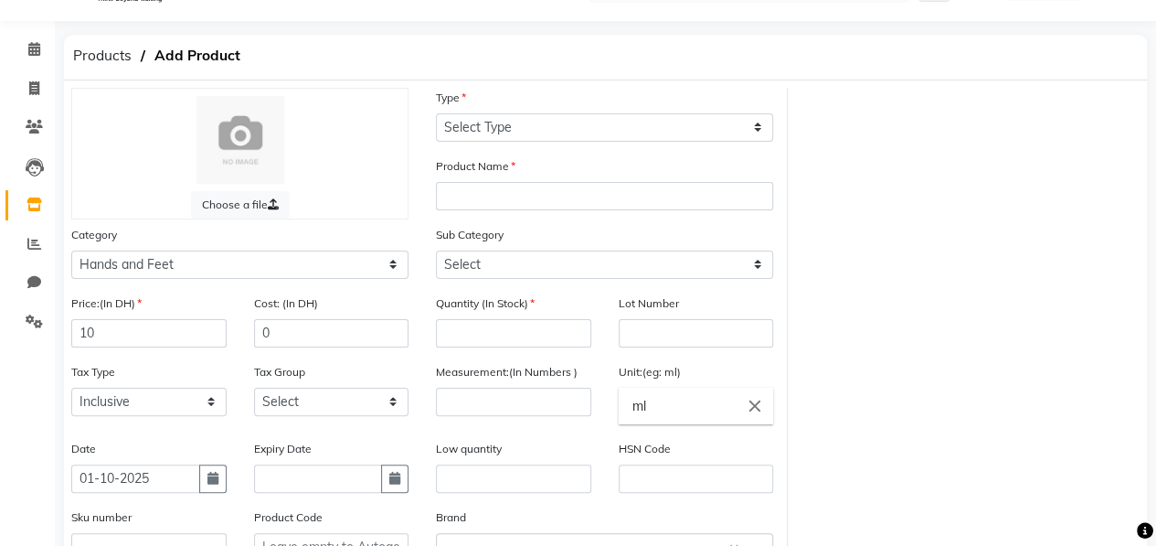
scroll to position [0, 0]
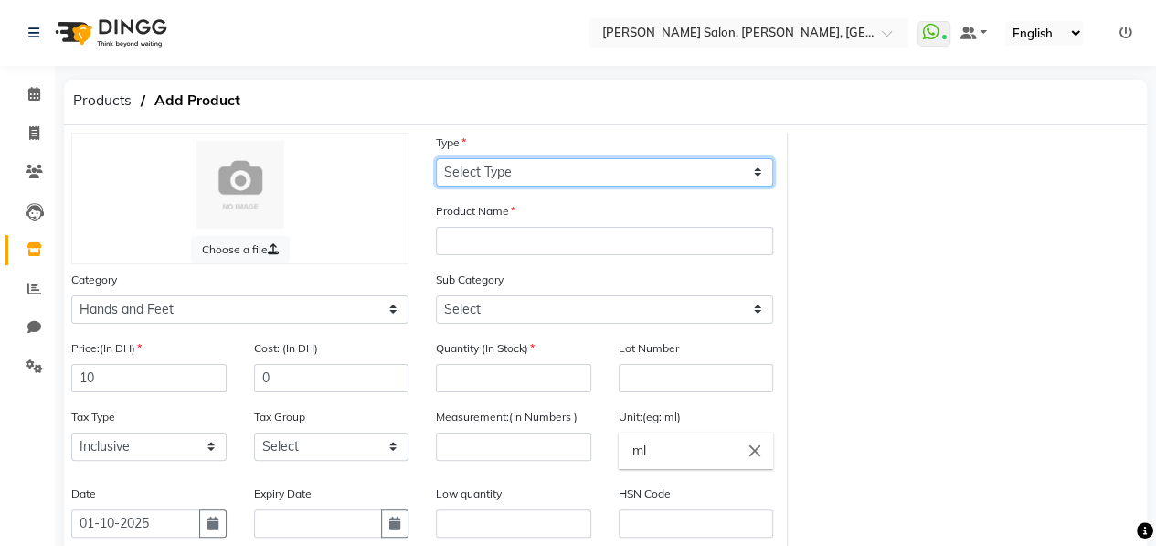
click at [601, 164] on select "Select Type Both Retail Consumable" at bounding box center [604, 172] width 337 height 28
select select "C"
click at [436, 158] on select "Select Type Both Retail Consumable" at bounding box center [604, 172] width 337 height 28
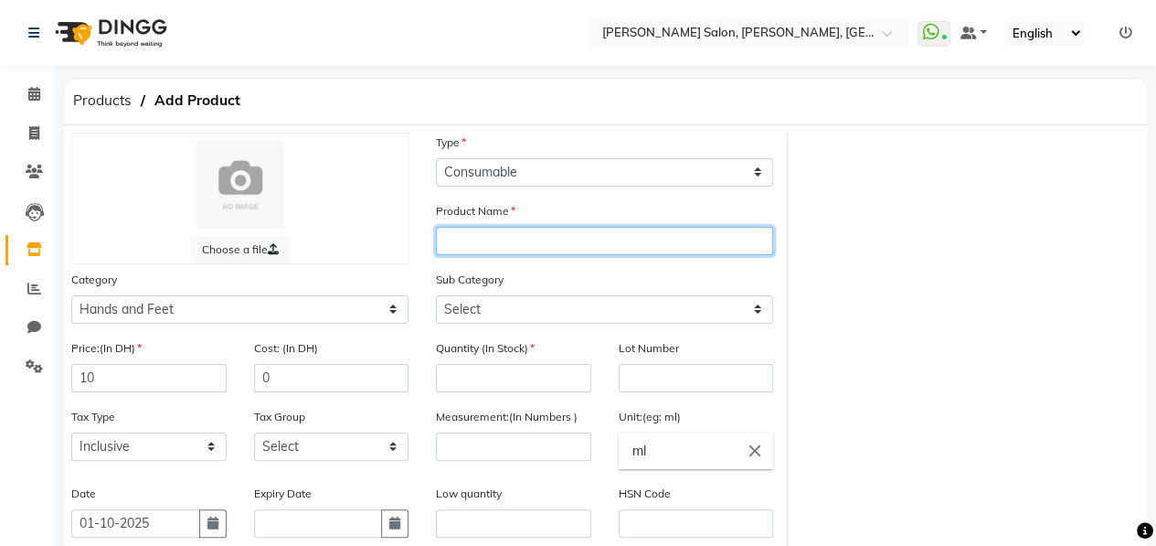
click at [532, 235] on input "text" at bounding box center [604, 241] width 337 height 28
click at [503, 247] on input "Cuticle j" at bounding box center [604, 241] width 337 height 28
type input "Cuticle jel removal"
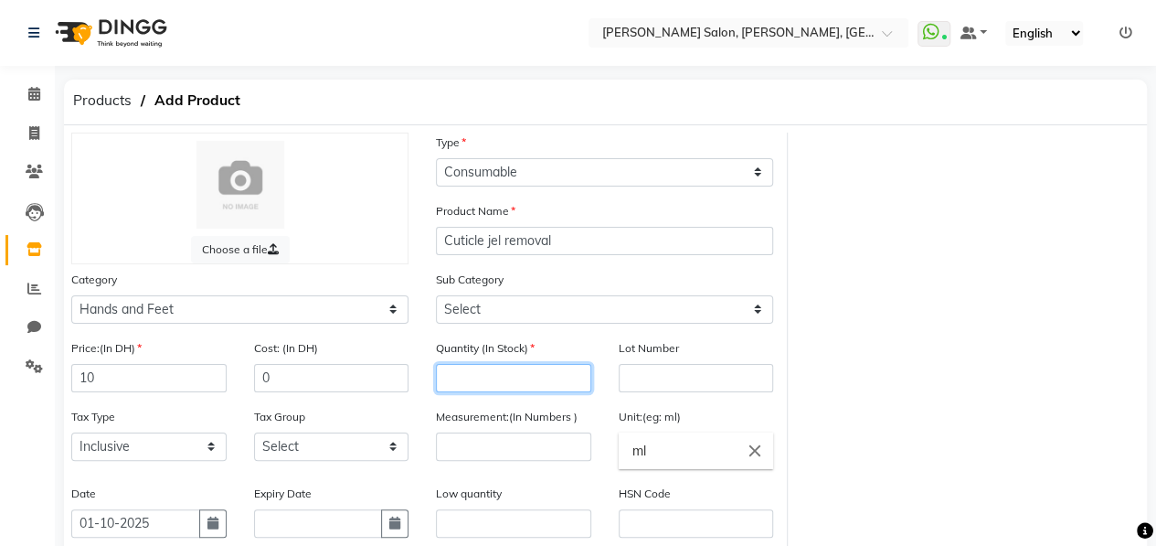
click at [541, 381] on input "number" at bounding box center [513, 378] width 155 height 28
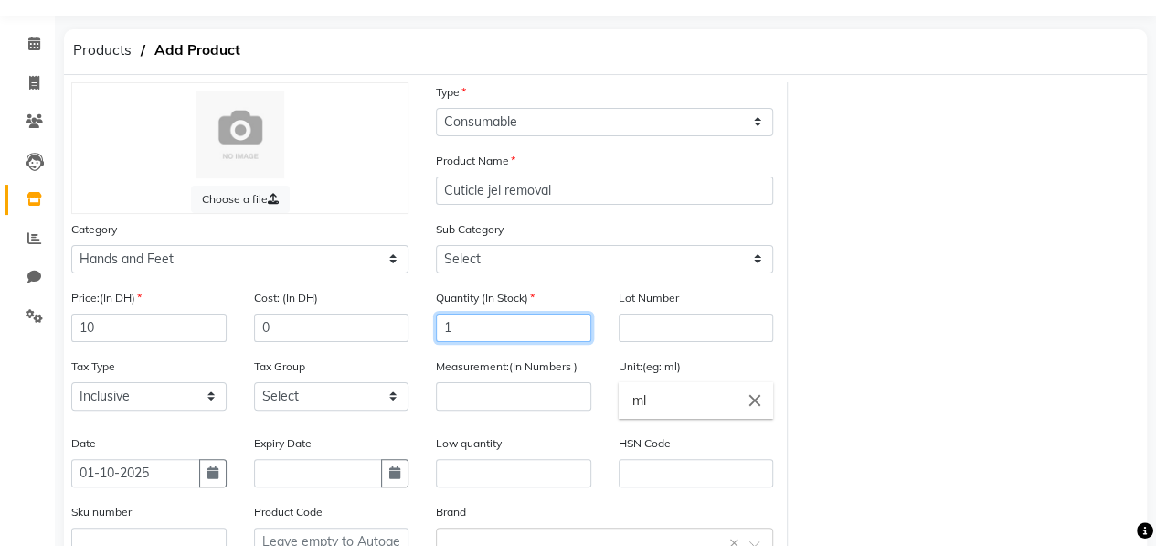
scroll to position [91, 0]
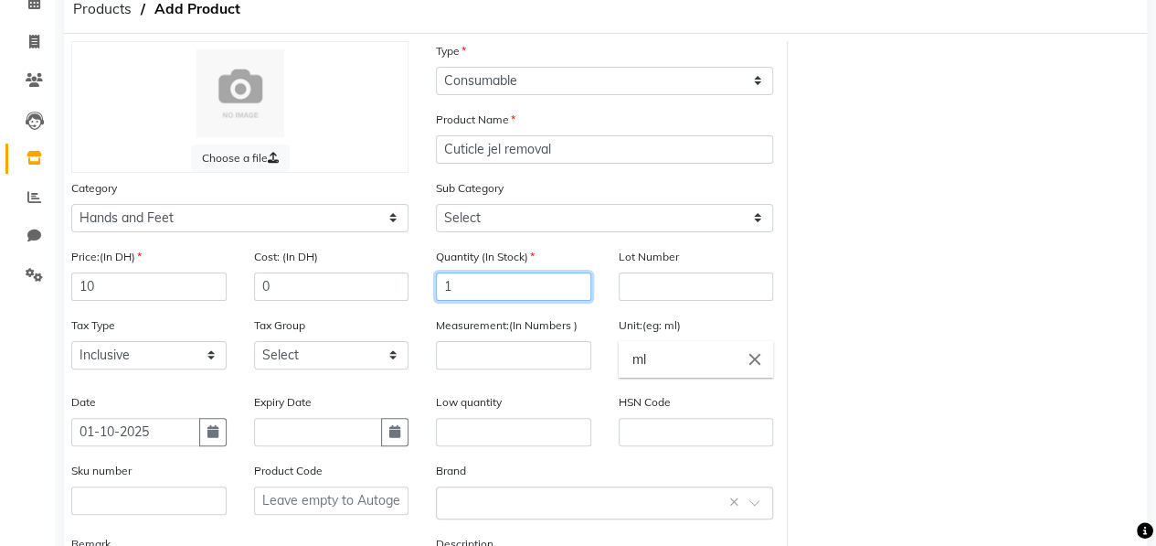
type input "1"
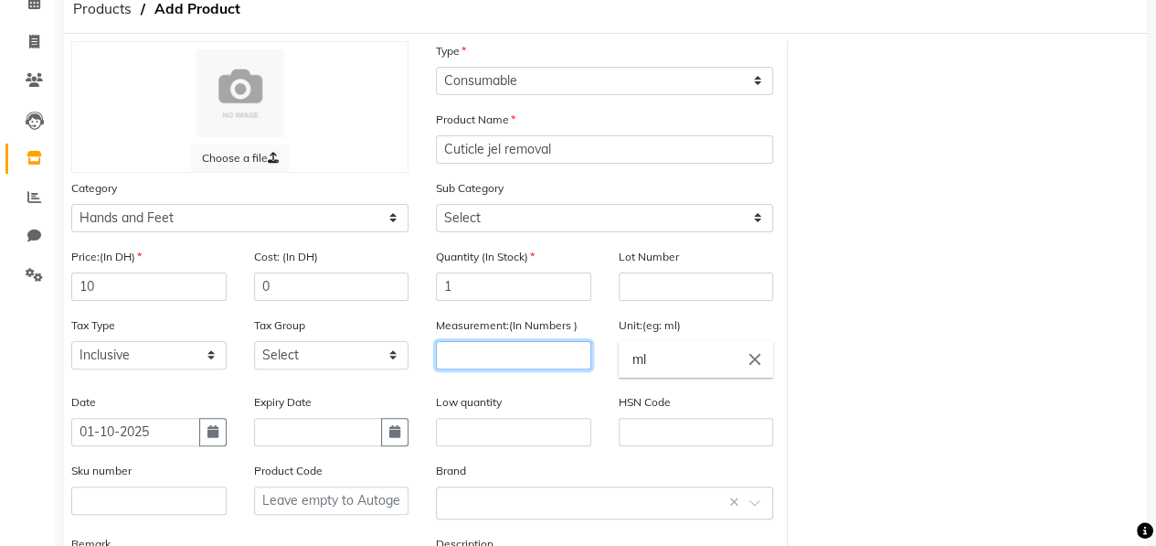
click at [528, 350] on input "number" at bounding box center [513, 355] width 155 height 28
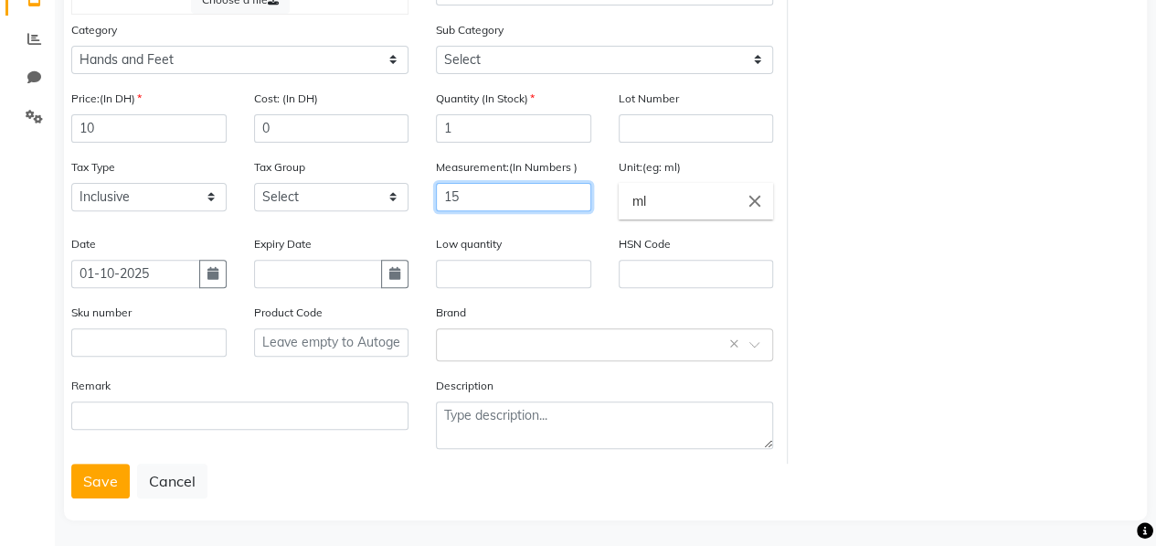
scroll to position [252, 0]
type input "15"
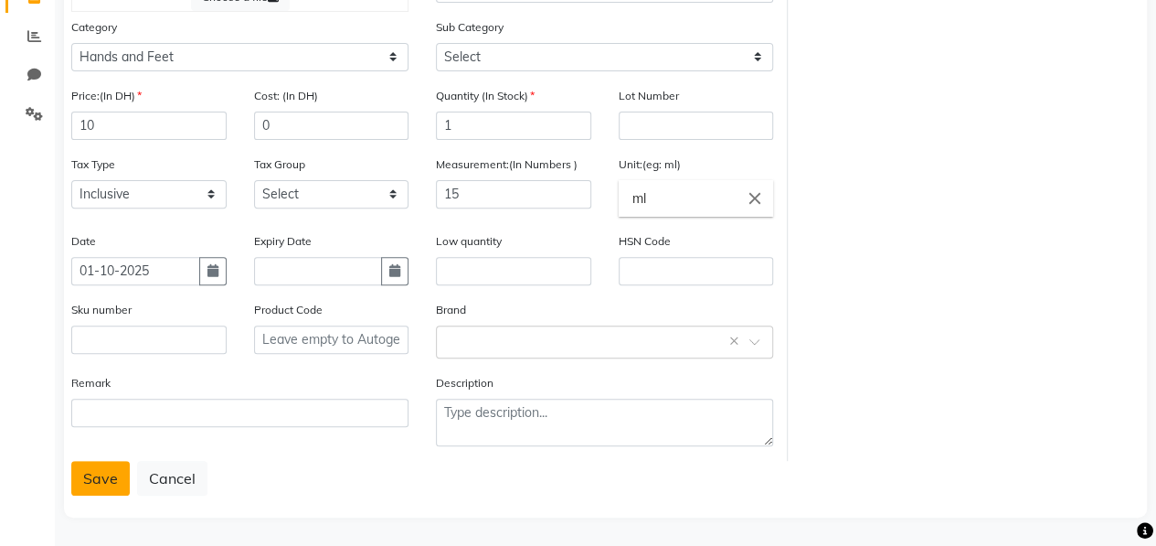
click at [93, 472] on button "Save" at bounding box center [100, 478] width 58 height 35
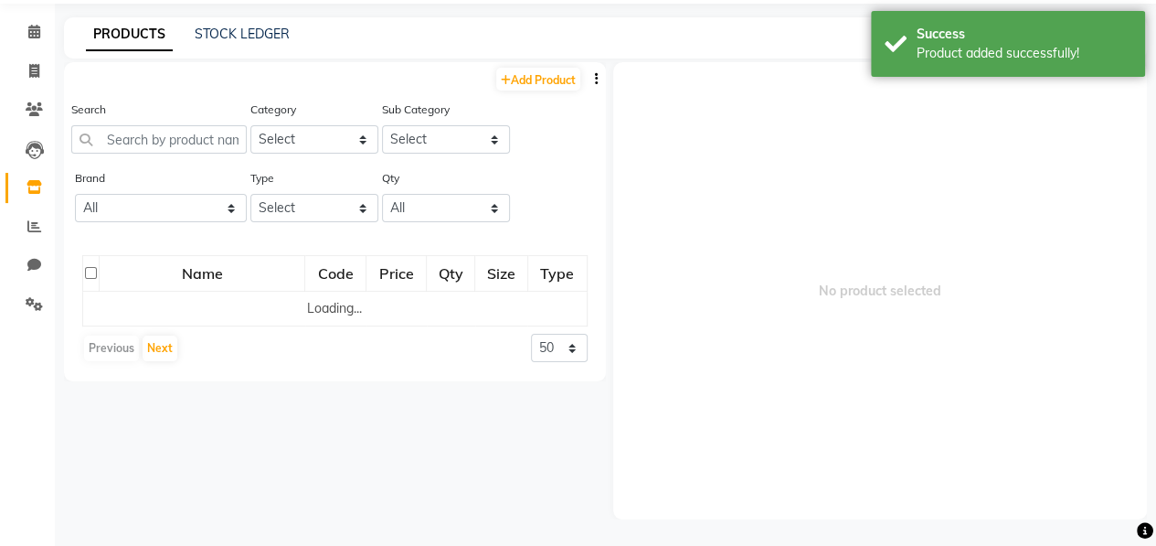
scroll to position [11, 0]
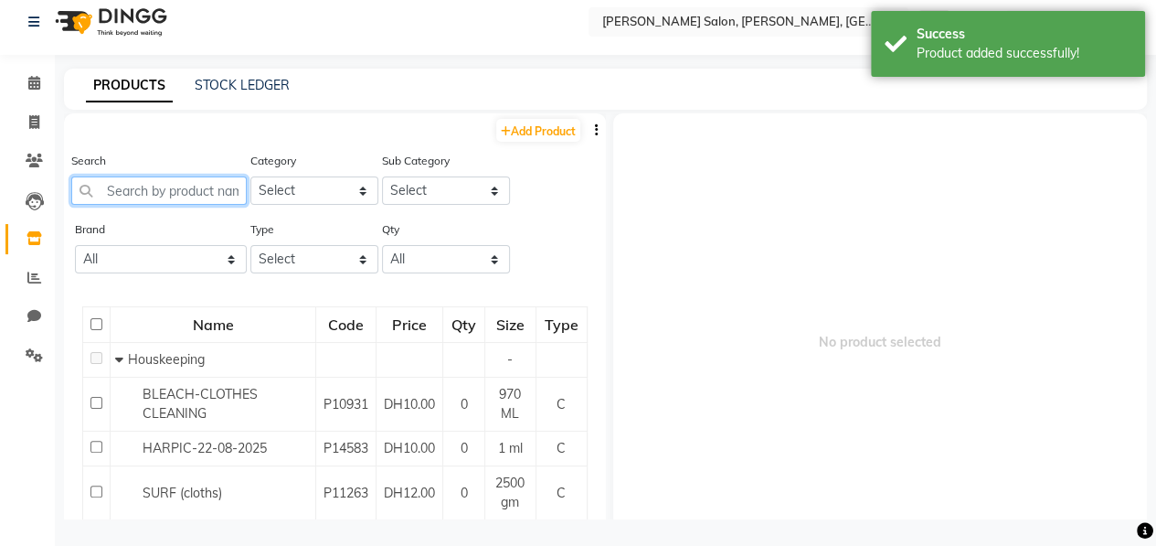
click at [185, 181] on input "text" at bounding box center [158, 190] width 175 height 28
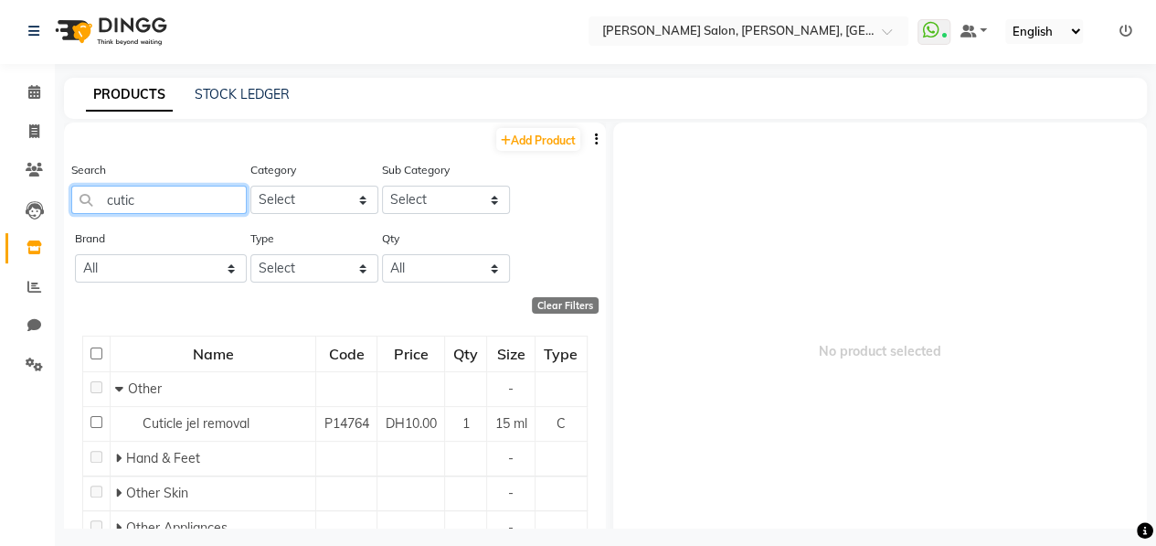
scroll to position [0, 0]
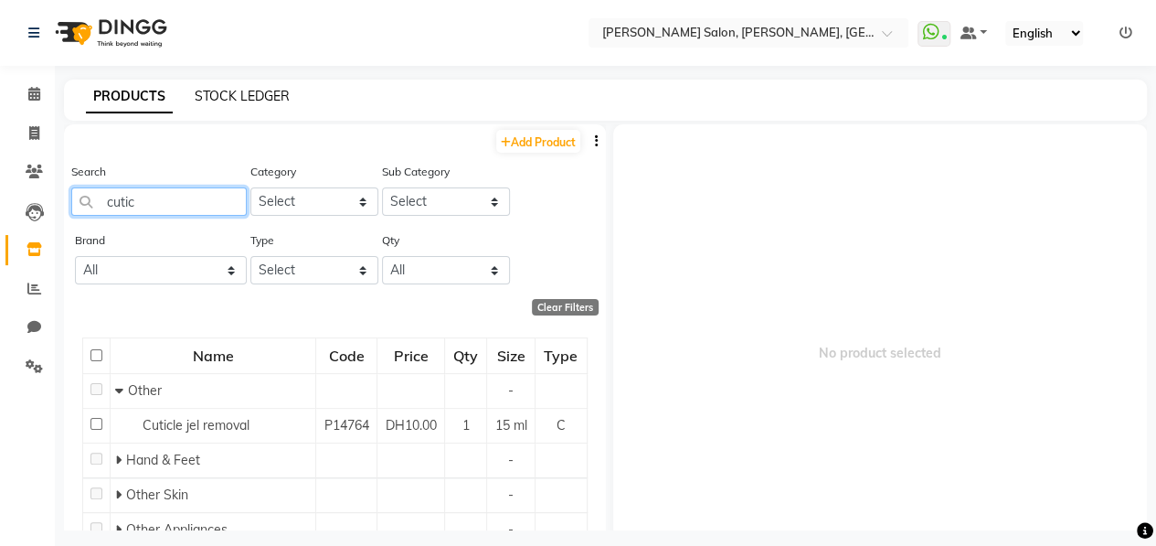
type input "cutic"
click at [234, 90] on link "STOCK LEDGER" at bounding box center [242, 96] width 95 height 16
select select "all"
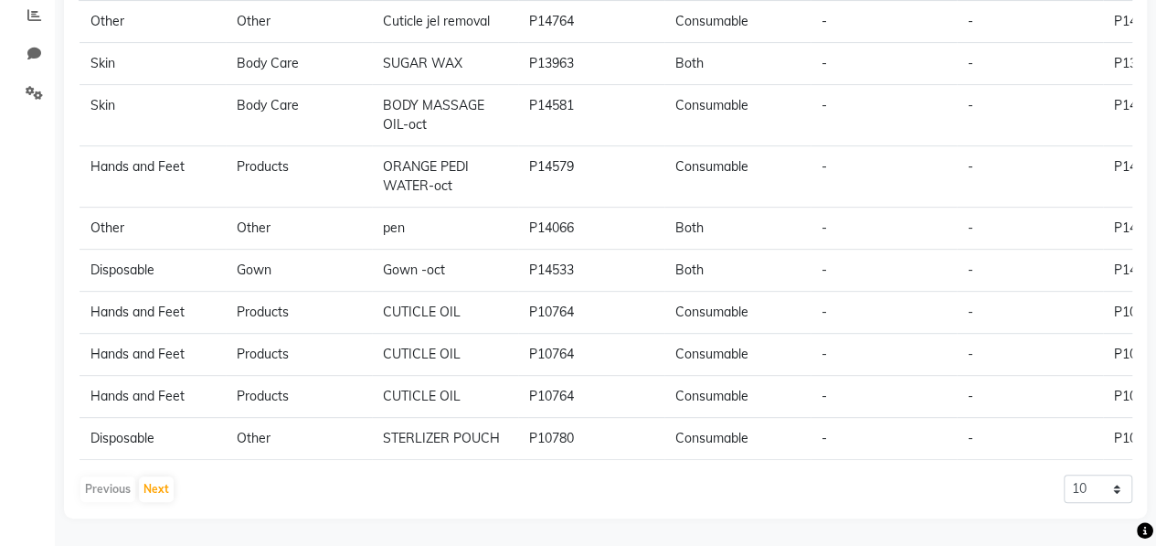
scroll to position [283, 0]
click at [156, 483] on button "Next" at bounding box center [156, 489] width 35 height 26
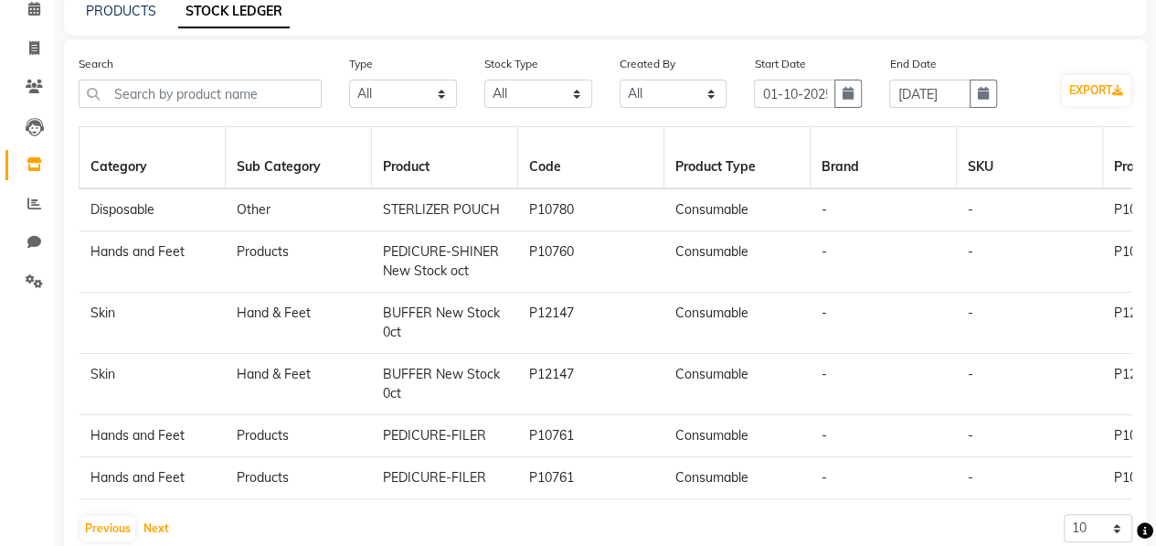
scroll to position [44, 0]
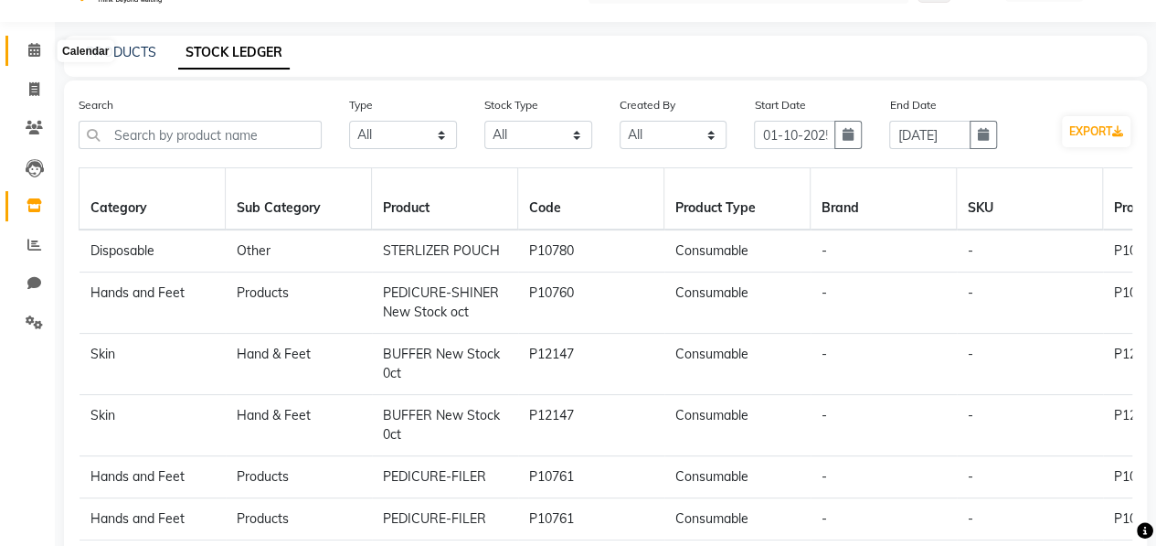
click at [40, 41] on span at bounding box center [34, 50] width 32 height 21
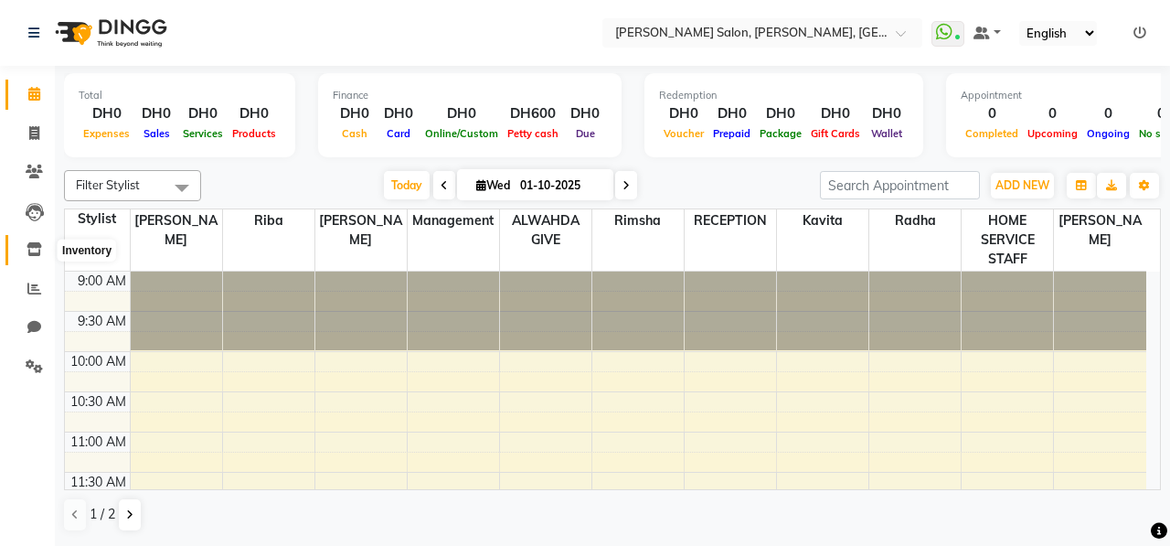
click at [35, 243] on icon at bounding box center [35, 249] width 16 height 14
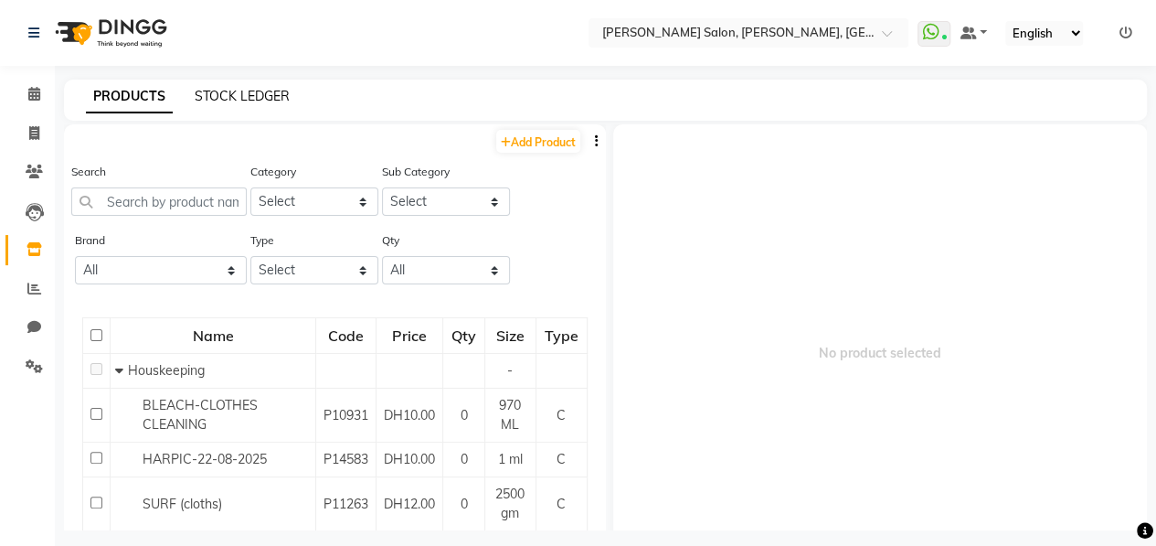
click at [265, 94] on link "STOCK LEDGER" at bounding box center [242, 96] width 95 height 16
select select "all"
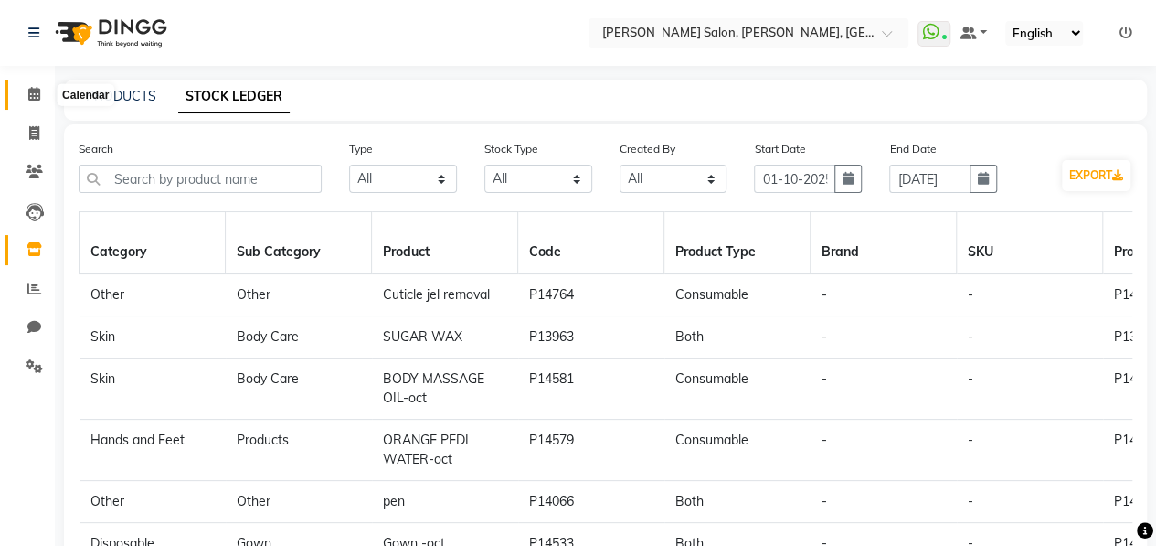
click at [37, 94] on icon at bounding box center [34, 94] width 12 height 14
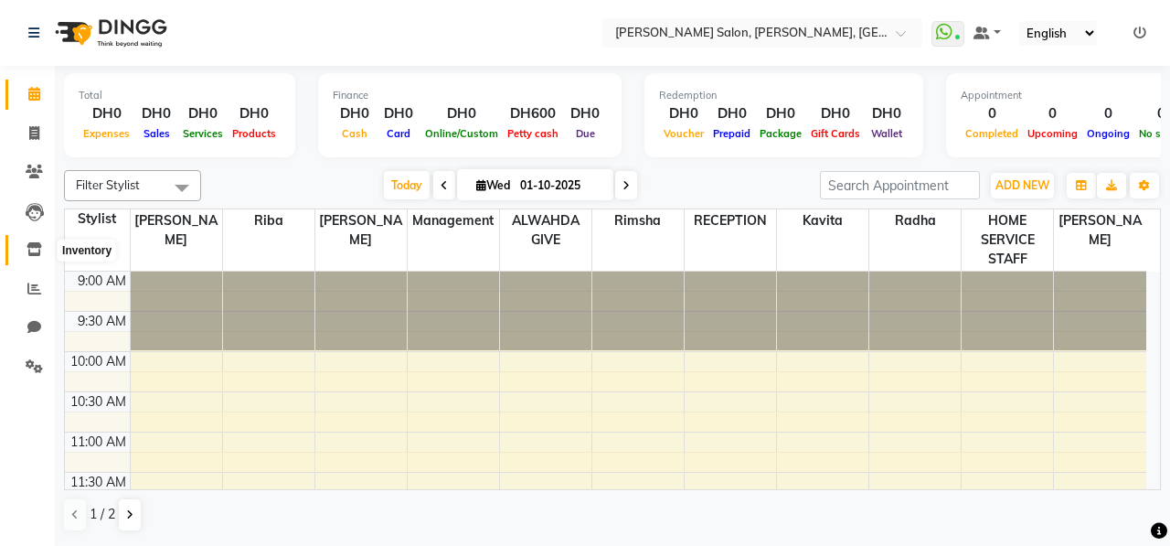
click at [36, 245] on icon at bounding box center [35, 249] width 16 height 14
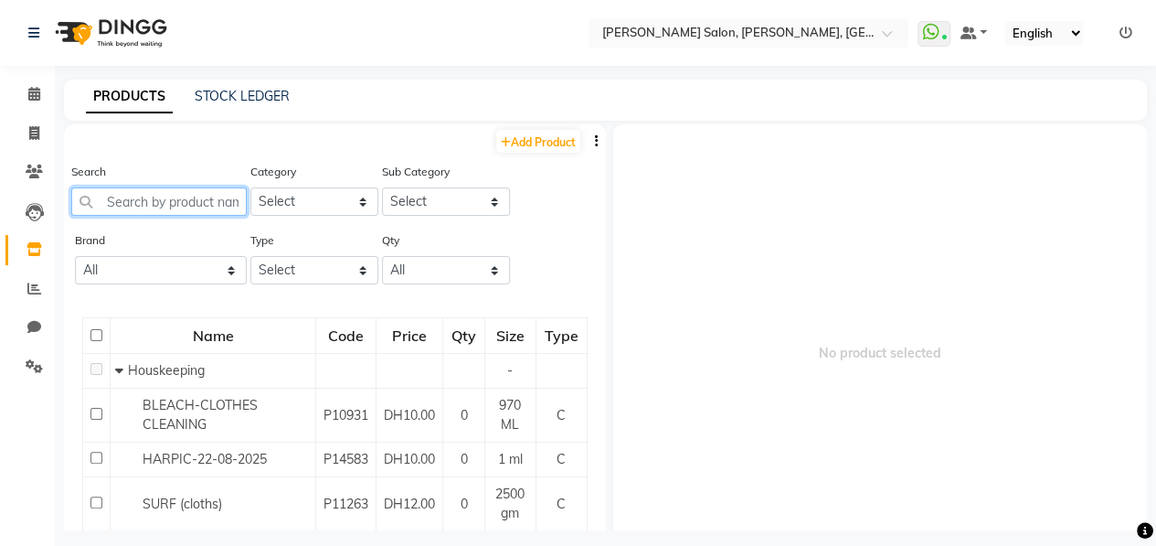
click at [175, 204] on input "text" at bounding box center [158, 201] width 175 height 28
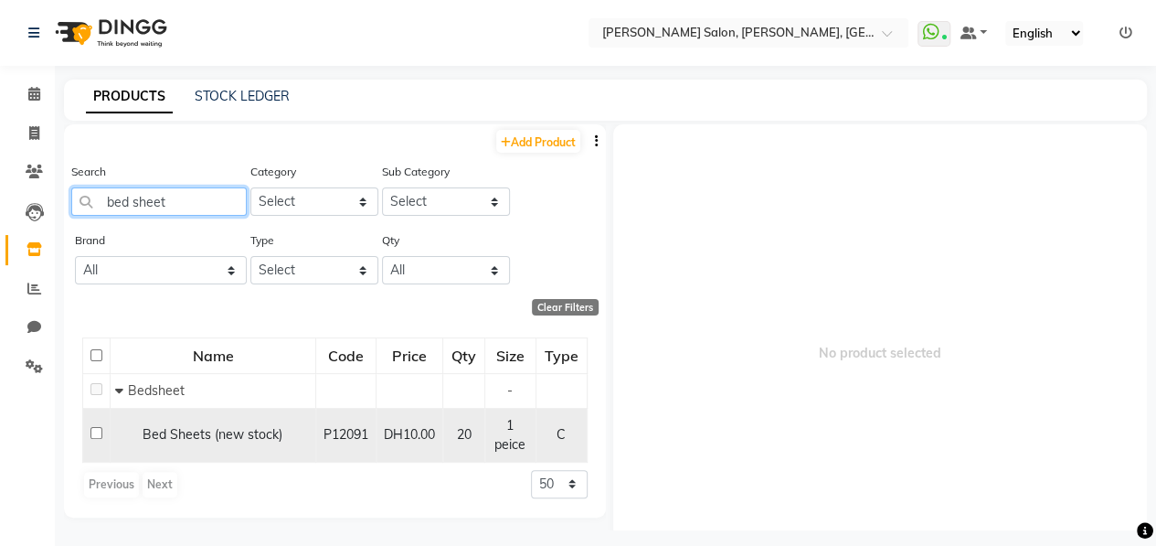
type input "bed sheet"
click at [95, 434] on input "checkbox" at bounding box center [96, 433] width 12 height 12
checkbox input "true"
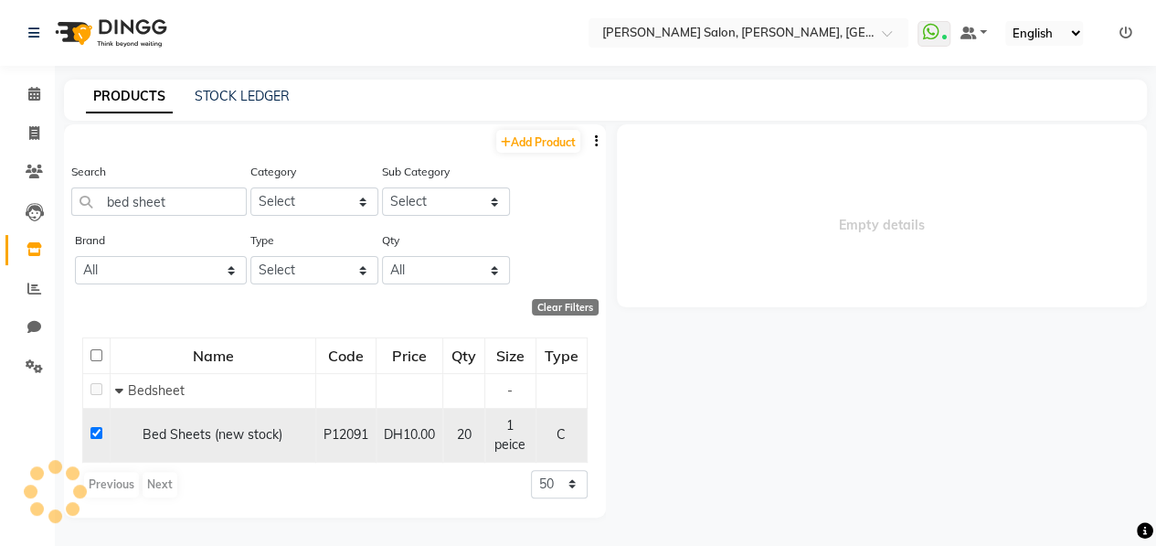
select select
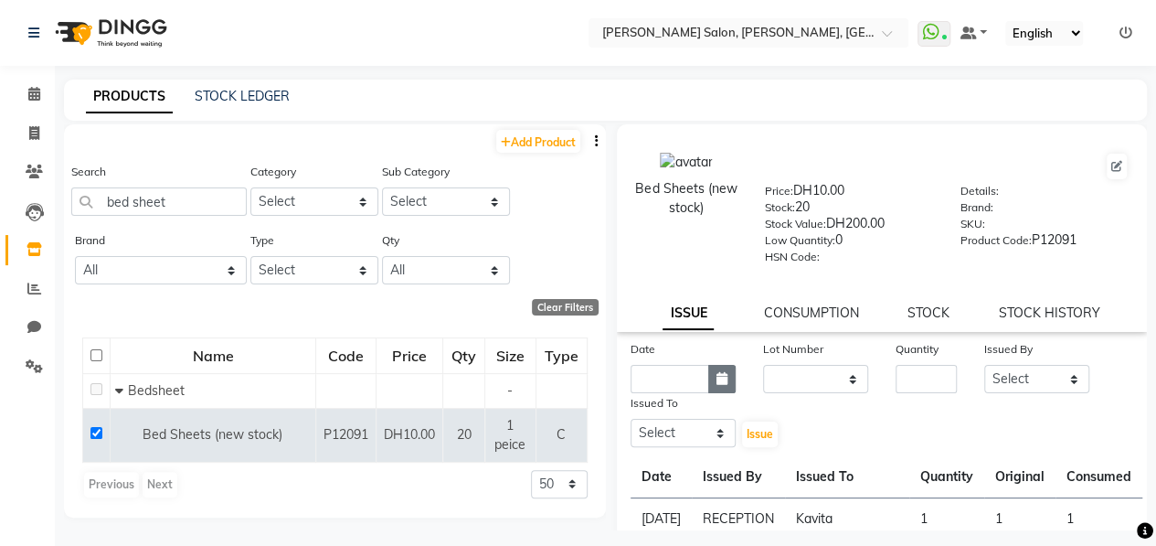
click at [718, 381] on icon "button" at bounding box center [722, 378] width 11 height 13
select select "10"
select select "2025"
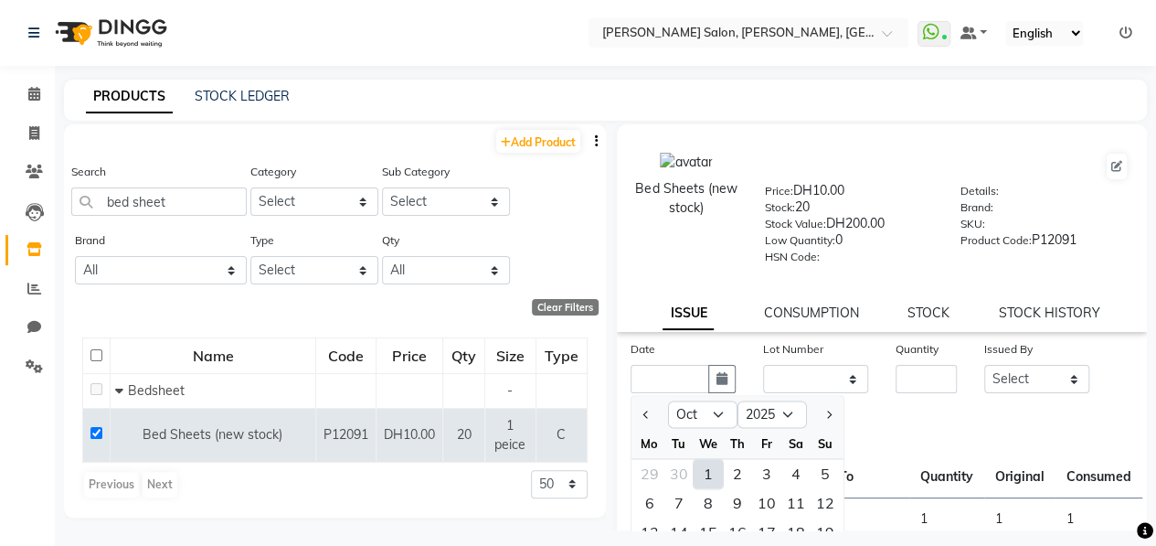
drag, startPoint x: 709, startPoint y: 474, endPoint x: 727, endPoint y: 444, distance: 34.8
click at [709, 475] on div "1" at bounding box center [708, 473] width 29 height 29
type input "01-10-2025"
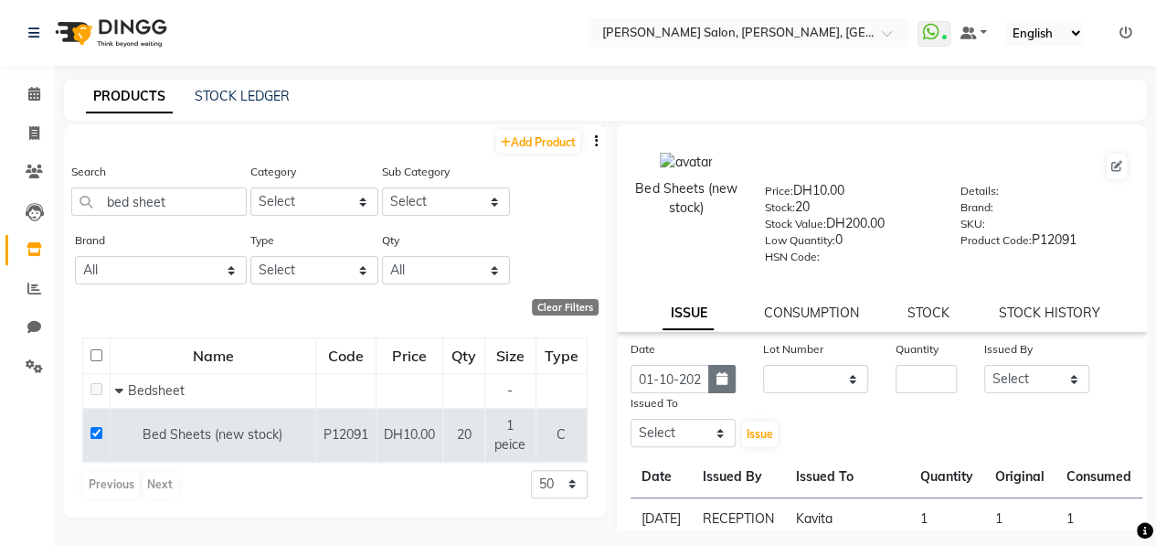
click at [717, 376] on icon "button" at bounding box center [722, 378] width 11 height 13
select select "10"
select select "2025"
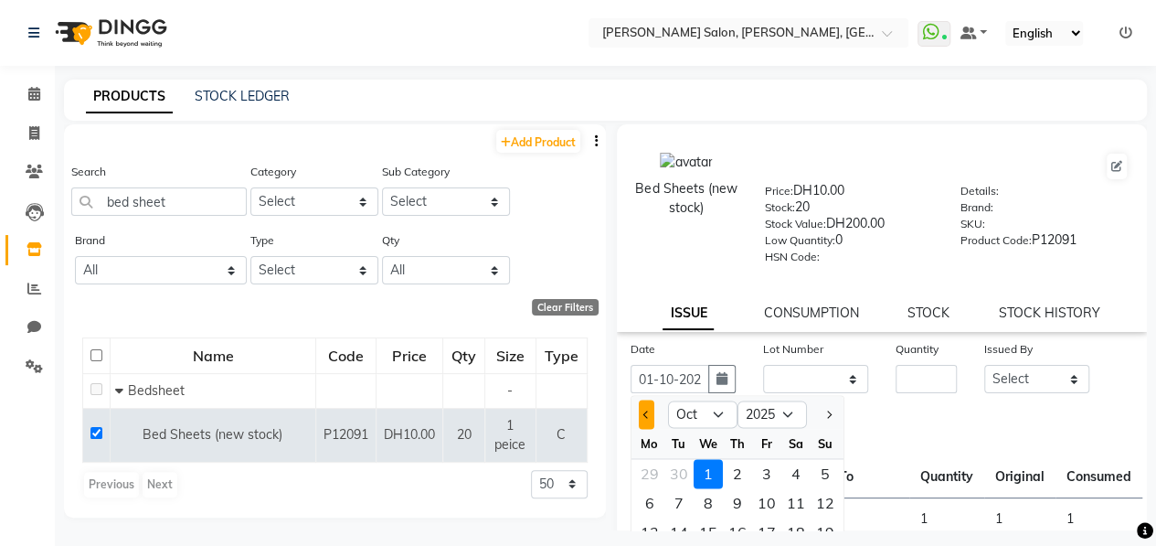
click at [644, 419] on button "Previous month" at bounding box center [647, 413] width 16 height 29
select select "9"
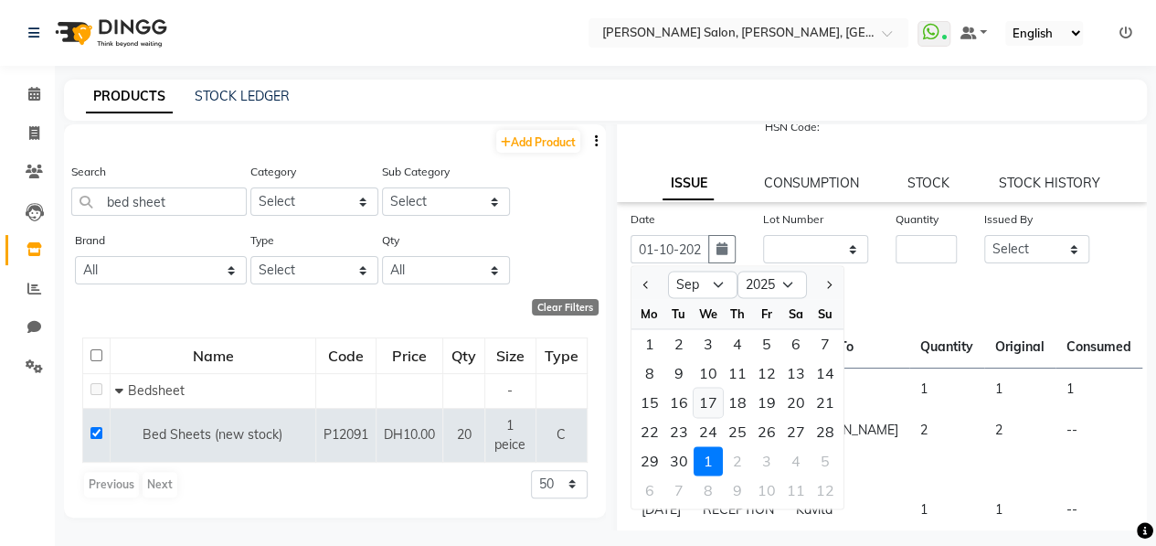
scroll to position [183, 0]
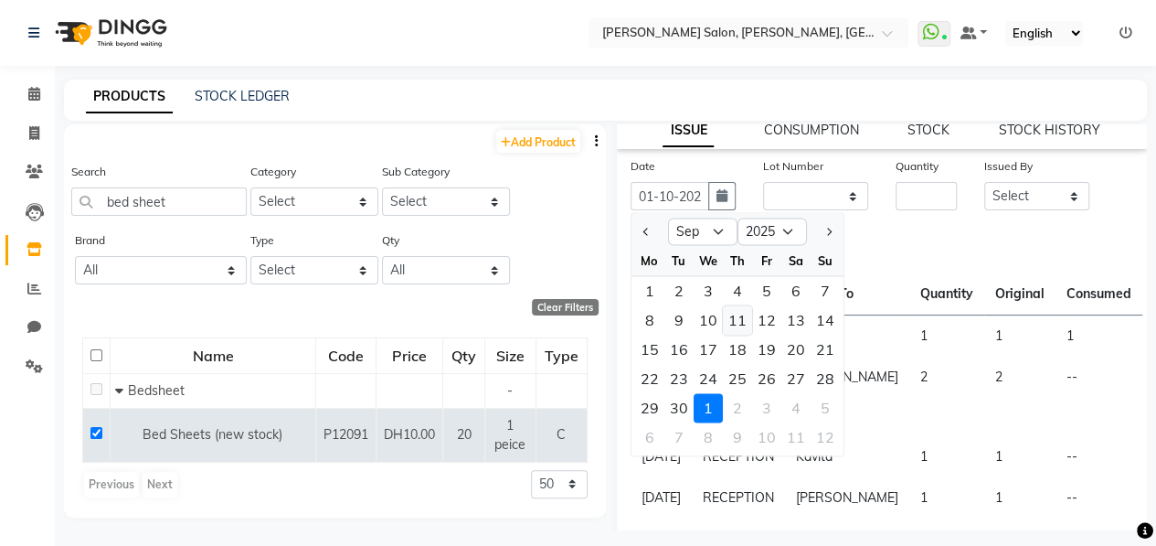
click at [743, 317] on div "11" at bounding box center [737, 319] width 29 height 29
type input "[DATE]"
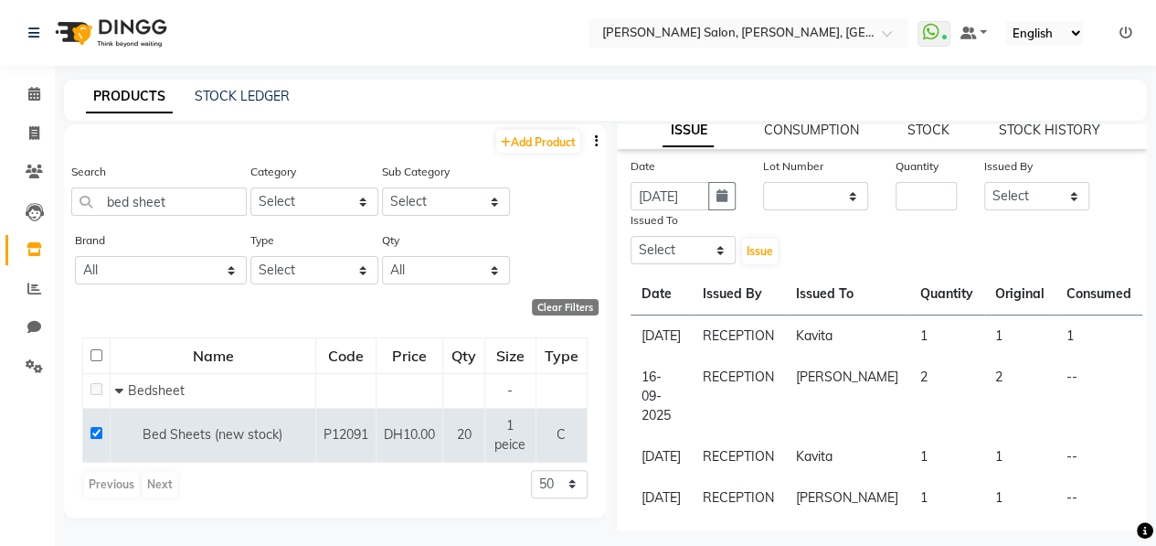
scroll to position [0, 0]
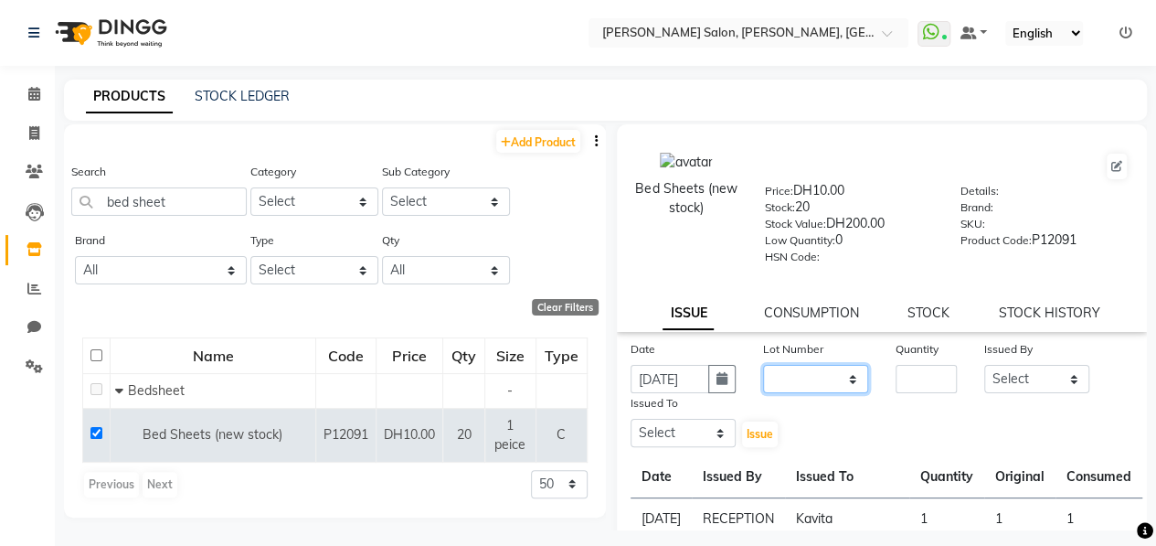
click at [795, 370] on select "None" at bounding box center [815, 379] width 105 height 28
select select "0: null"
click at [763, 365] on select "None" at bounding box center [815, 379] width 105 height 28
click at [720, 374] on icon "button" at bounding box center [722, 378] width 11 height 13
select select "9"
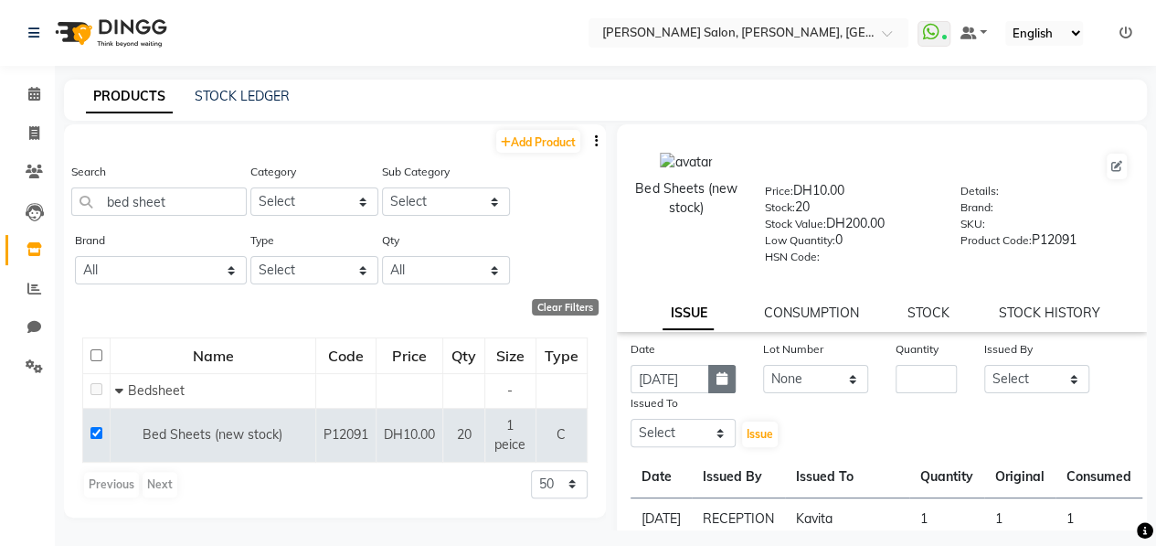
select select "2025"
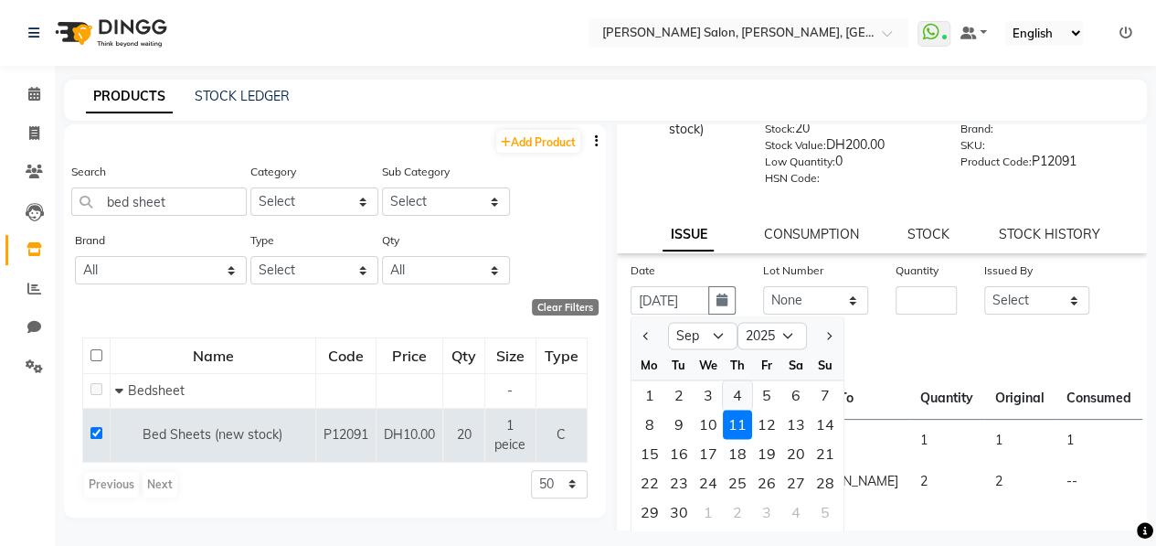
scroll to position [183, 0]
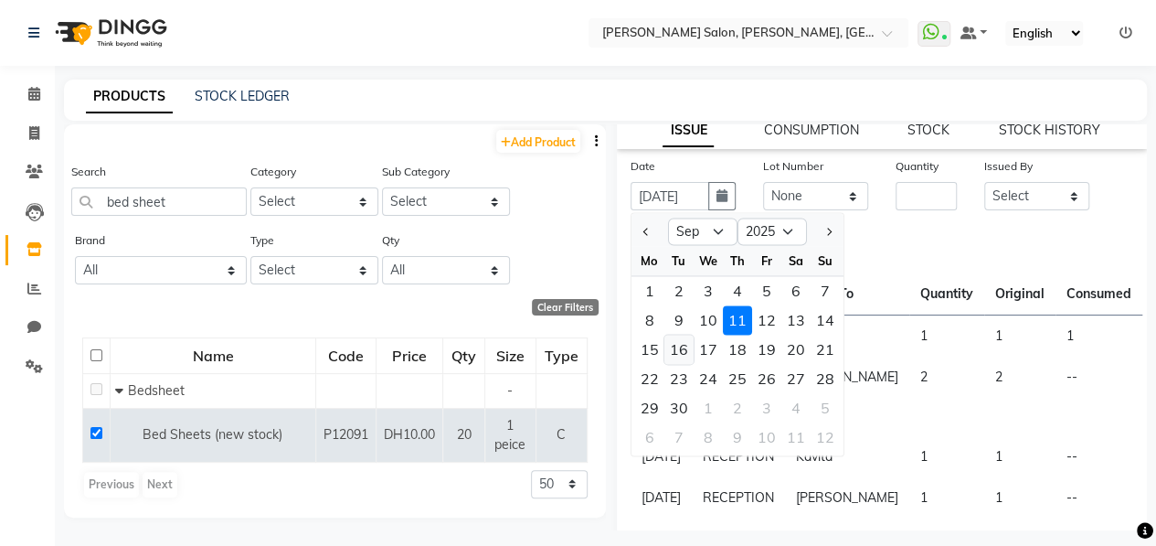
click at [687, 350] on div "16" at bounding box center [678, 348] width 29 height 29
type input "16-09-2025"
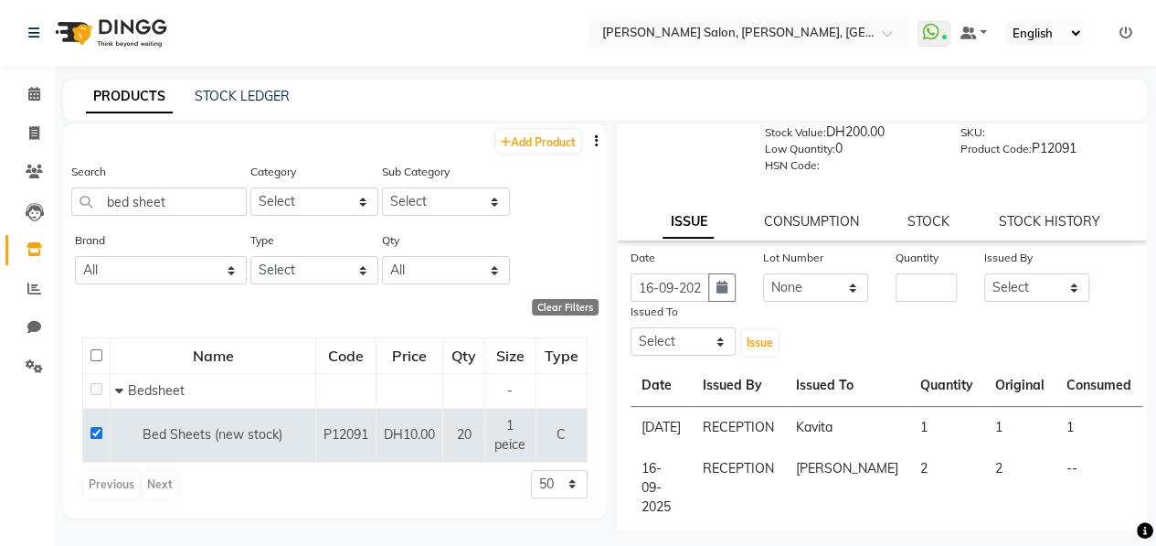
scroll to position [0, 0]
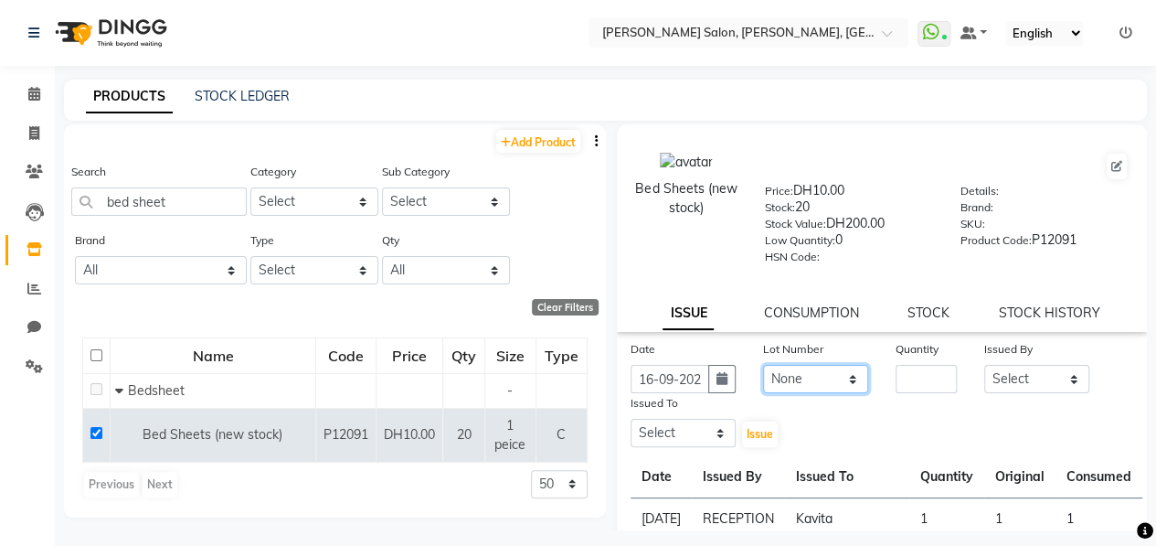
click at [810, 382] on select "None" at bounding box center [815, 379] width 105 height 28
click at [923, 388] on input "number" at bounding box center [926, 379] width 61 height 28
type input "4"
click at [984, 372] on select "Select ALWAHDA GIVE HOME SERVICE STAFF [PERSON_NAME] [PERSON_NAME] Management […" at bounding box center [1036, 379] width 105 height 28
select select "76470"
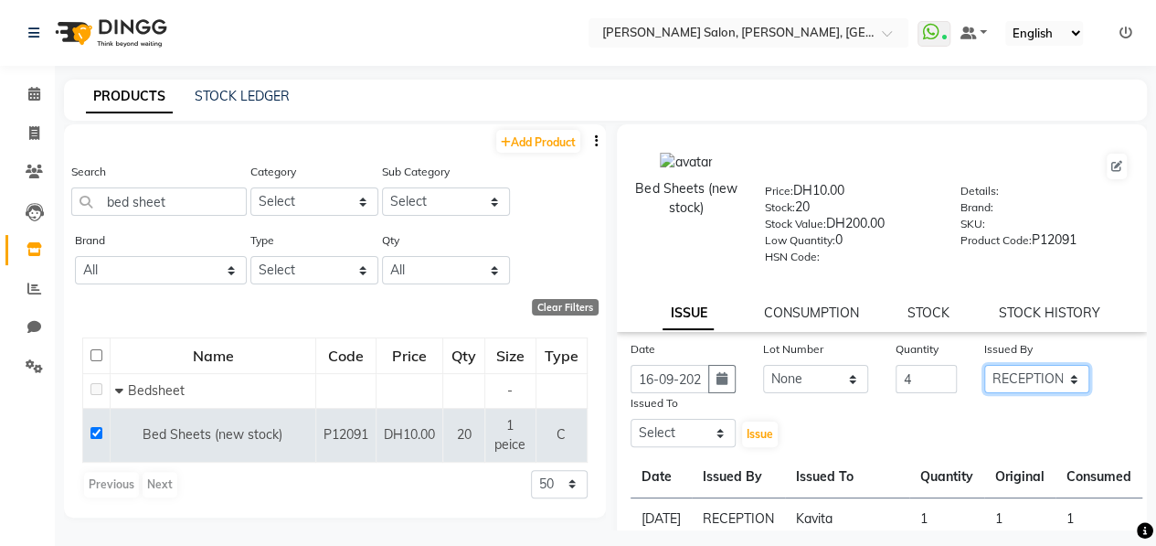
click at [984, 365] on select "Select ALWAHDA GIVE HOME SERVICE STAFF [PERSON_NAME] [PERSON_NAME] Management […" at bounding box center [1036, 379] width 105 height 28
drag, startPoint x: 717, startPoint y: 433, endPoint x: 706, endPoint y: 416, distance: 20.5
click at [717, 433] on select "Select ALWAHDA GIVE HOME SERVICE STAFF [PERSON_NAME] [PERSON_NAME] Management […" at bounding box center [683, 433] width 105 height 28
select select "37157"
click at [631, 419] on select "Select ALWAHDA GIVE HOME SERVICE STAFF [PERSON_NAME] [PERSON_NAME] Management […" at bounding box center [683, 433] width 105 height 28
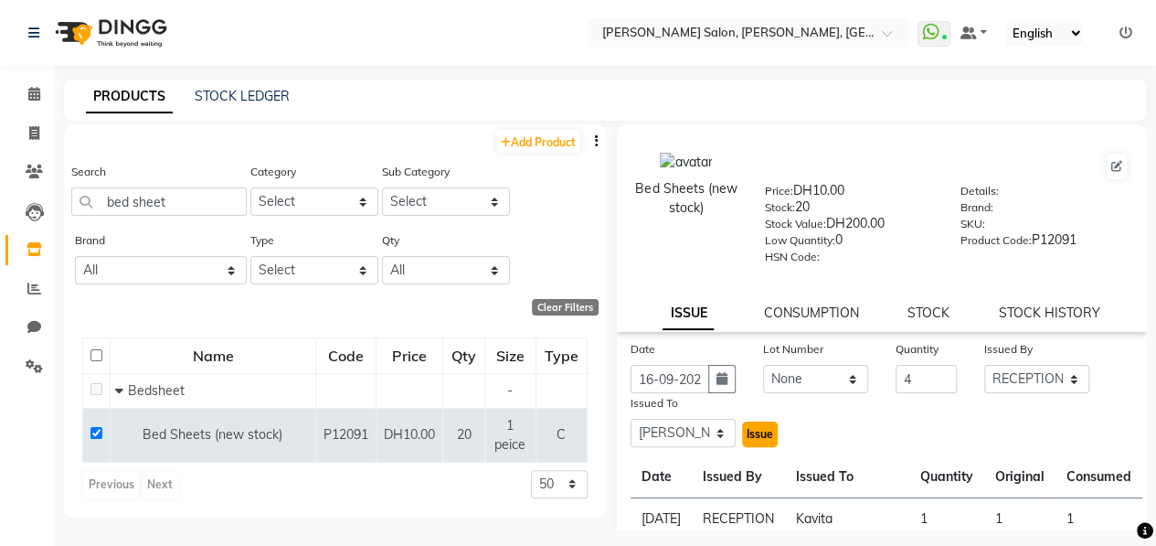
click at [749, 434] on span "Issue" at bounding box center [760, 434] width 27 height 14
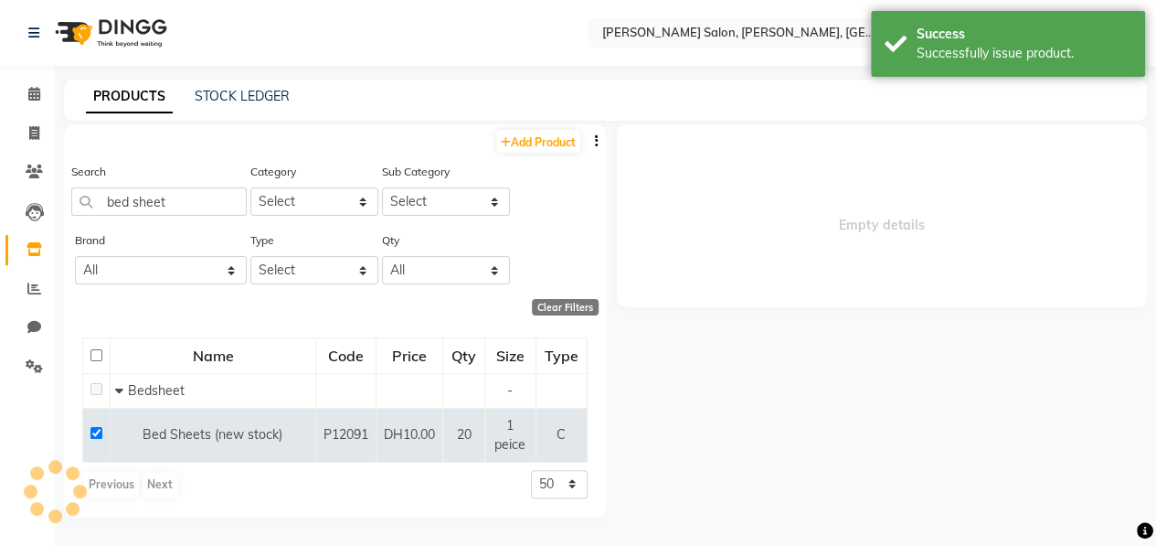
select select
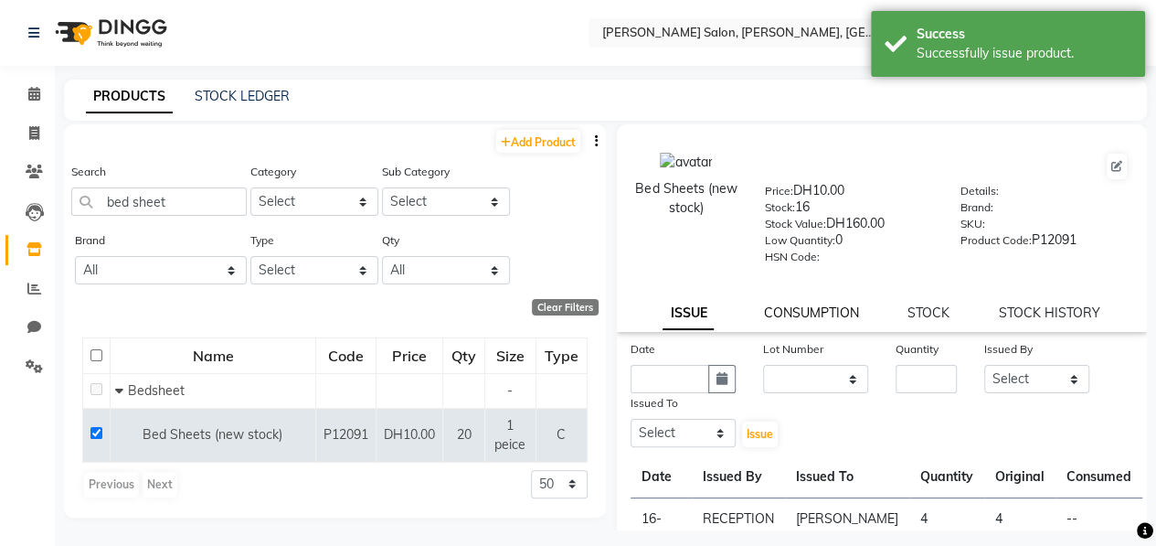
click at [792, 320] on div "CONSUMPTION" at bounding box center [810, 312] width 95 height 19
click at [831, 313] on link "CONSUMPTION" at bounding box center [810, 312] width 95 height 16
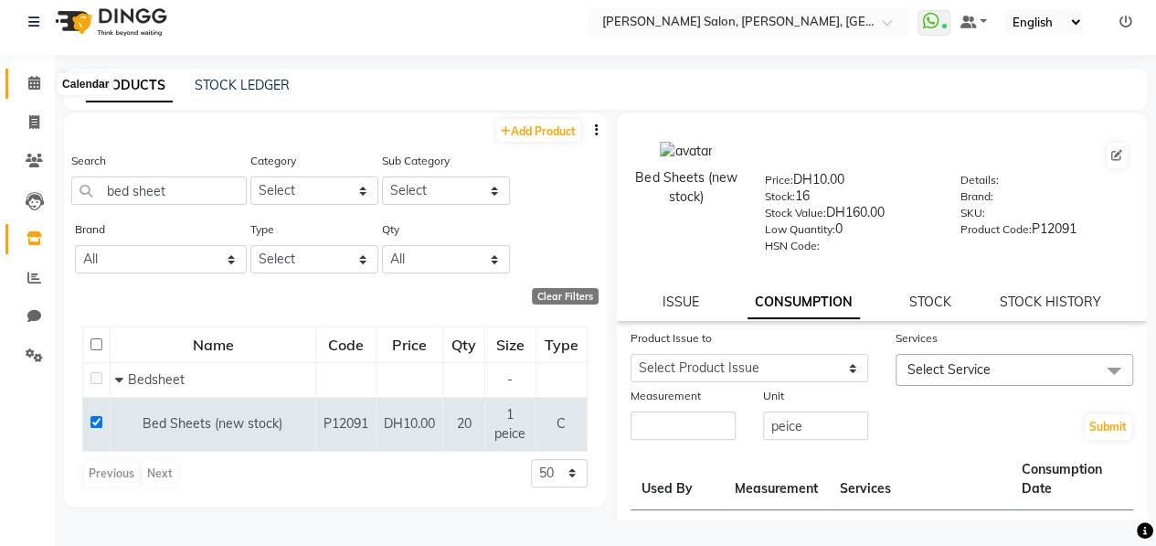
click at [38, 91] on span at bounding box center [34, 83] width 32 height 21
